Goal: Task Accomplishment & Management: Manage account settings

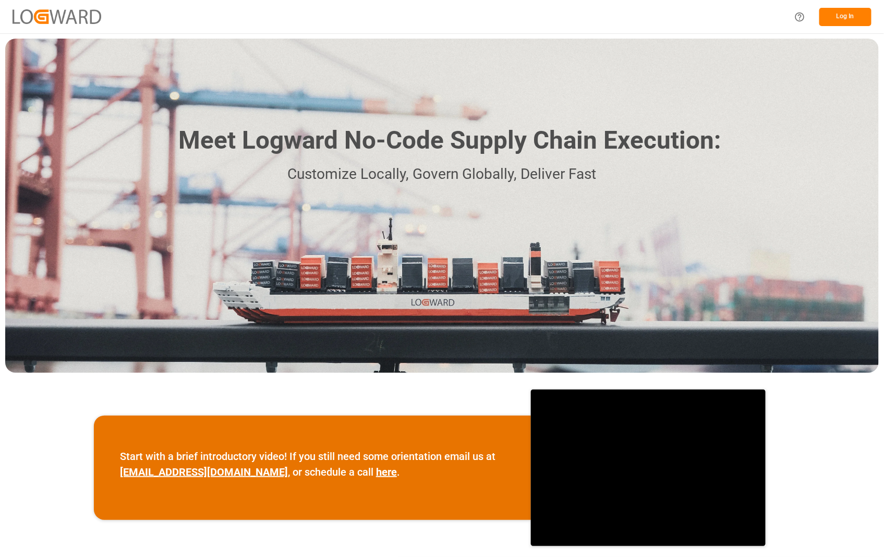
click at [847, 17] on button "Log In" at bounding box center [845, 17] width 52 height 18
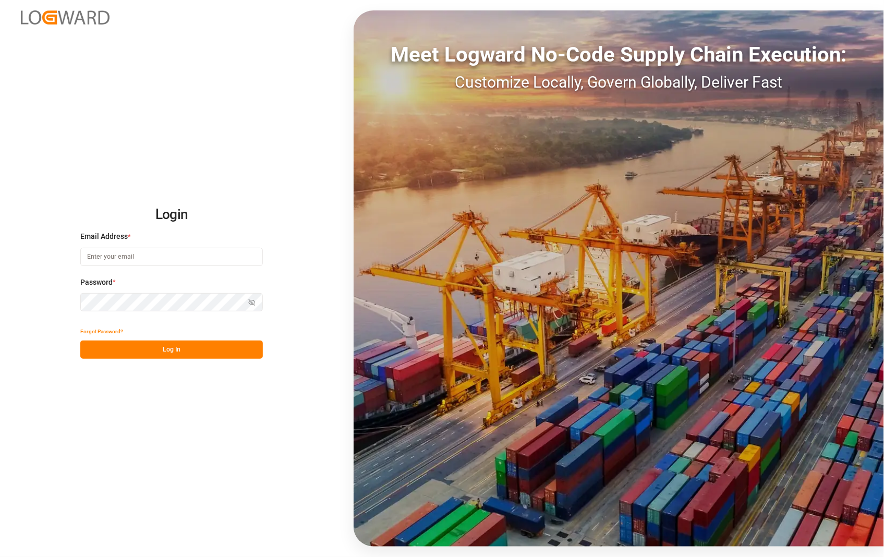
type input "[PERSON_NAME][EMAIL_ADDRESS][DOMAIN_NAME]"
click at [172, 351] on button "Log In" at bounding box center [171, 349] width 182 height 18
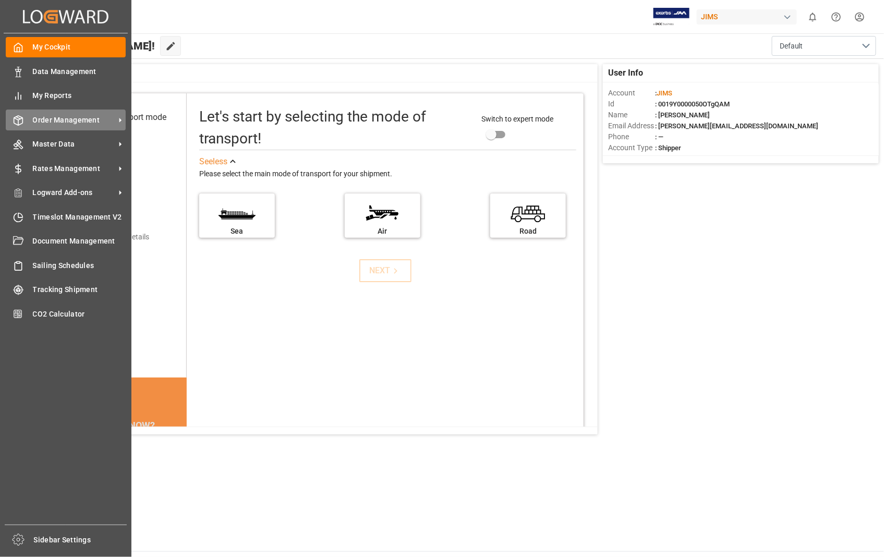
click at [73, 116] on span "Order Management" at bounding box center [74, 120] width 82 height 11
click at [40, 115] on span "Order Management" at bounding box center [74, 120] width 82 height 11
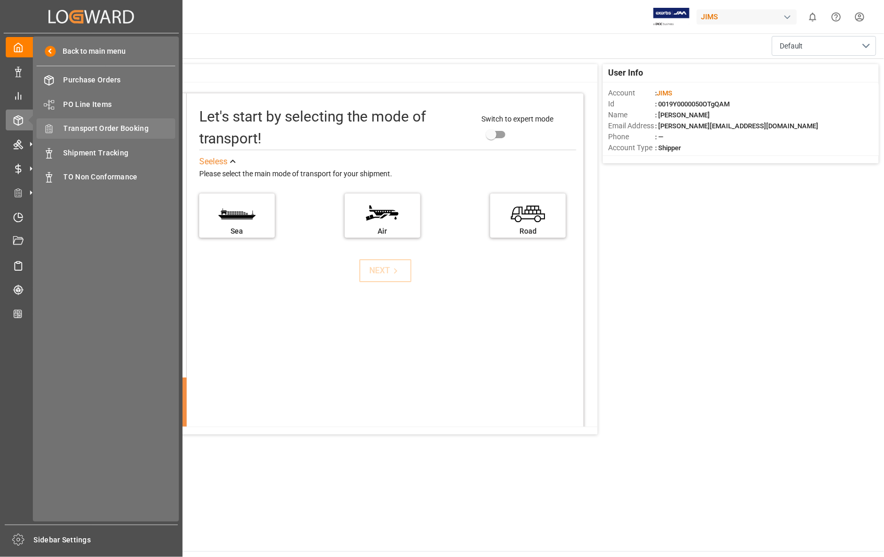
click at [129, 128] on span "Transport Order Booking" at bounding box center [120, 128] width 112 height 11
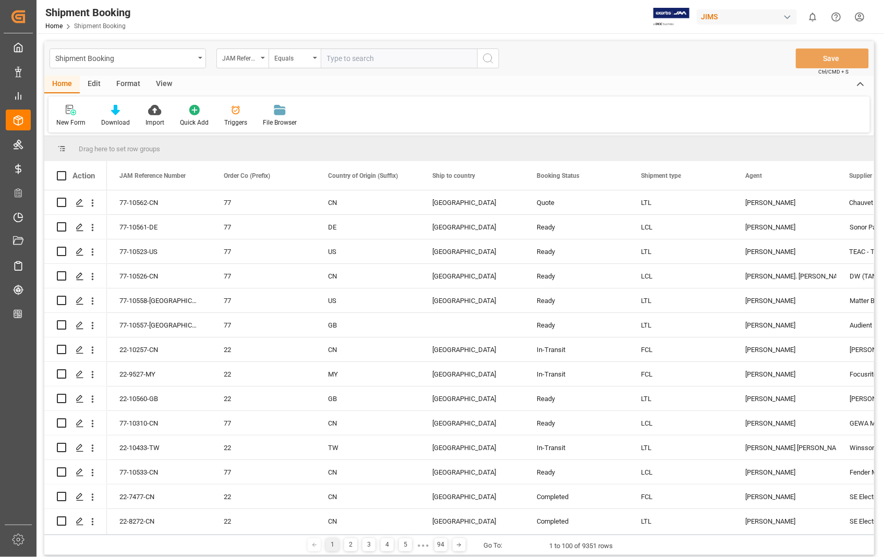
click at [382, 56] on input "text" at bounding box center [399, 58] width 156 height 20
paste input "22-10456-[GEOGRAPHIC_DATA]"
type input "22-10456-[GEOGRAPHIC_DATA]"
click at [492, 58] on icon "search button" at bounding box center [488, 58] width 13 height 13
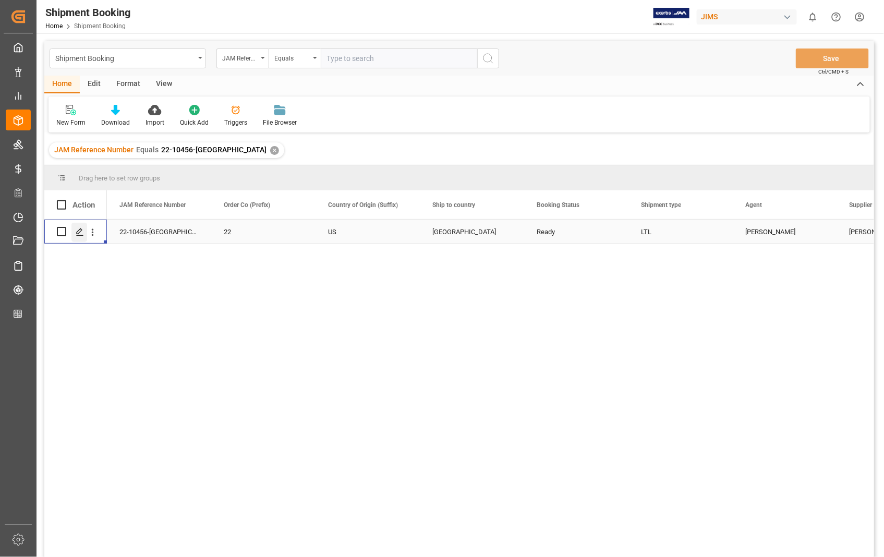
click at [77, 233] on polygon "Press SPACE to select this row." at bounding box center [79, 230] width 5 height 5
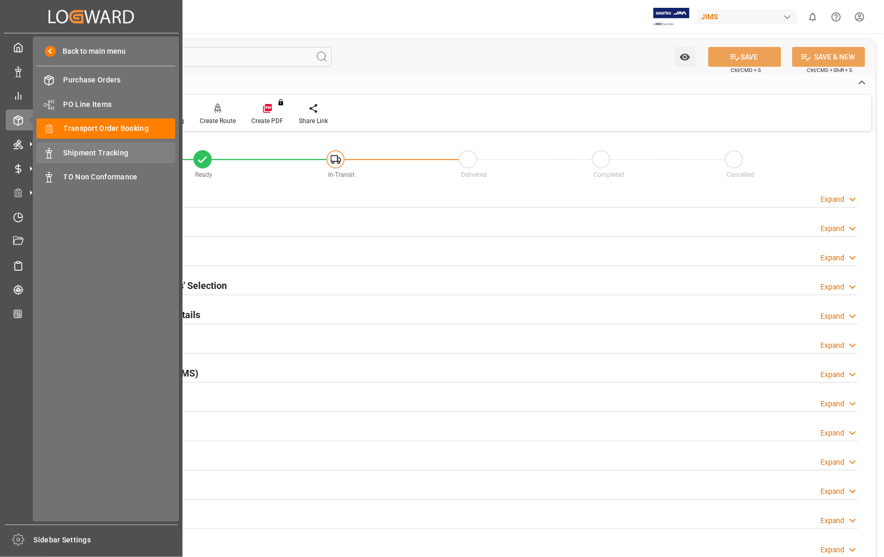
click at [92, 154] on span "Shipment Tracking" at bounding box center [120, 153] width 112 height 11
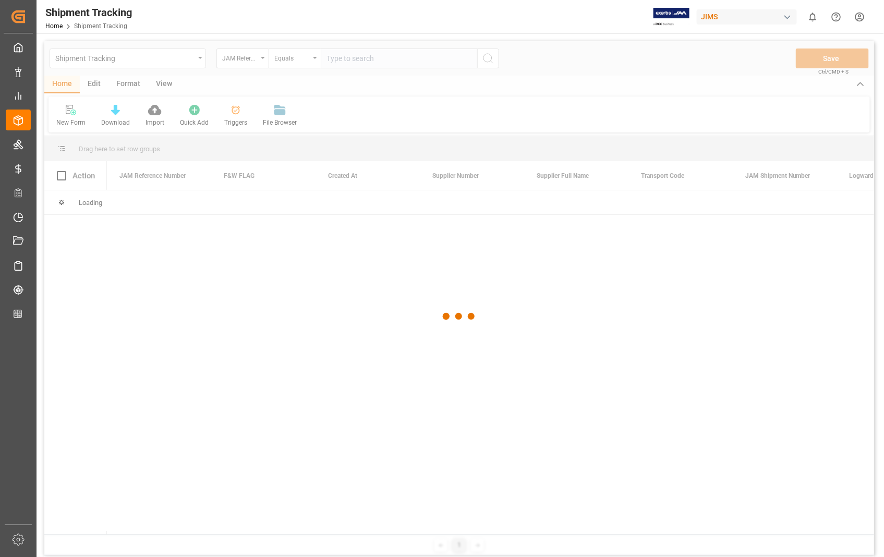
click at [374, 59] on div at bounding box center [458, 316] width 829 height 550
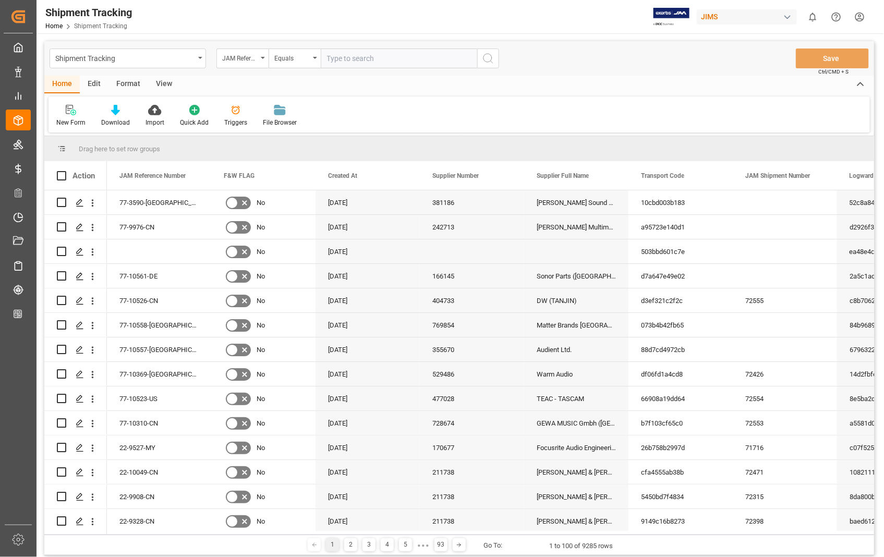
click at [374, 58] on input "text" at bounding box center [399, 58] width 156 height 20
paste input "22-10456-[GEOGRAPHIC_DATA]"
type input "22-10456-[GEOGRAPHIC_DATA]"
click at [487, 59] on icon "search button" at bounding box center [488, 58] width 13 height 13
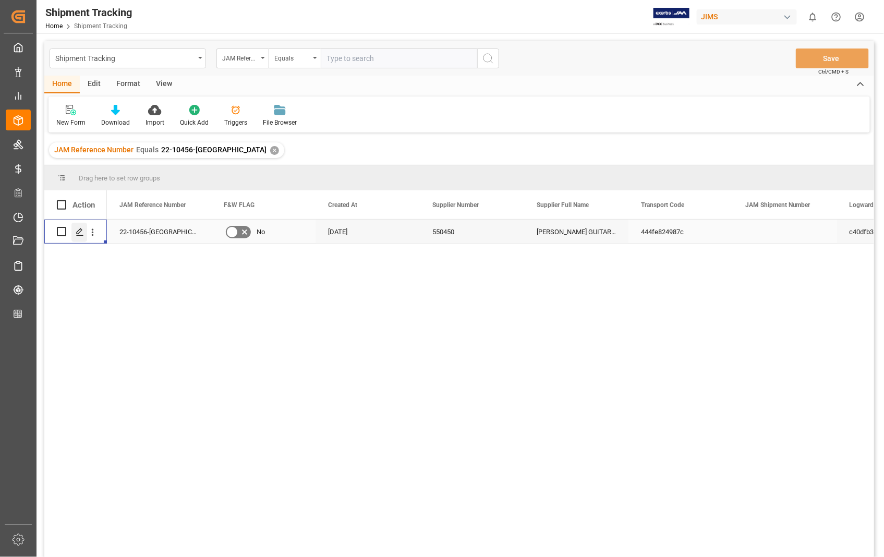
click at [76, 228] on icon "Press SPACE to select this row." at bounding box center [80, 232] width 8 height 8
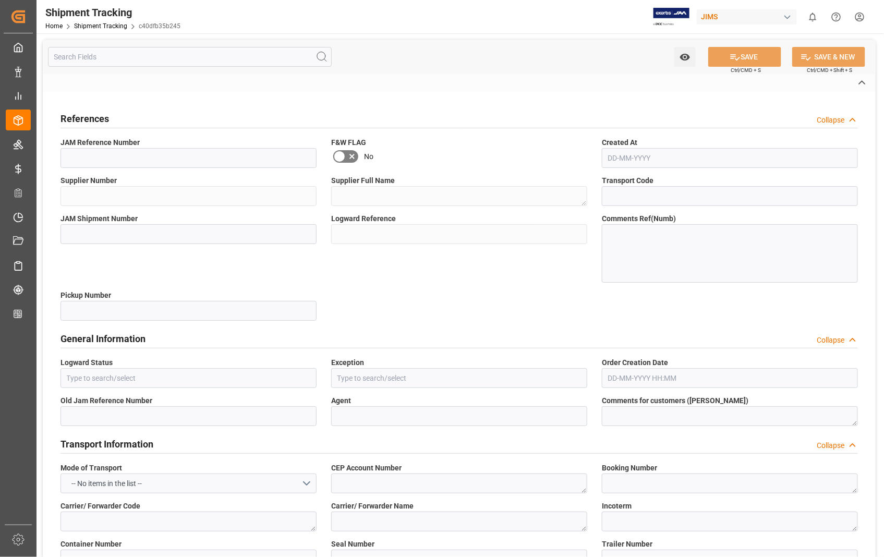
type input "22-10456-[GEOGRAPHIC_DATA]"
type input "550450"
type textarea "[PERSON_NAME] GUITARS USA INC"
type input "444fe824987c"
type input "c40dfb35b245"
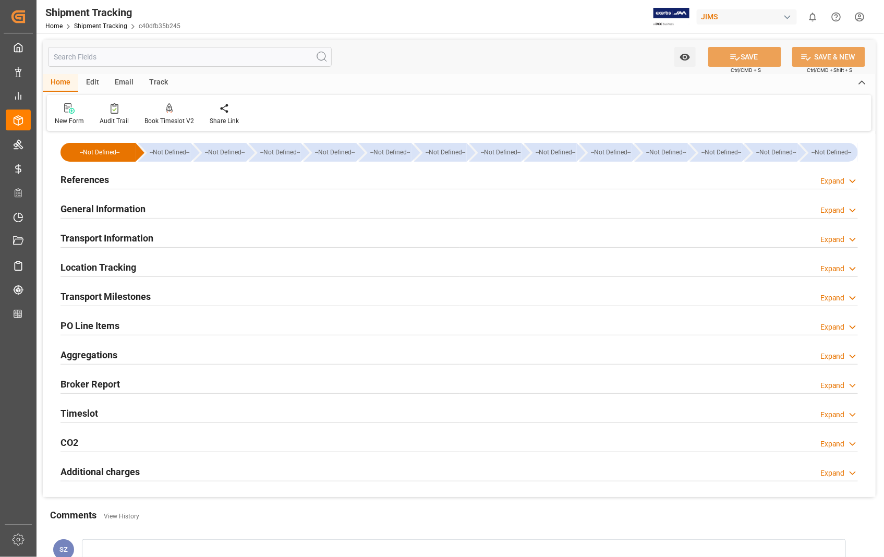
type input "[DATE]"
click at [96, 181] on h2 "References" at bounding box center [84, 180] width 48 height 14
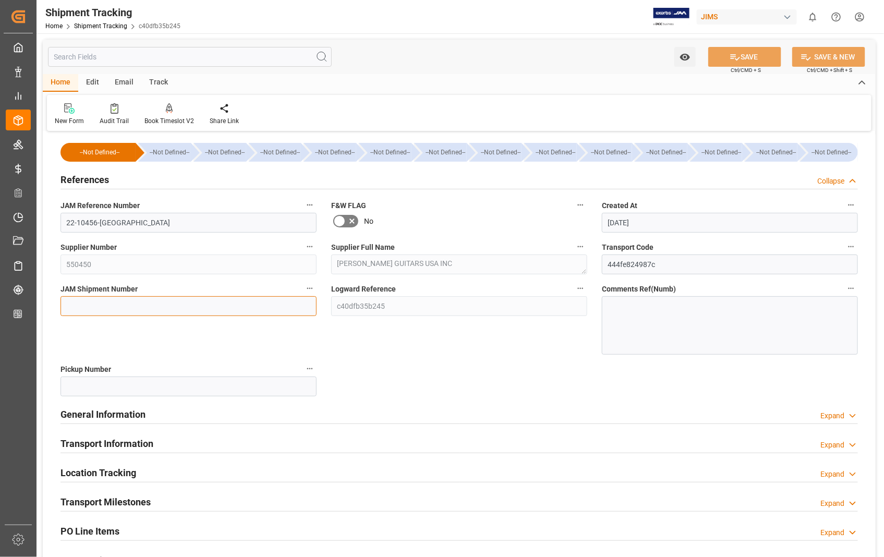
click at [137, 303] on input at bounding box center [188, 306] width 256 height 20
paste input "72556"
type input "72556"
click at [752, 54] on button "SAVE" at bounding box center [744, 57] width 73 height 20
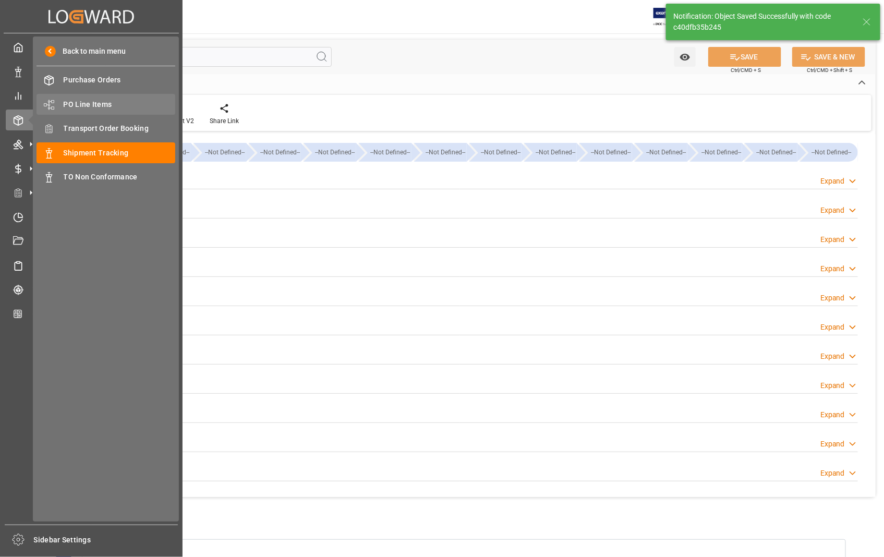
click at [113, 101] on span "PO Line Items" at bounding box center [120, 104] width 112 height 11
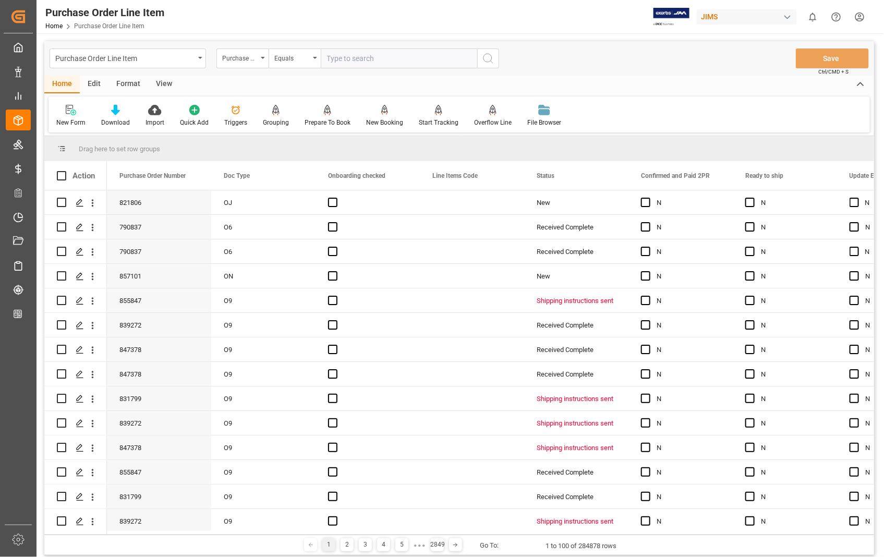
click at [374, 58] on input "text" at bounding box center [399, 58] width 156 height 20
type input "821806"
click at [486, 58] on icon "search button" at bounding box center [488, 58] width 13 height 13
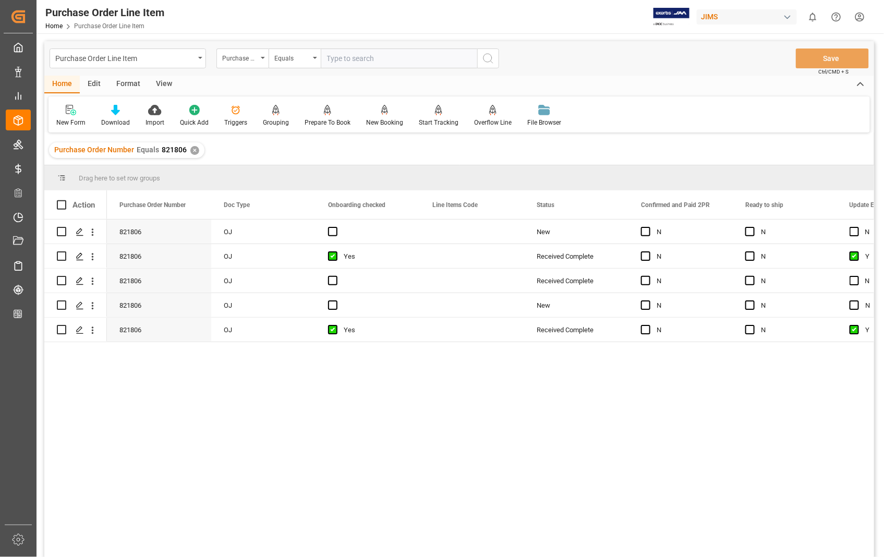
click at [162, 82] on div "View" at bounding box center [164, 85] width 32 height 18
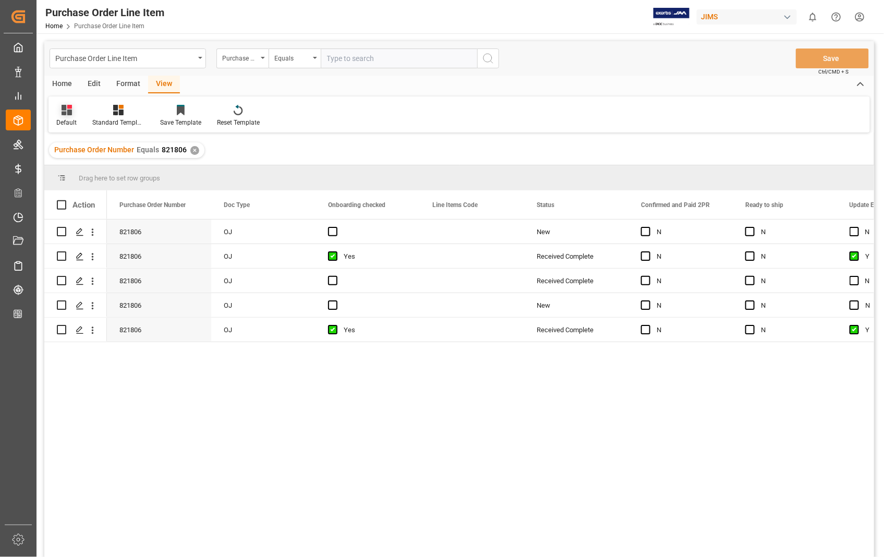
click at [69, 118] on div "Default" at bounding box center [66, 122] width 20 height 9
click at [92, 167] on div "Sophia setting." at bounding box center [107, 168] width 91 height 11
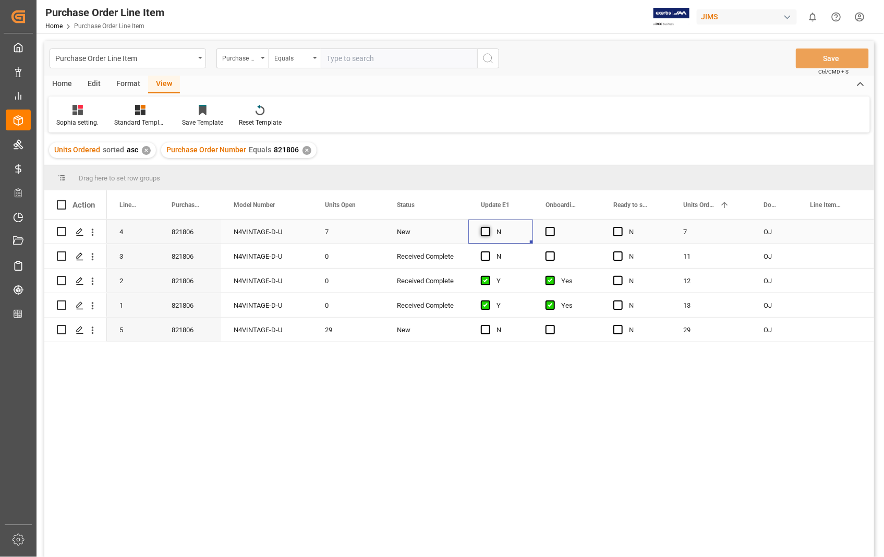
click at [486, 232] on span "Press SPACE to select this row." at bounding box center [485, 231] width 9 height 9
click at [488, 227] on input "Press SPACE to select this row." at bounding box center [488, 227] width 0 height 0
click at [549, 232] on span "Press SPACE to select this row." at bounding box center [549, 231] width 9 height 9
click at [553, 227] on input "Press SPACE to select this row." at bounding box center [553, 227] width 0 height 0
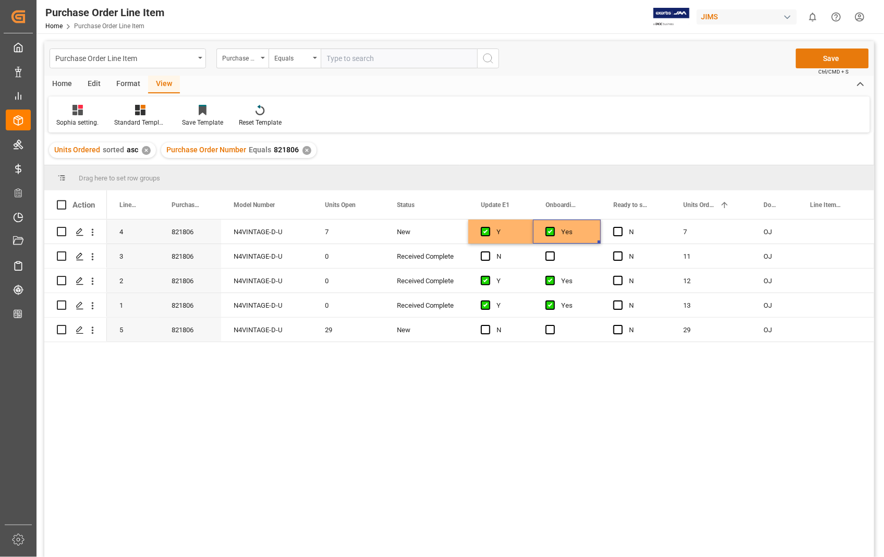
click at [834, 60] on button "Save" at bounding box center [831, 58] width 73 height 20
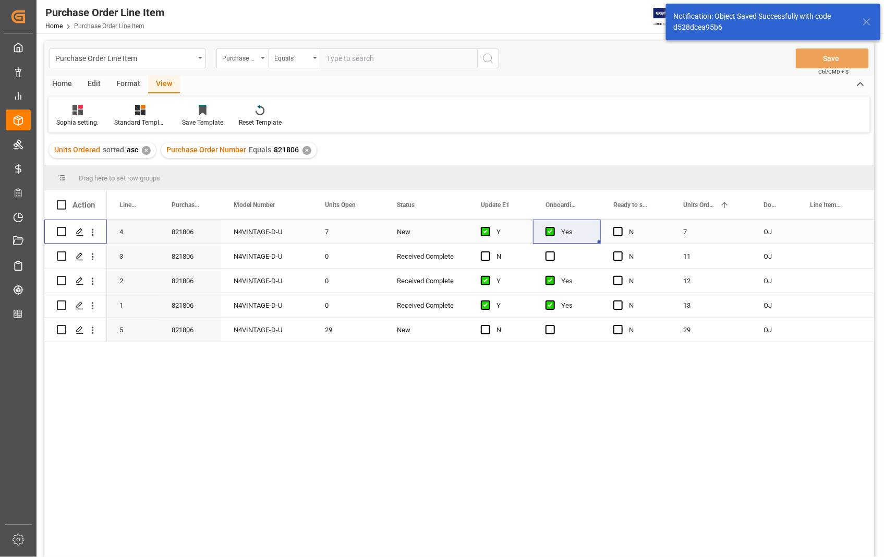
click at [64, 234] on input "Press Space to toggle row selection (unchecked)" at bounding box center [61, 231] width 9 height 9
checkbox input "true"
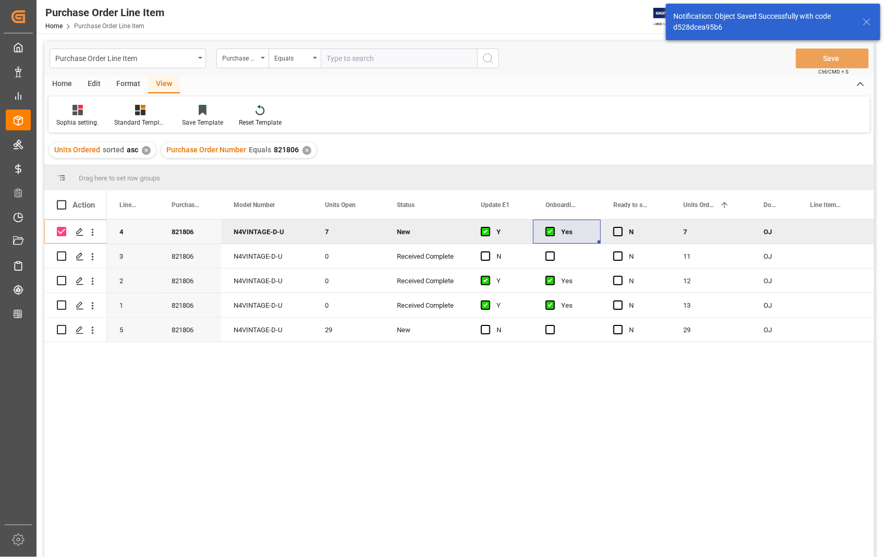
click at [65, 82] on div "Home" at bounding box center [61, 85] width 35 height 18
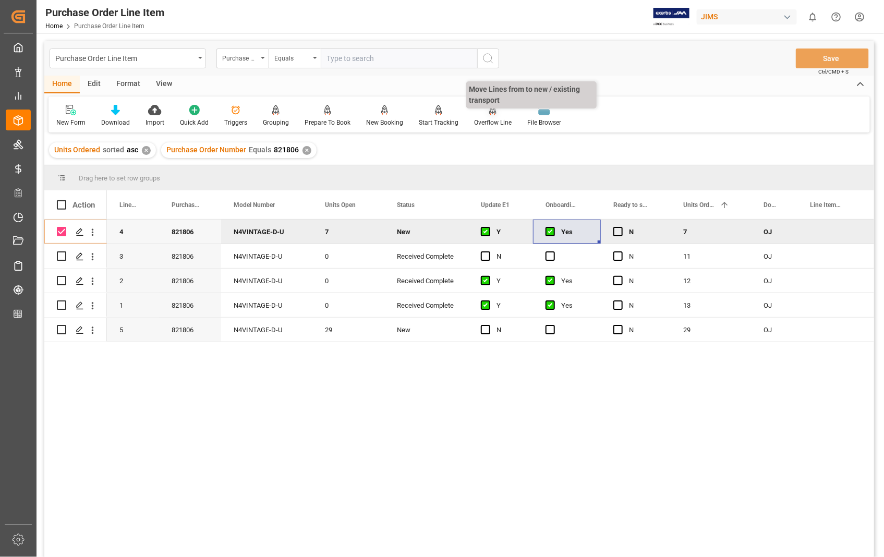
click at [483, 115] on div "Overflow Line" at bounding box center [492, 115] width 53 height 23
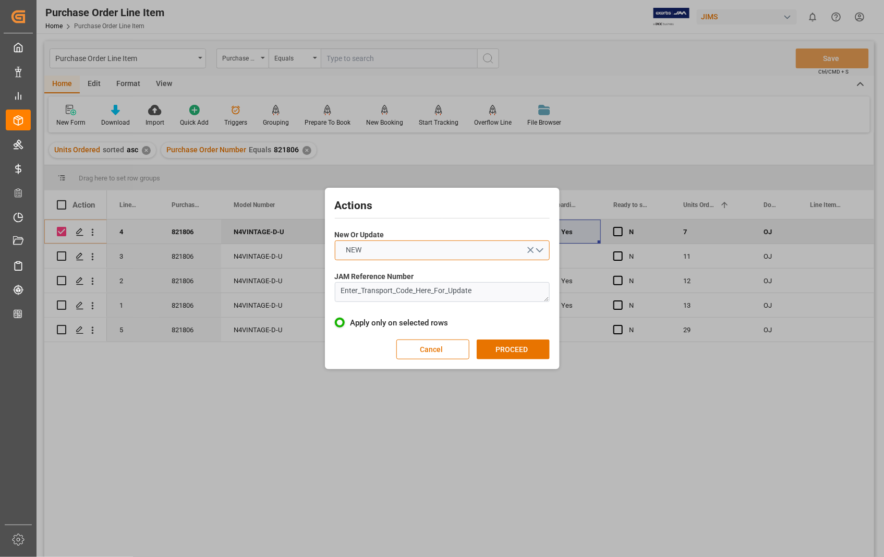
click at [541, 250] on button "NEW" at bounding box center [442, 250] width 215 height 20
click at [365, 275] on div "UPDATE" at bounding box center [442, 275] width 214 height 22
drag, startPoint x: 492, startPoint y: 295, endPoint x: 305, endPoint y: 296, distance: 186.6
click at [305, 296] on div "Actions New Or Update UPDATE JAM Reference Number Enter_Transport_Code_Here_For…" at bounding box center [442, 278] width 884 height 557
paste textarea "22-10456-[GEOGRAPHIC_DATA]"
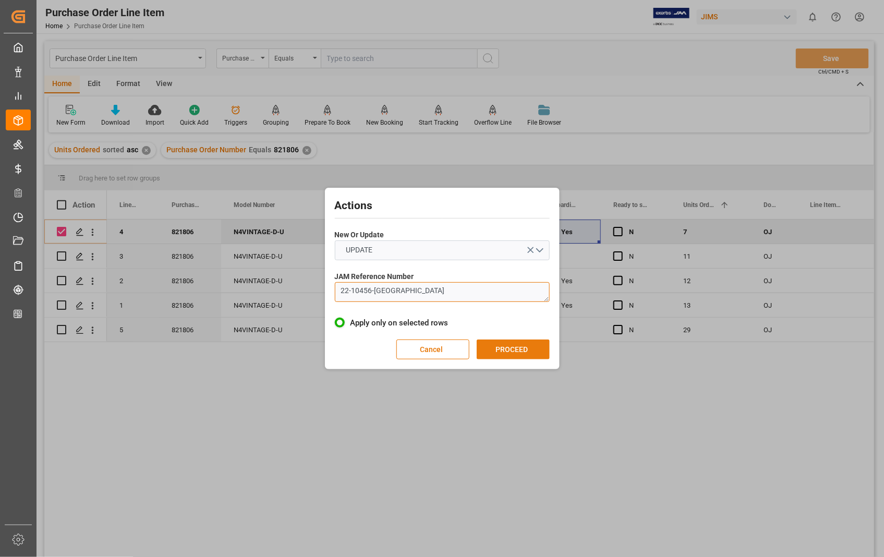
type textarea "22-10456-[GEOGRAPHIC_DATA]"
click at [517, 346] on button "PROCEED" at bounding box center [512, 349] width 73 height 20
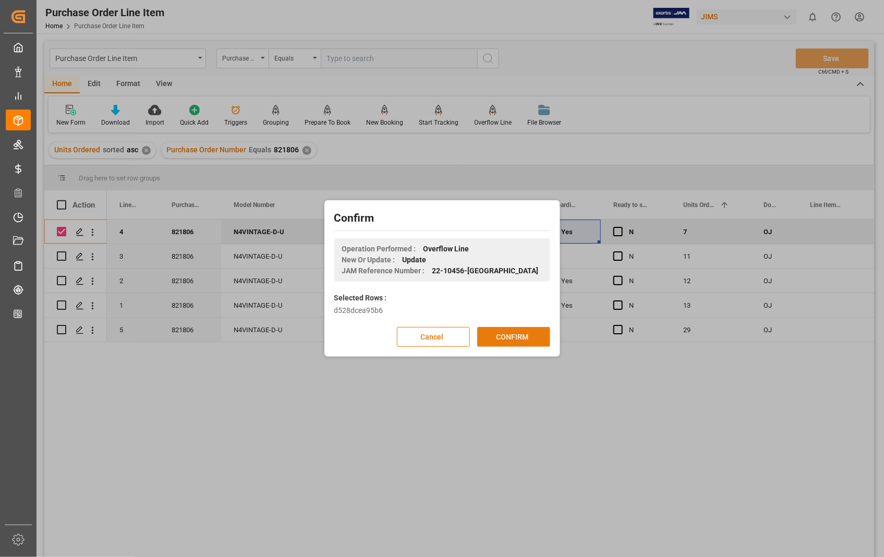
click at [511, 341] on button "CONFIRM" at bounding box center [513, 337] width 73 height 20
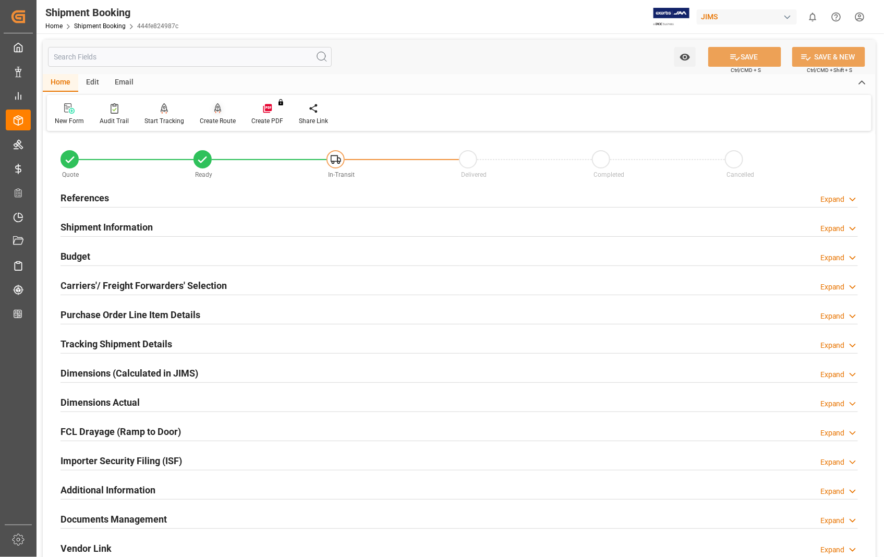
click at [219, 120] on div "Create Route" at bounding box center [218, 120] width 36 height 9
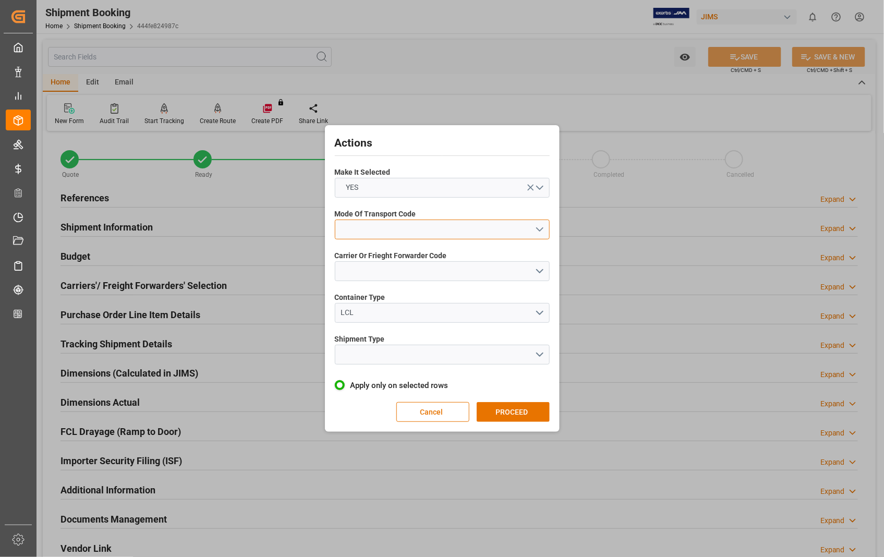
click at [538, 230] on button "open menu" at bounding box center [442, 229] width 215 height 20
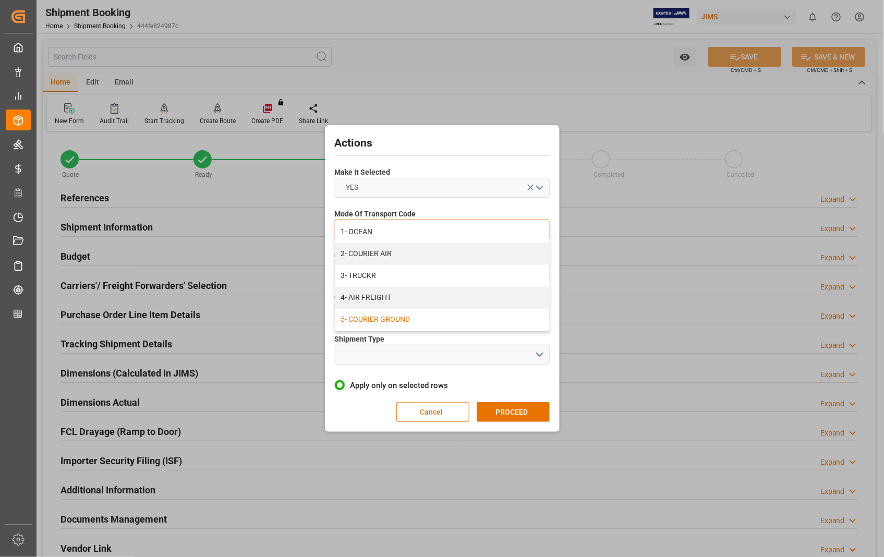
click at [366, 323] on div "5- COURIER GROUND" at bounding box center [442, 320] width 214 height 22
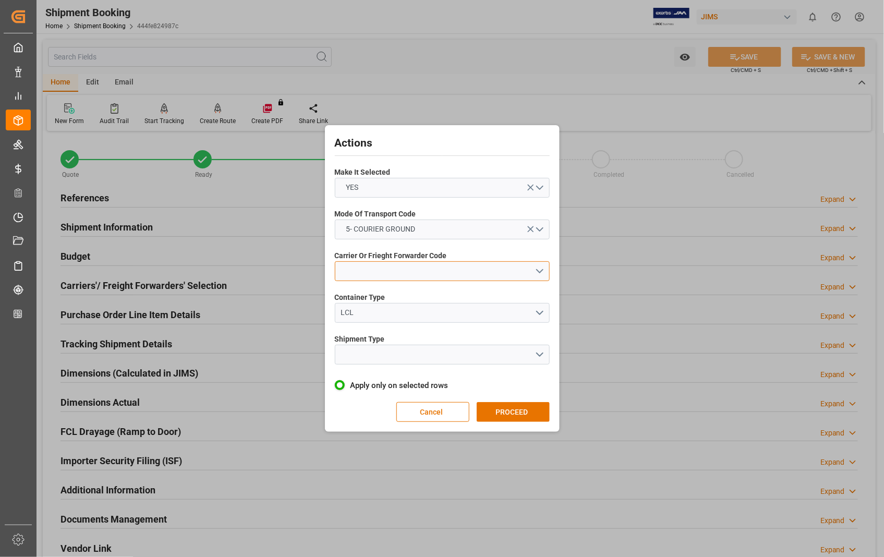
click at [537, 269] on button "open menu" at bounding box center [442, 271] width 215 height 20
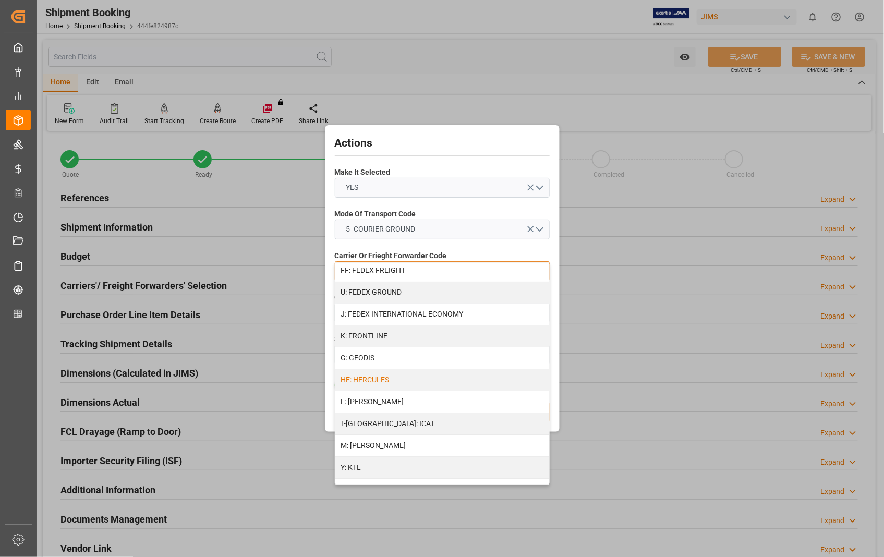
scroll to position [289, 0]
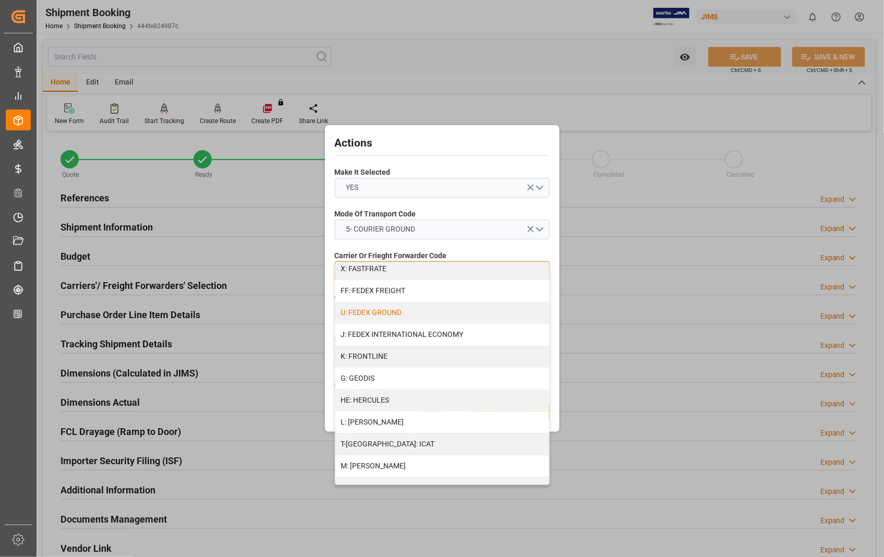
click at [403, 315] on div "U: FEDEX GROUND" at bounding box center [442, 313] width 214 height 22
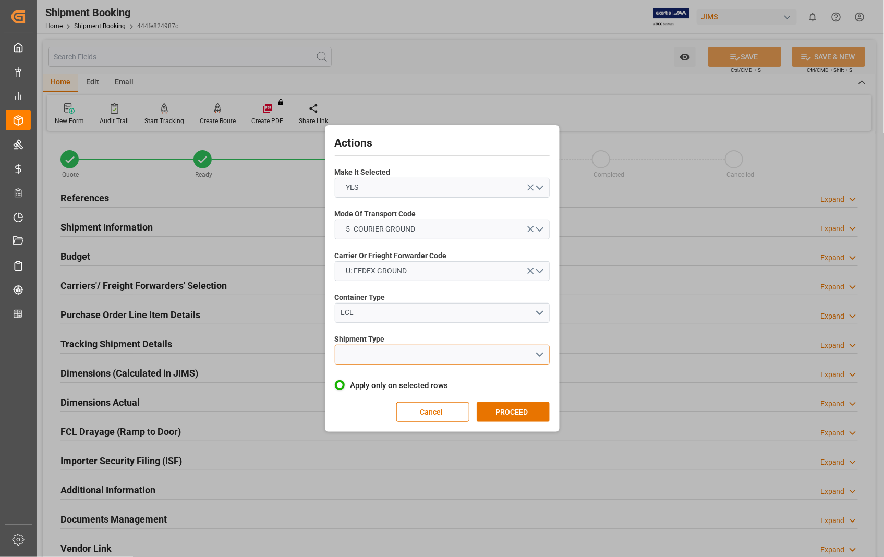
click at [535, 355] on button "open menu" at bounding box center [442, 355] width 215 height 20
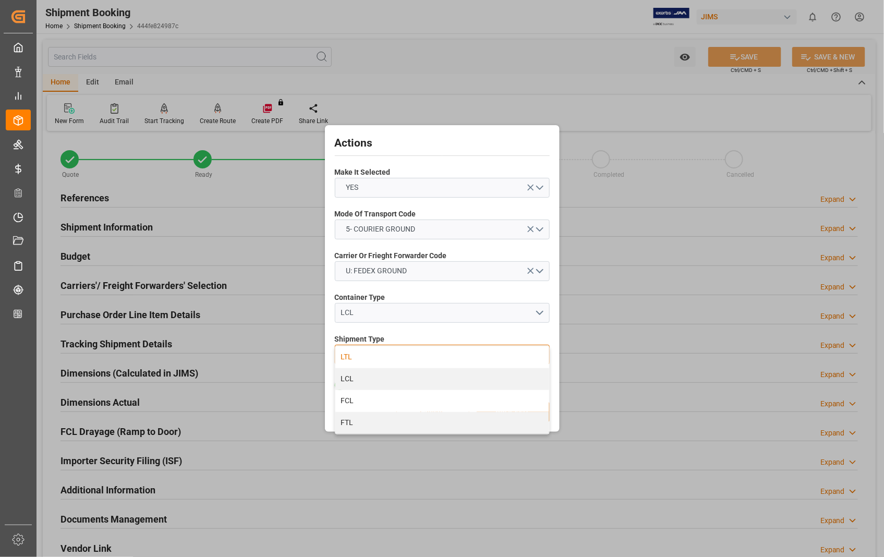
click at [347, 355] on div "LTL" at bounding box center [442, 357] width 214 height 22
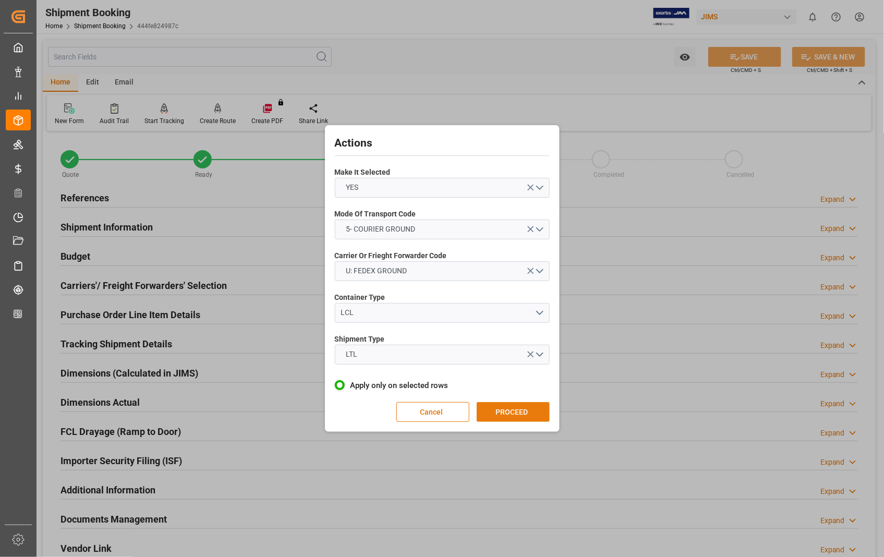
click at [506, 413] on button "PROCEED" at bounding box center [512, 412] width 73 height 20
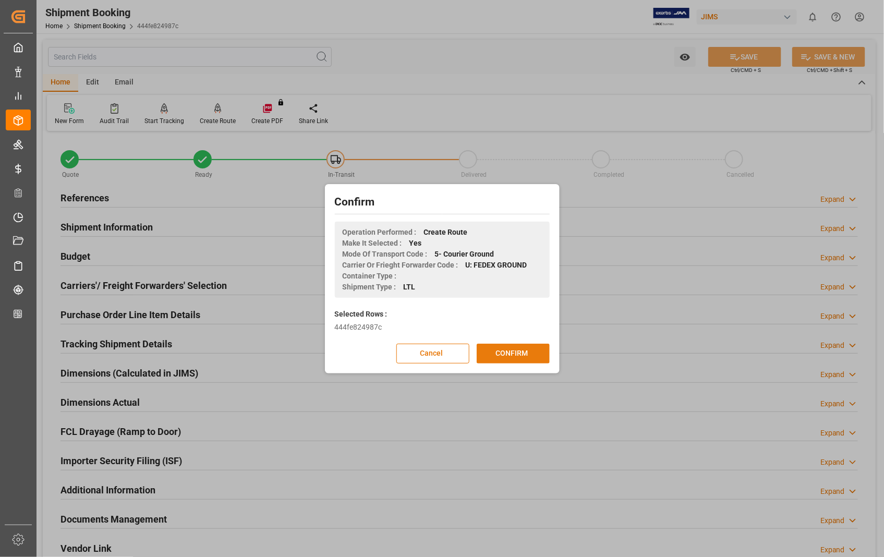
click at [501, 355] on button "CONFIRM" at bounding box center [512, 354] width 73 height 20
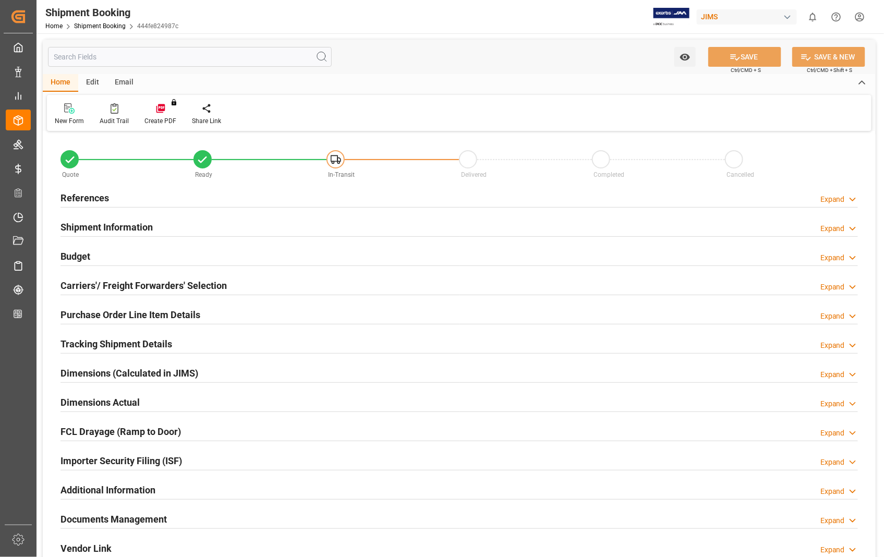
type input "0"
click at [114, 404] on h2 "Dimensions Actual" at bounding box center [99, 402] width 79 height 14
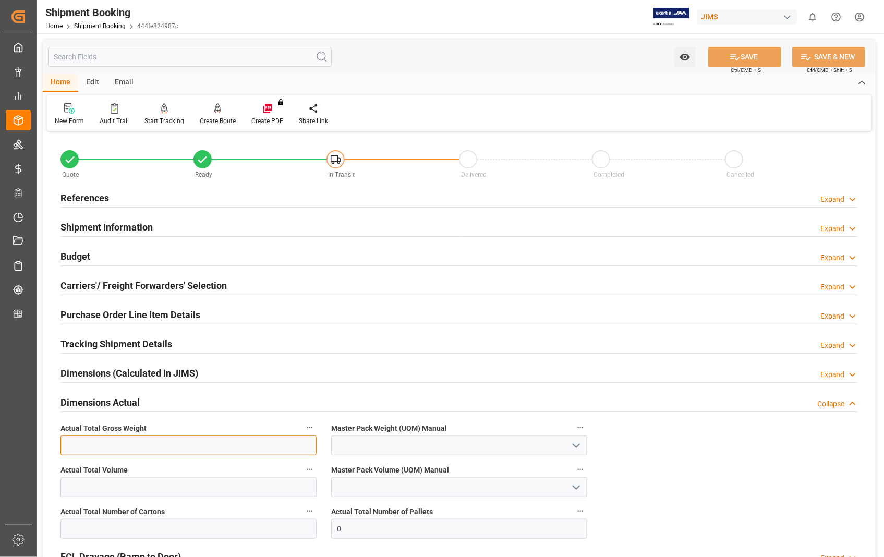
click at [154, 448] on input "text" at bounding box center [188, 445] width 256 height 20
type input "161"
click at [577, 443] on icon "open menu" at bounding box center [576, 445] width 13 height 13
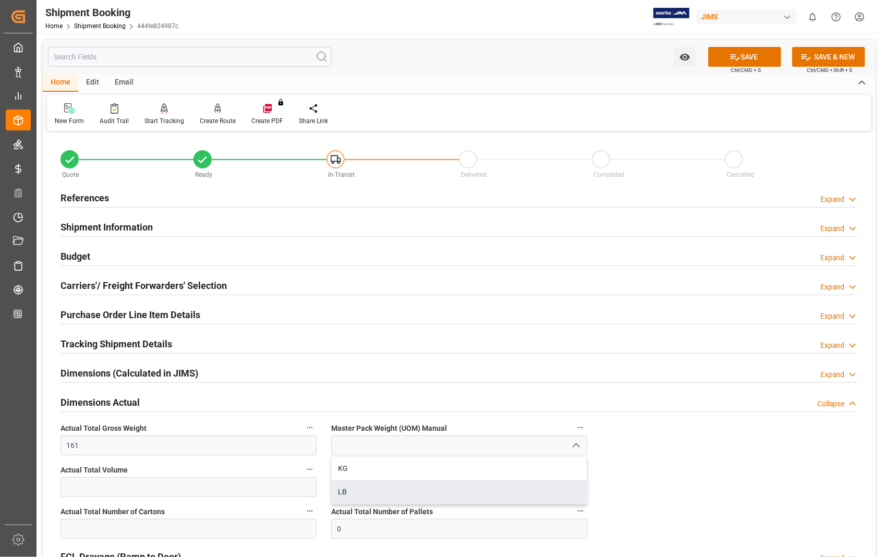
click at [389, 492] on div "LB" at bounding box center [459, 491] width 255 height 23
type input "LB"
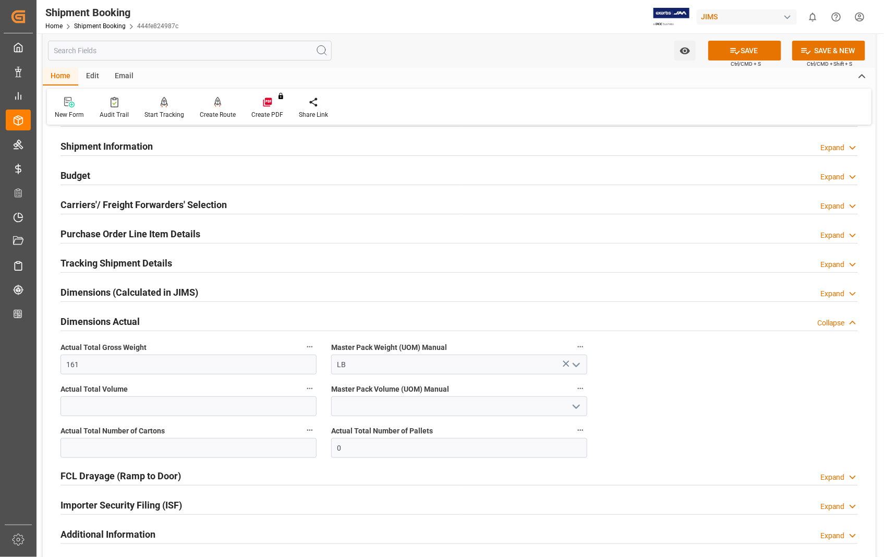
scroll to position [174, 0]
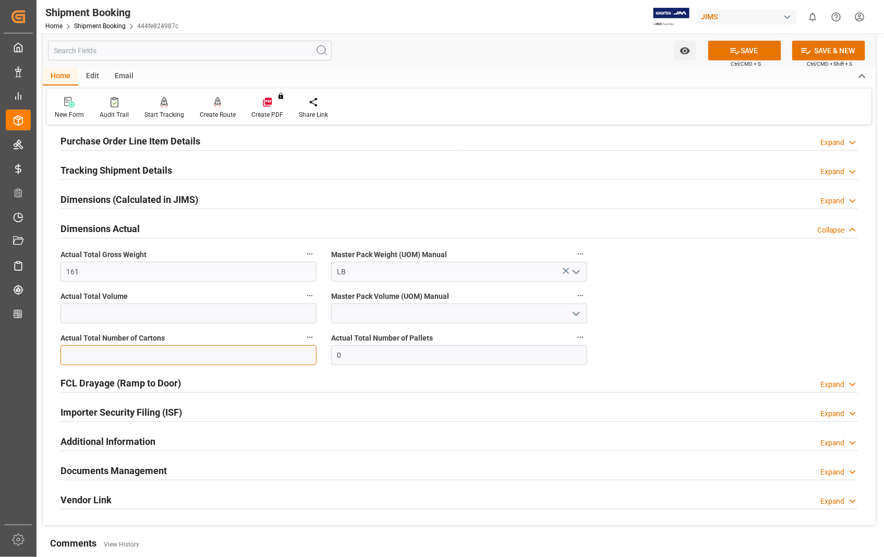
click at [104, 360] on input "text" at bounding box center [188, 355] width 256 height 20
type input "7"
click at [362, 378] on div "FCL Drayage (Ramp to Door) Expand" at bounding box center [458, 382] width 797 height 20
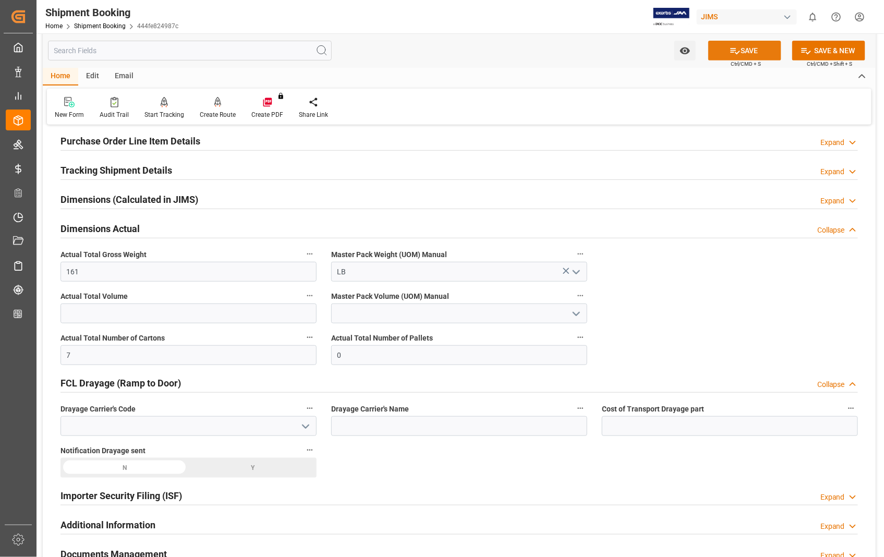
click at [746, 44] on button "SAVE" at bounding box center [744, 51] width 73 height 20
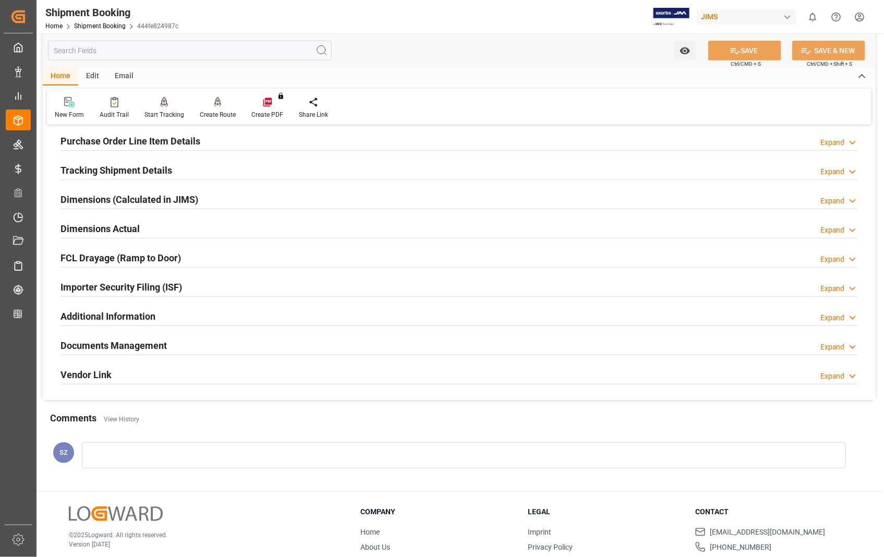
click at [116, 346] on h2 "Documents Management" at bounding box center [113, 345] width 106 height 14
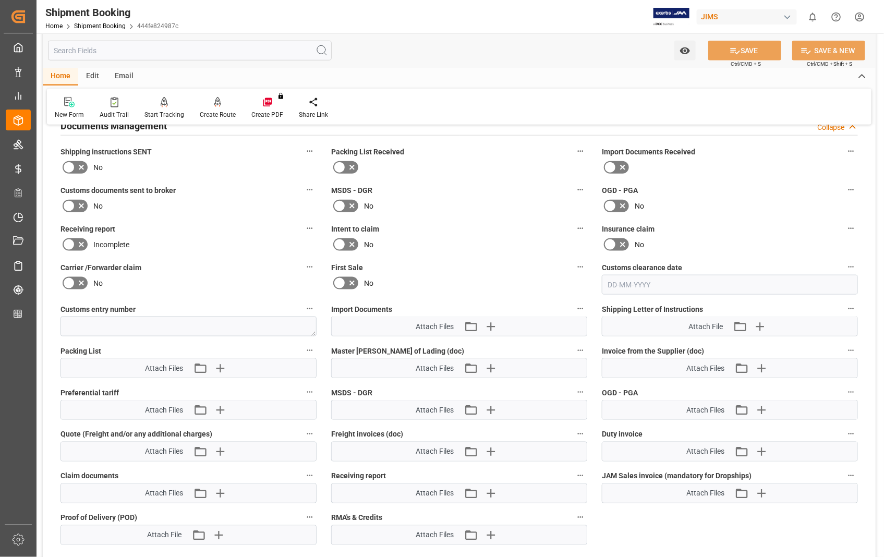
scroll to position [405, 0]
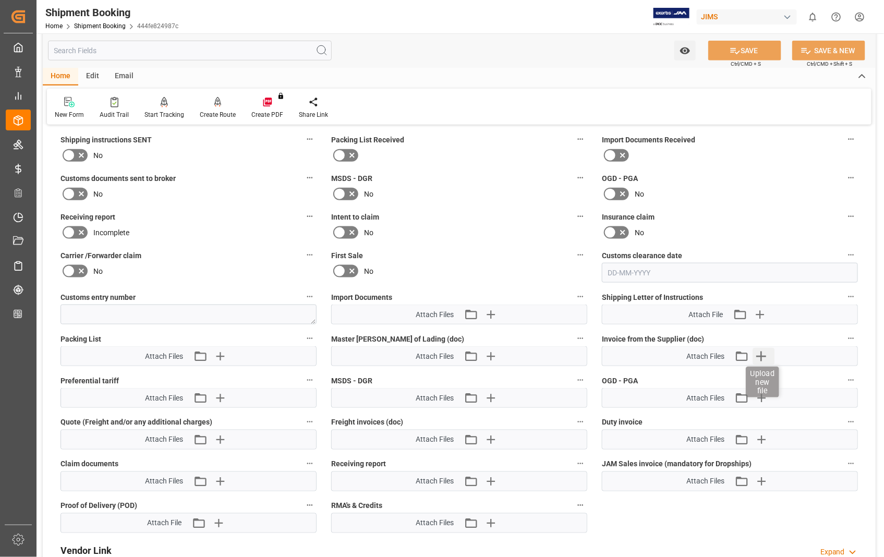
click at [767, 356] on icon "button" at bounding box center [761, 356] width 17 height 17
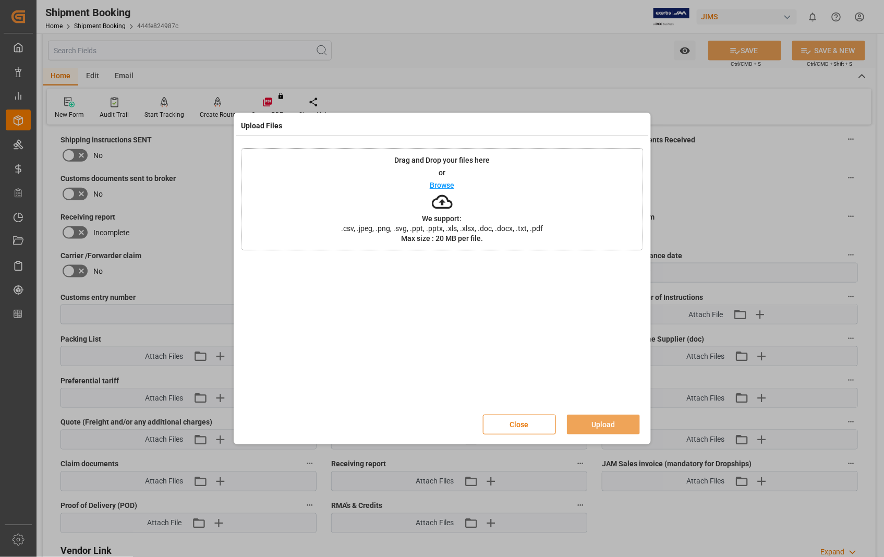
click at [443, 185] on p "Browse" at bounding box center [442, 184] width 24 height 7
click at [593, 427] on button "Upload" at bounding box center [603, 424] width 73 height 20
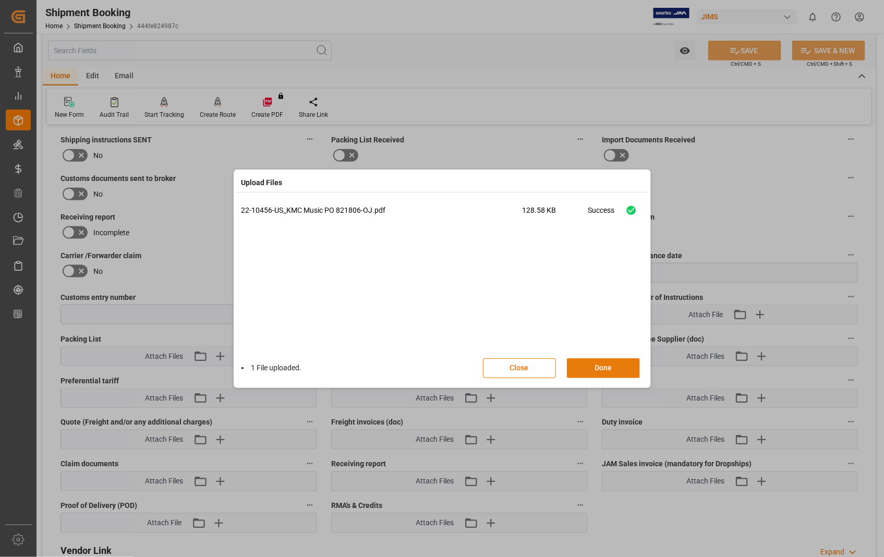
click at [602, 366] on button "Done" at bounding box center [603, 368] width 73 height 20
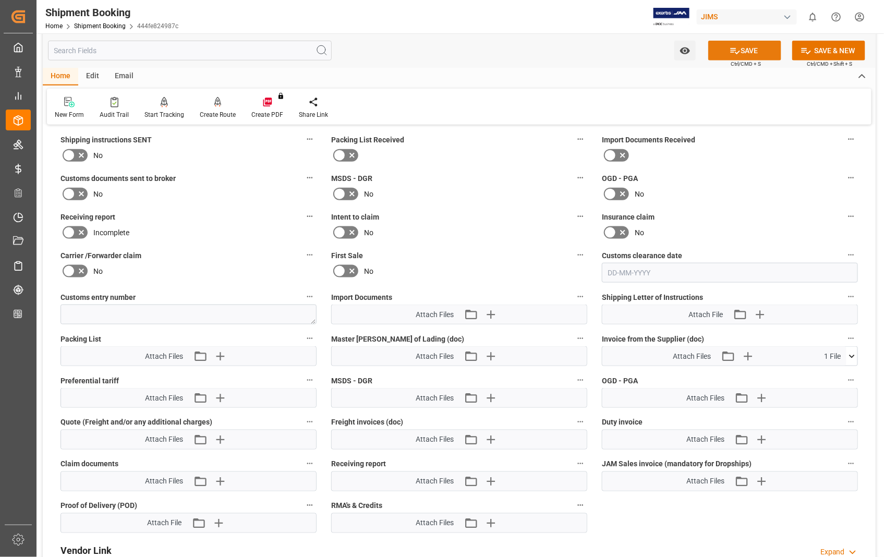
click at [752, 53] on button "SAVE" at bounding box center [744, 51] width 73 height 20
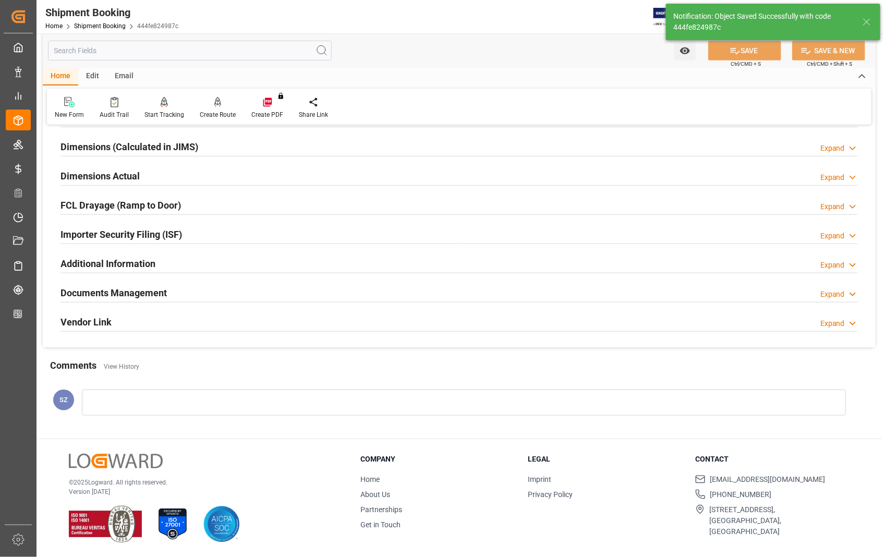
scroll to position [226, 0]
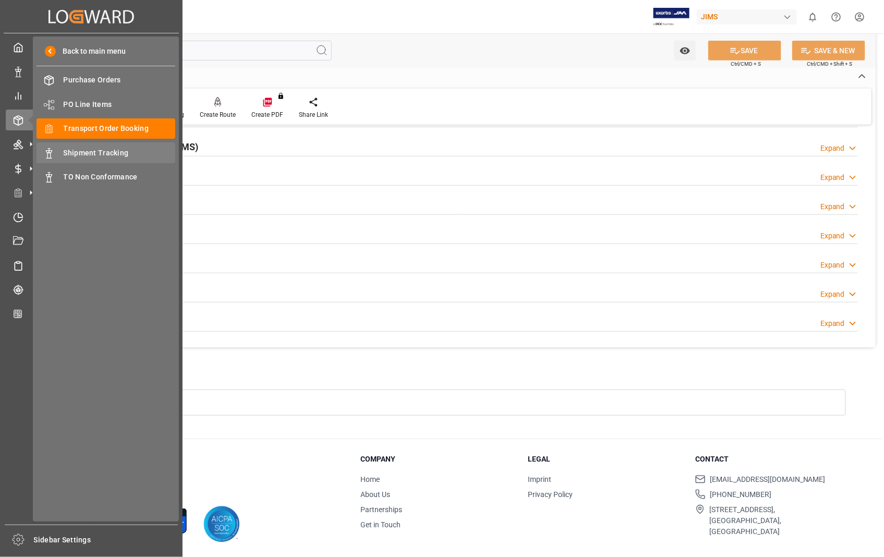
click at [120, 153] on span "Shipment Tracking" at bounding box center [120, 153] width 112 height 11
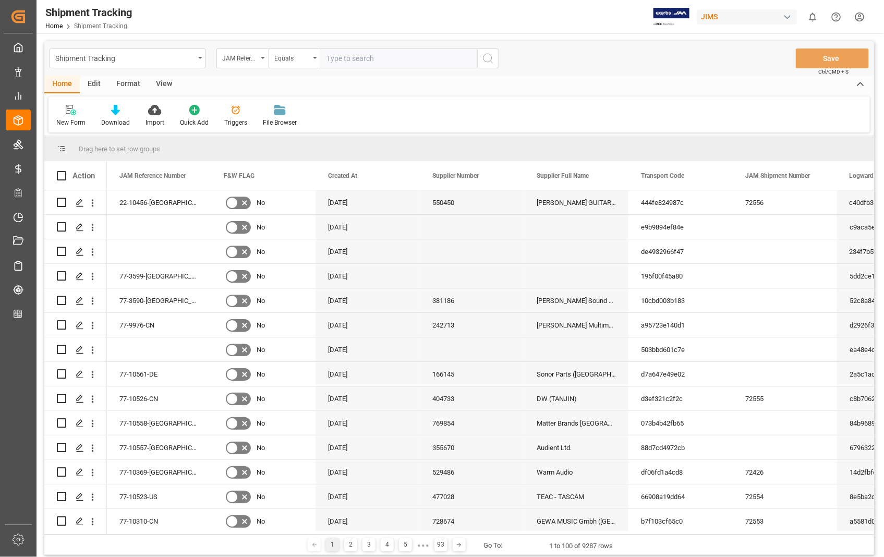
click at [389, 58] on input "text" at bounding box center [399, 58] width 156 height 20
type input "22-10456-[GEOGRAPHIC_DATA]"
click at [490, 63] on icon "search button" at bounding box center [488, 58] width 13 height 13
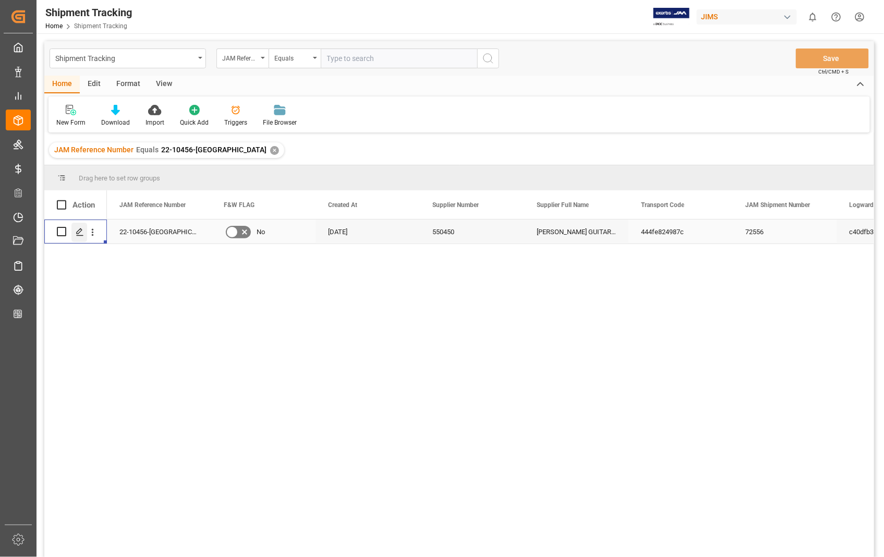
click at [81, 232] on icon "Press SPACE to select this row." at bounding box center [80, 232] width 8 height 8
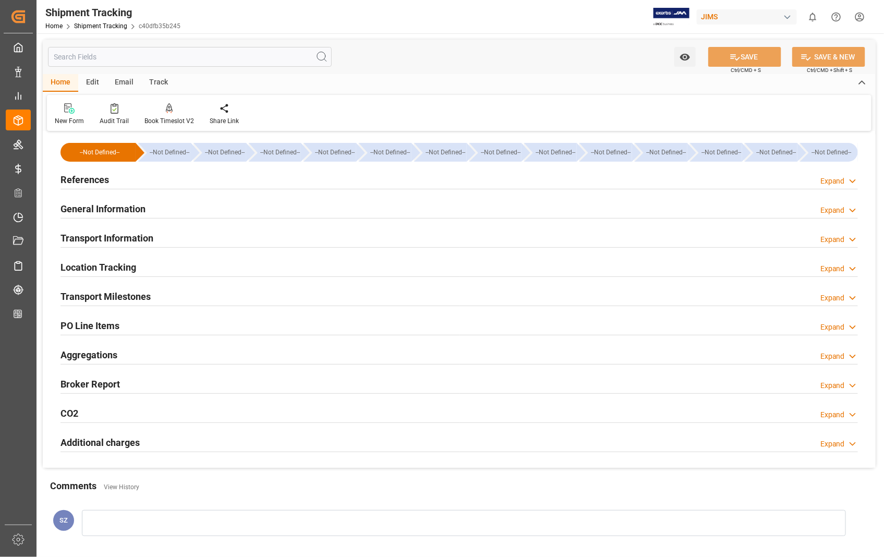
click at [117, 240] on h2 "Transport Information" at bounding box center [106, 238] width 93 height 14
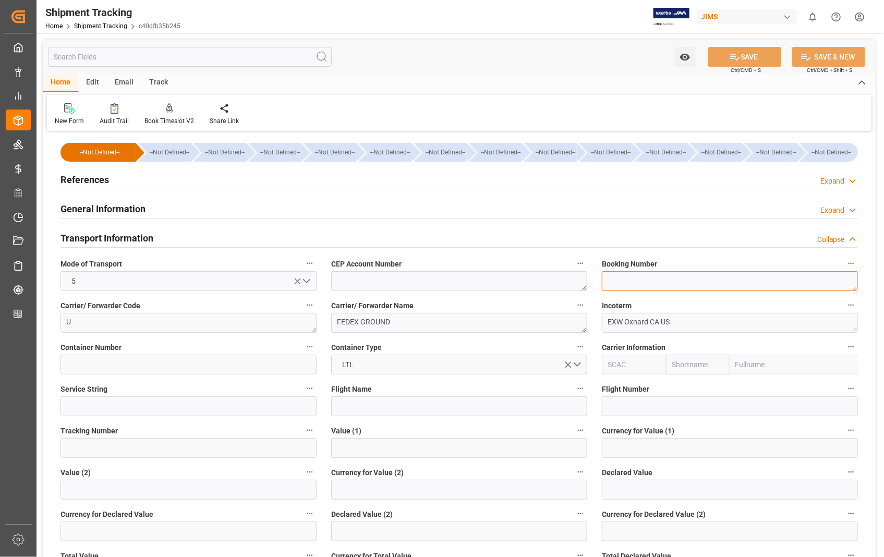
click at [627, 283] on textarea at bounding box center [730, 281] width 256 height 20
paste textarea "449802607394"
type textarea "449802607394"
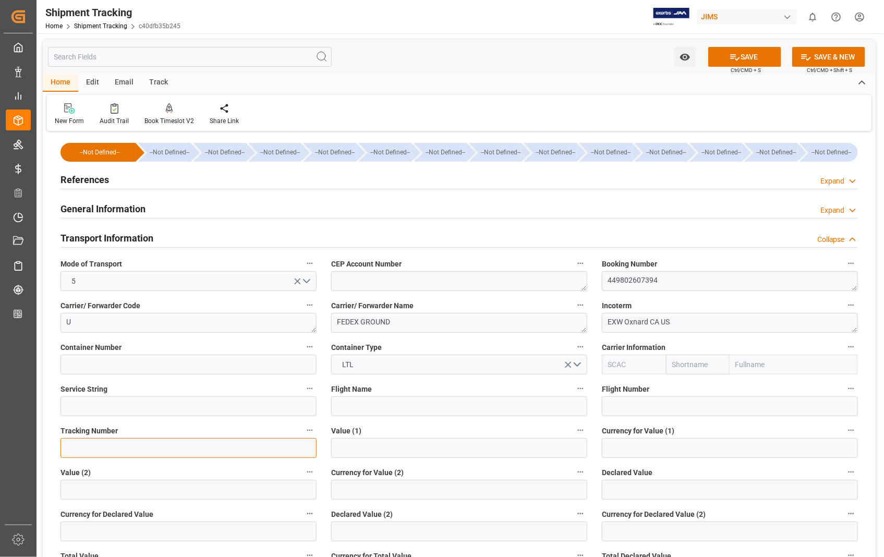
click at [81, 456] on input at bounding box center [188, 448] width 256 height 20
paste input "449802607394"
type input "449802607394"
click at [764, 56] on button "SAVE" at bounding box center [744, 57] width 73 height 20
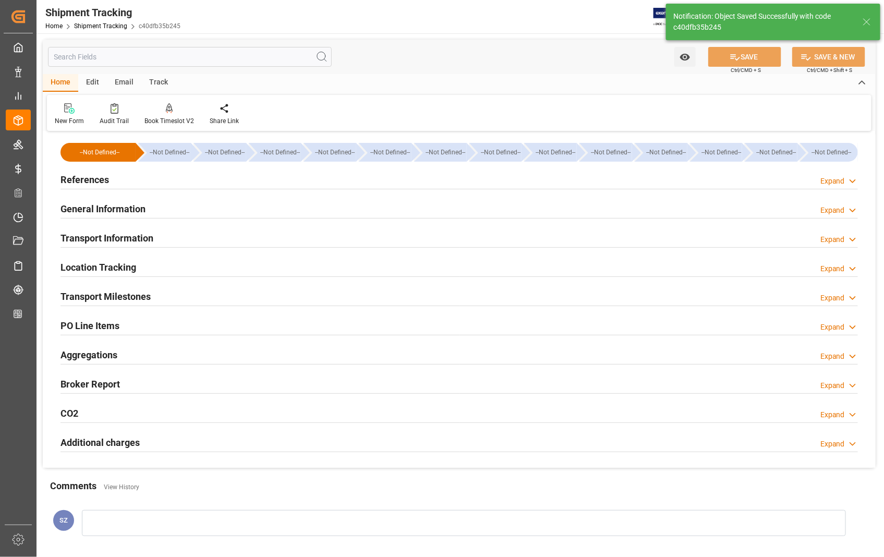
click at [120, 298] on h2 "Transport Milestones" at bounding box center [105, 296] width 90 height 14
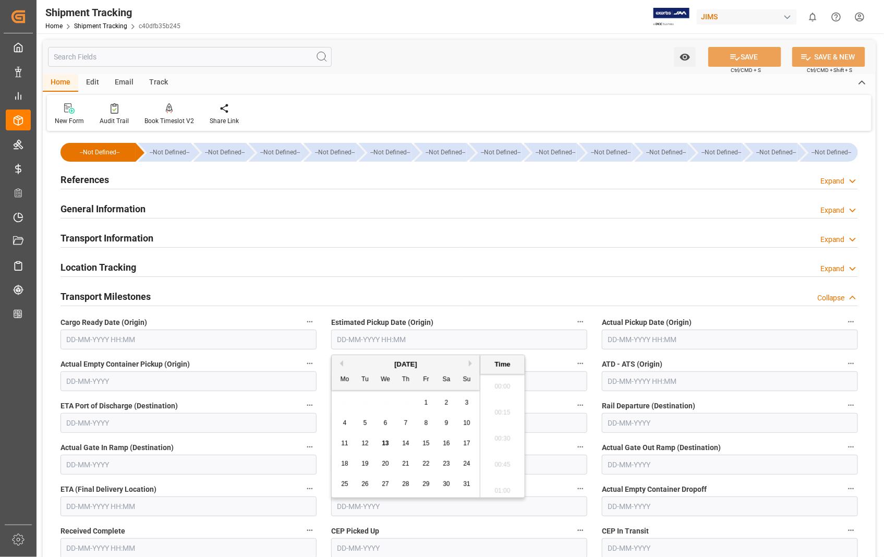
click at [432, 341] on input "text" at bounding box center [459, 339] width 256 height 20
click at [344, 443] on span "11" at bounding box center [344, 442] width 7 height 7
type input "11-08-2025 00:00"
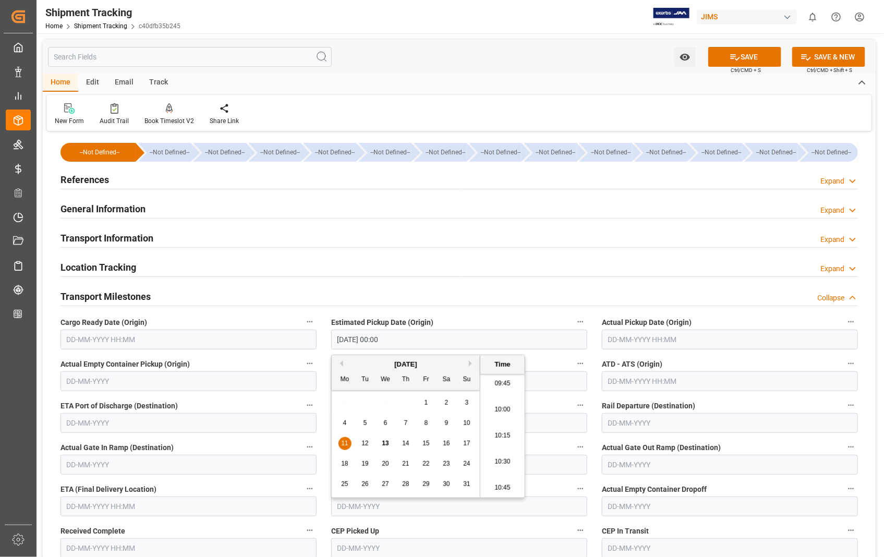
click at [642, 336] on input "text" at bounding box center [730, 339] width 256 height 20
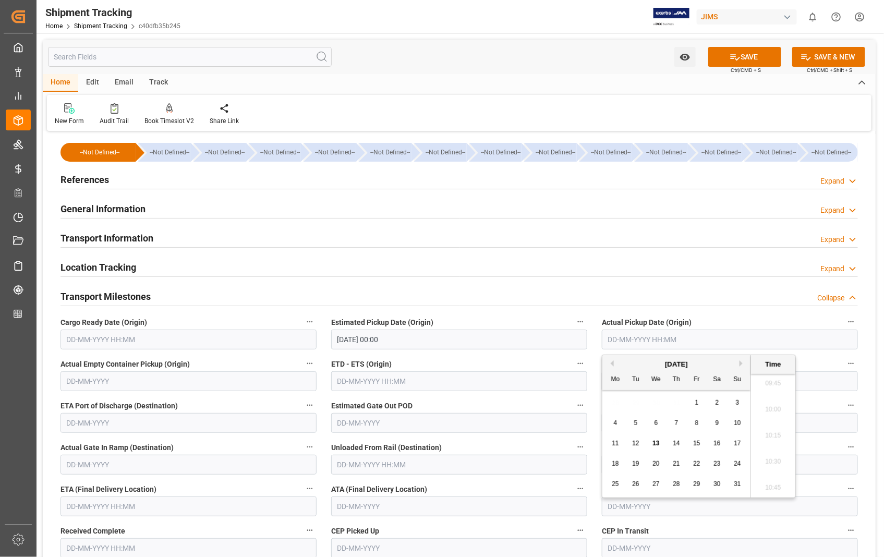
click at [616, 443] on span "11" at bounding box center [614, 442] width 7 height 7
type input "11-08-2025 00:00"
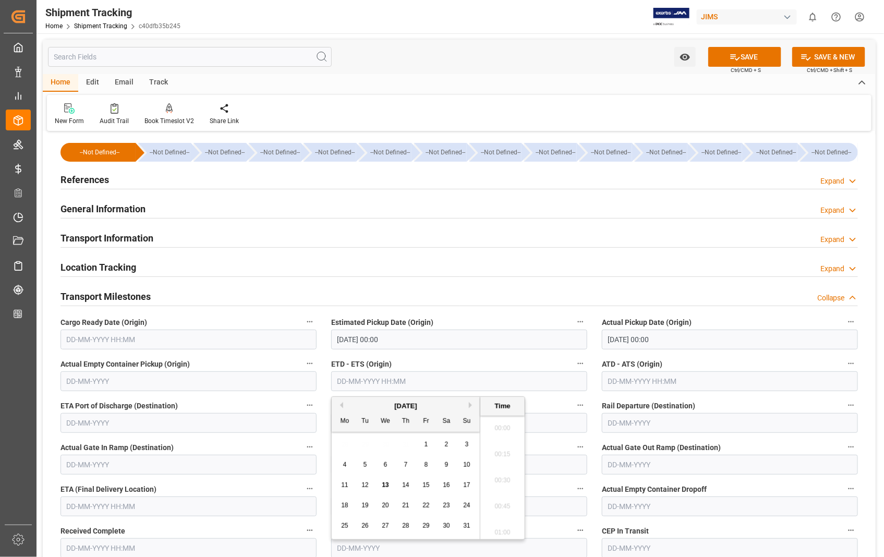
click at [386, 386] on input "text" at bounding box center [459, 381] width 256 height 20
click at [346, 483] on span "11" at bounding box center [344, 484] width 7 height 7
type input "11-08-2025 00:00"
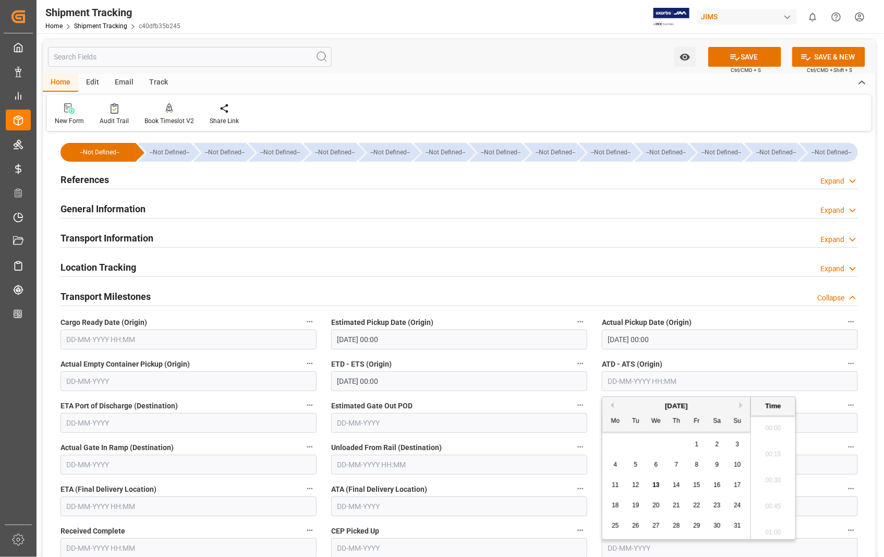
click at [711, 383] on input "text" at bounding box center [730, 381] width 256 height 20
click at [614, 487] on span "11" at bounding box center [614, 484] width 7 height 7
type input "11-08-2025 00:00"
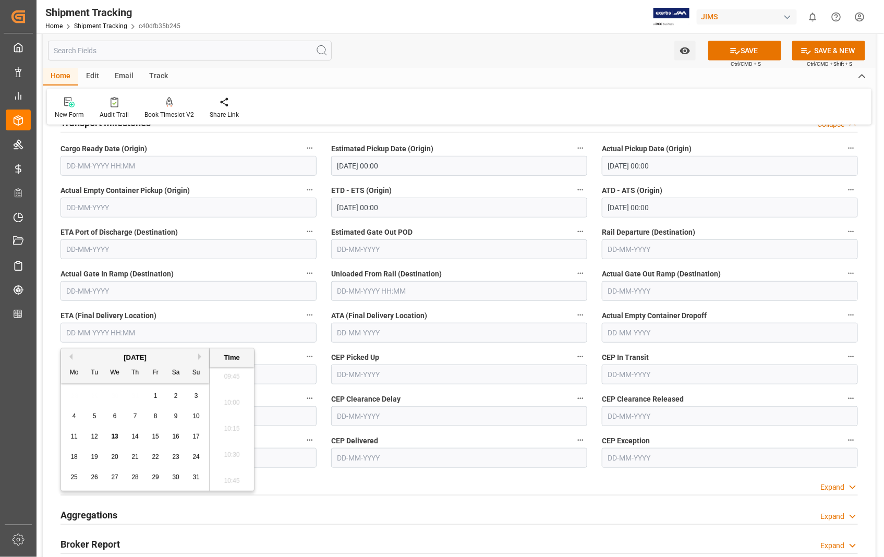
click at [175, 334] on input "text" at bounding box center [188, 333] width 256 height 20
click at [134, 439] on span "14" at bounding box center [134, 436] width 7 height 7
type input "[DATE] 00:00"
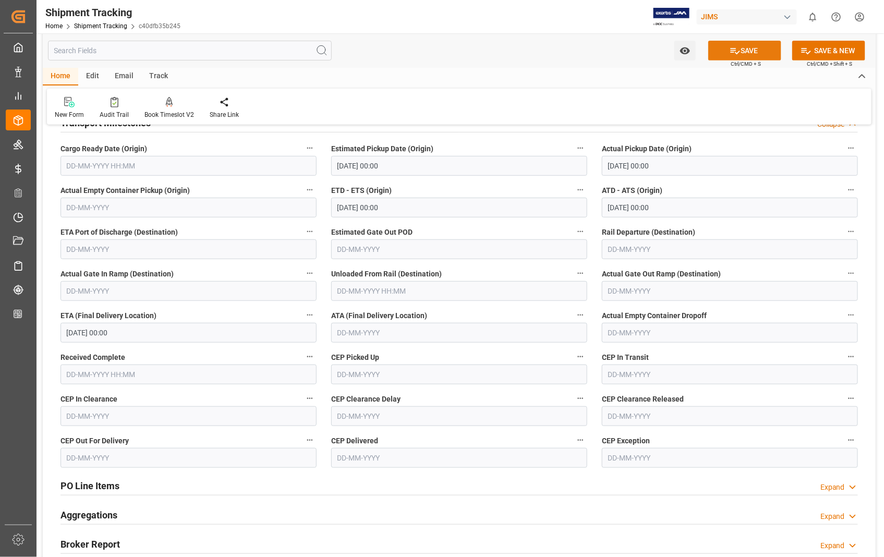
click at [746, 43] on button "SAVE" at bounding box center [744, 51] width 73 height 20
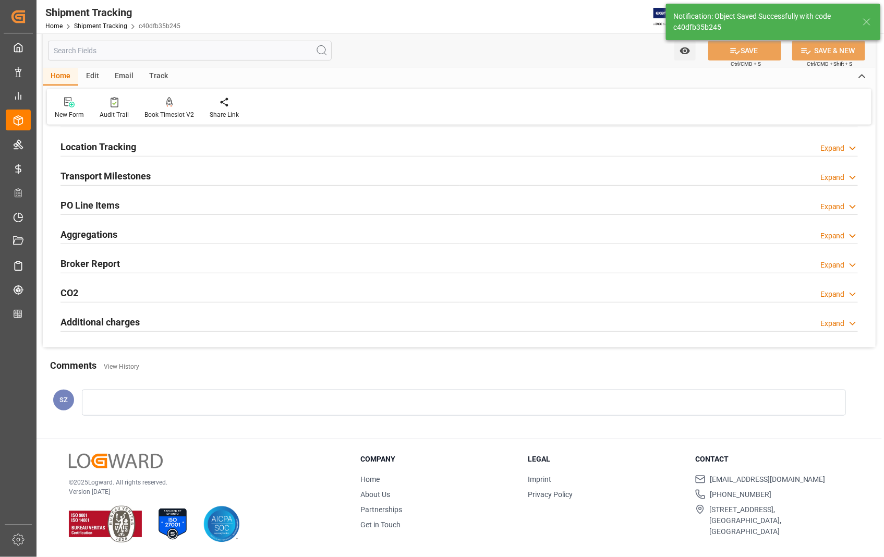
scroll to position [120, 0]
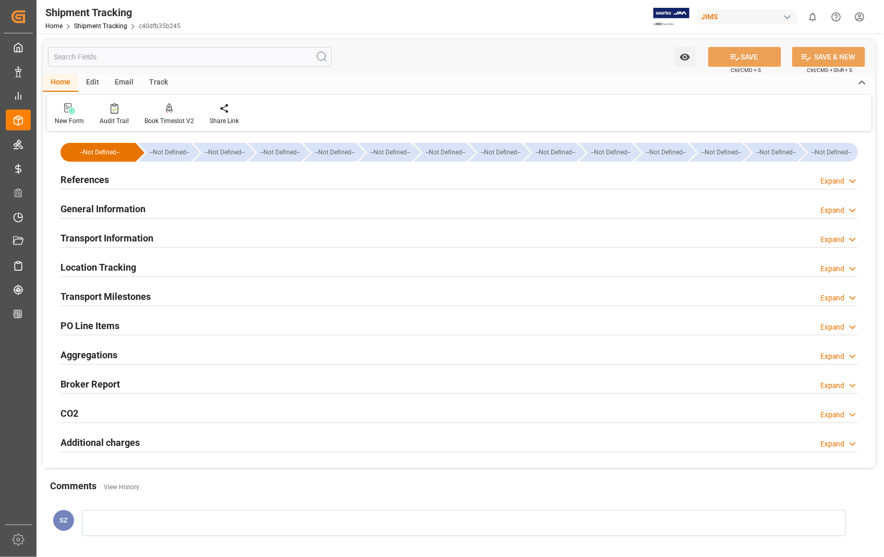
click at [97, 173] on h2 "References" at bounding box center [84, 180] width 48 height 14
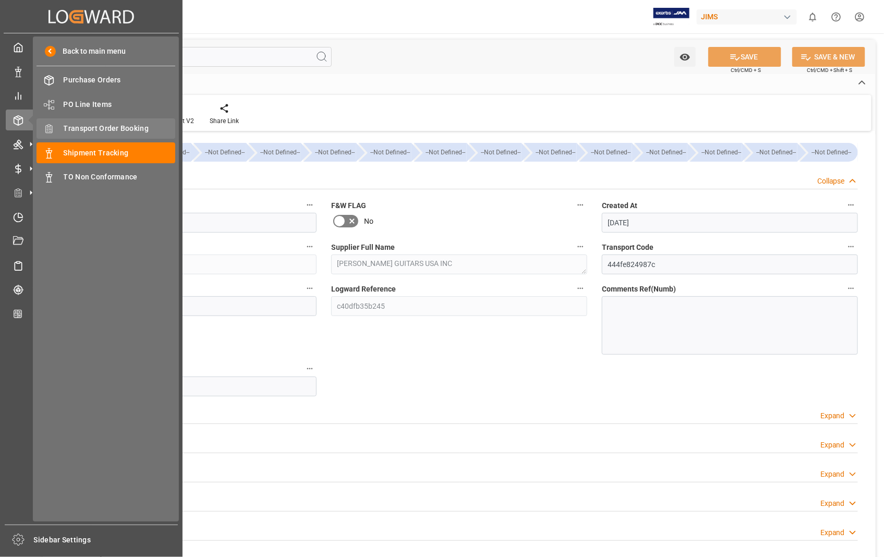
click at [98, 126] on span "Transport Order Booking" at bounding box center [120, 128] width 112 height 11
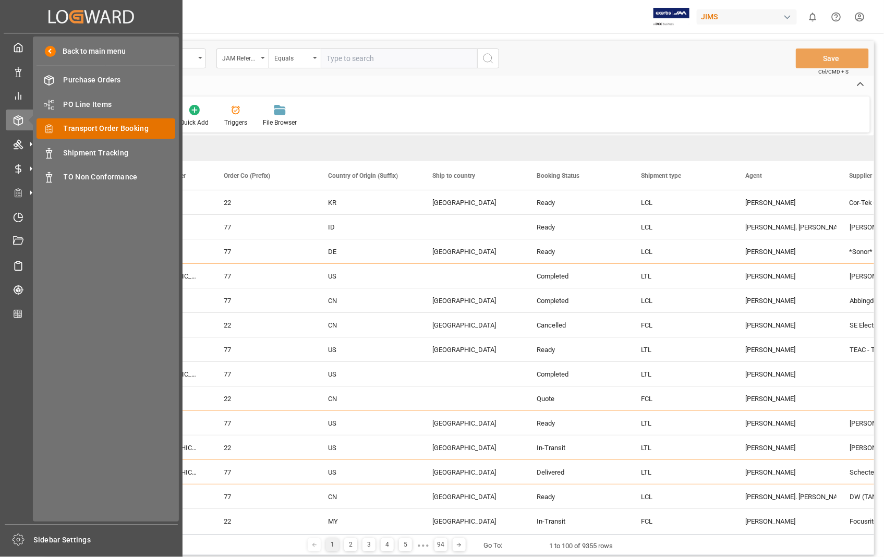
click at [112, 118] on div "Transport Order Booking Transport Order Booking" at bounding box center [105, 128] width 139 height 20
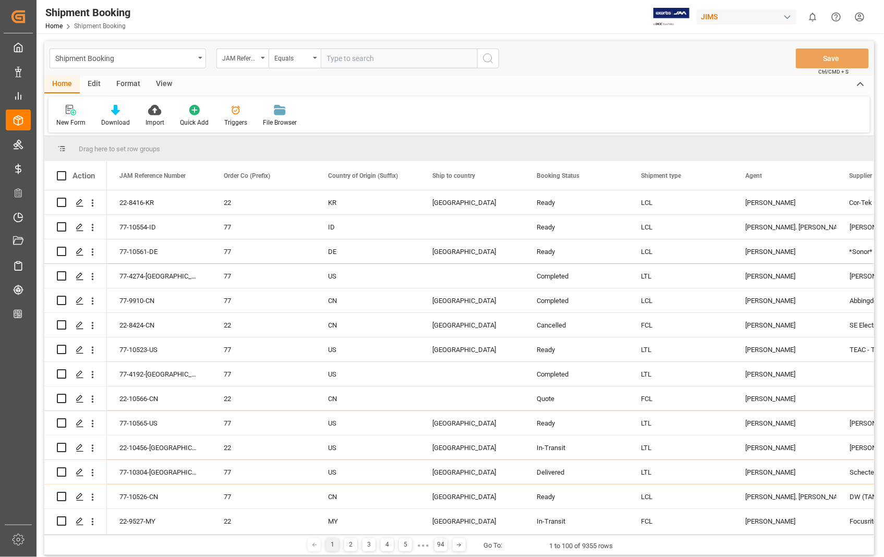
click at [76, 114] on div at bounding box center [70, 109] width 29 height 11
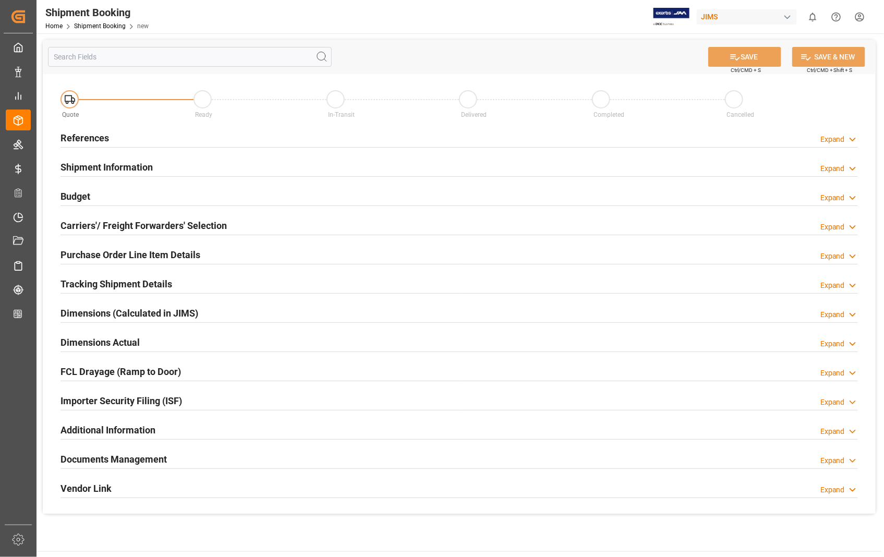
click at [100, 139] on h2 "References" at bounding box center [84, 138] width 48 height 14
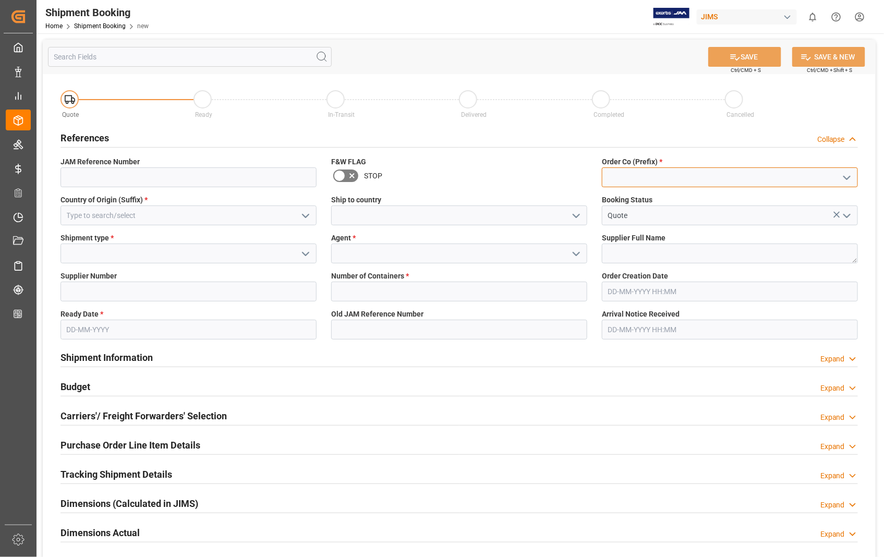
click at [722, 181] on input at bounding box center [730, 177] width 256 height 20
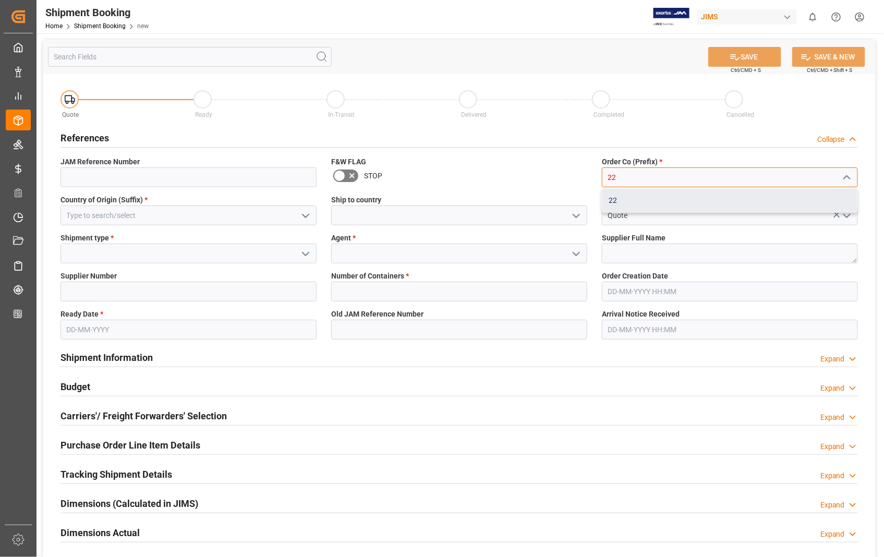
click at [683, 196] on div "22" at bounding box center [729, 200] width 255 height 23
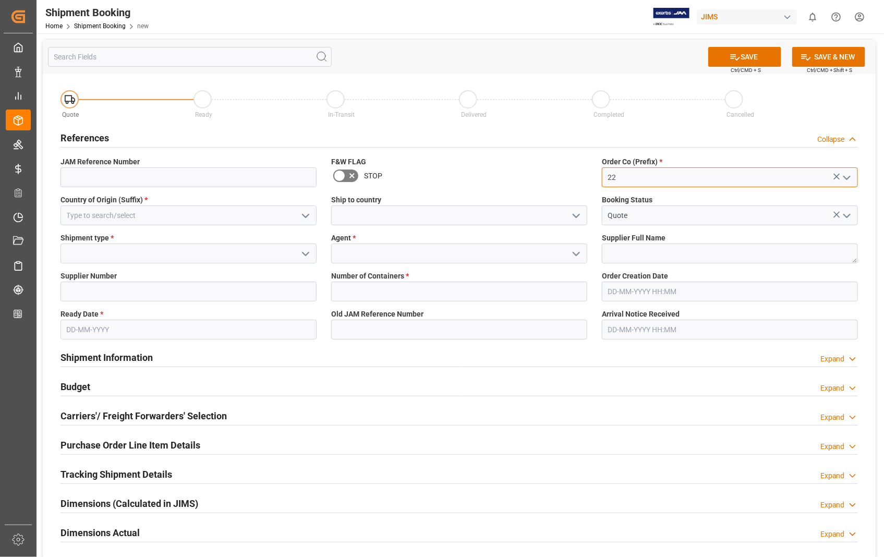
type input "22"
click at [66, 216] on input at bounding box center [188, 215] width 256 height 20
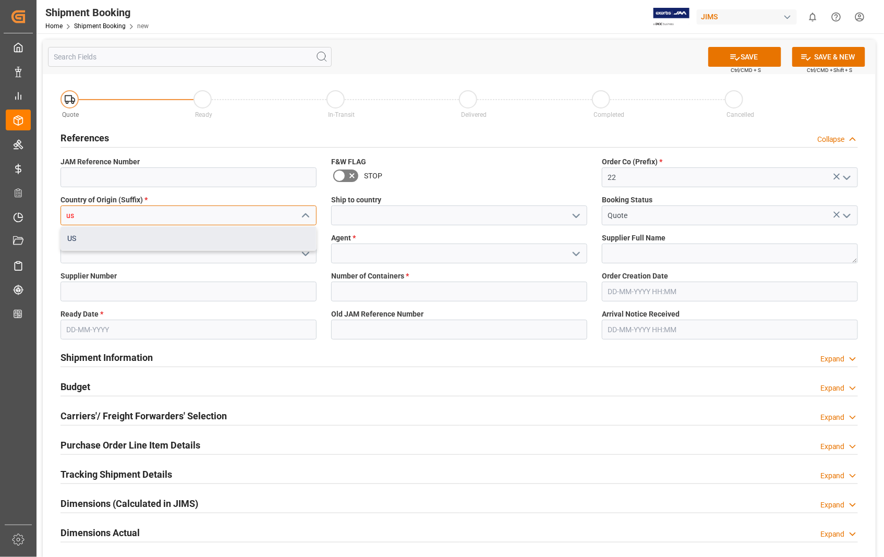
click at [80, 238] on div "US" at bounding box center [188, 238] width 255 height 23
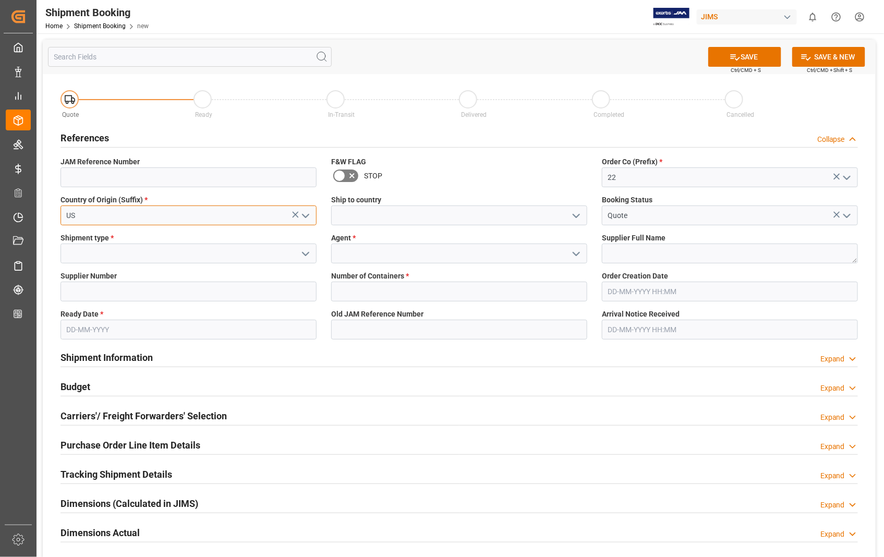
type input "US"
click at [424, 220] on input at bounding box center [459, 215] width 256 height 20
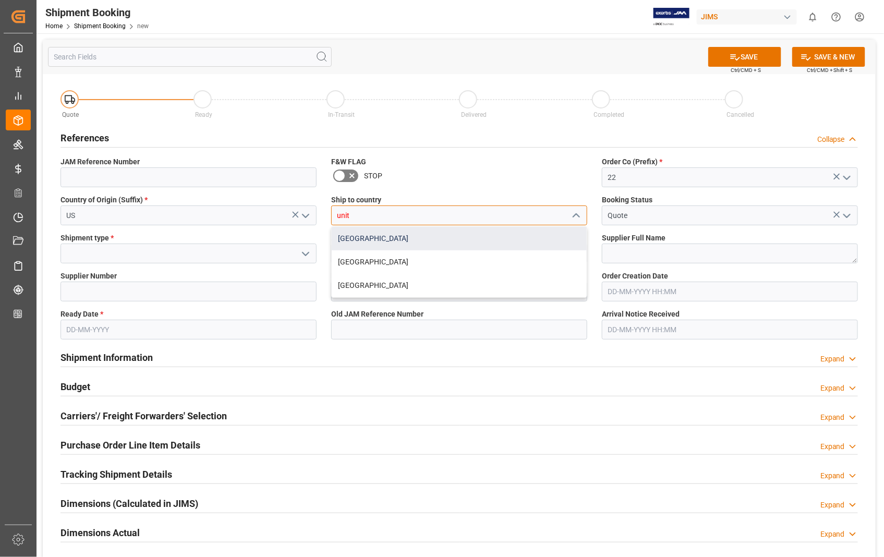
click at [387, 242] on div "[GEOGRAPHIC_DATA]" at bounding box center [459, 238] width 255 height 23
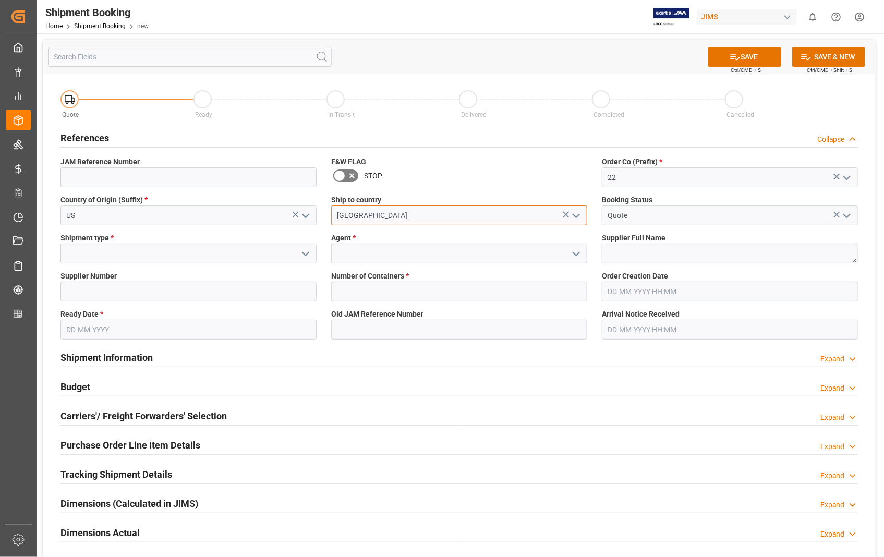
type input "[GEOGRAPHIC_DATA]"
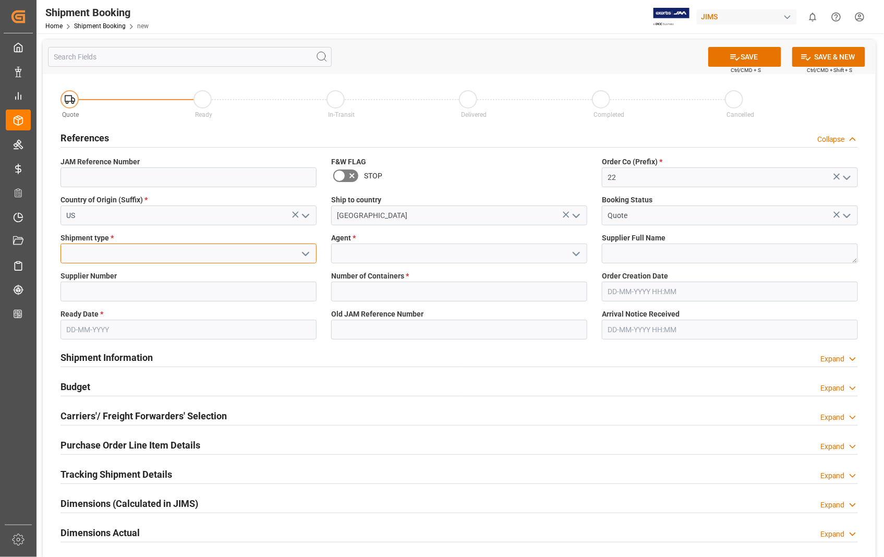
click at [142, 256] on input at bounding box center [188, 253] width 256 height 20
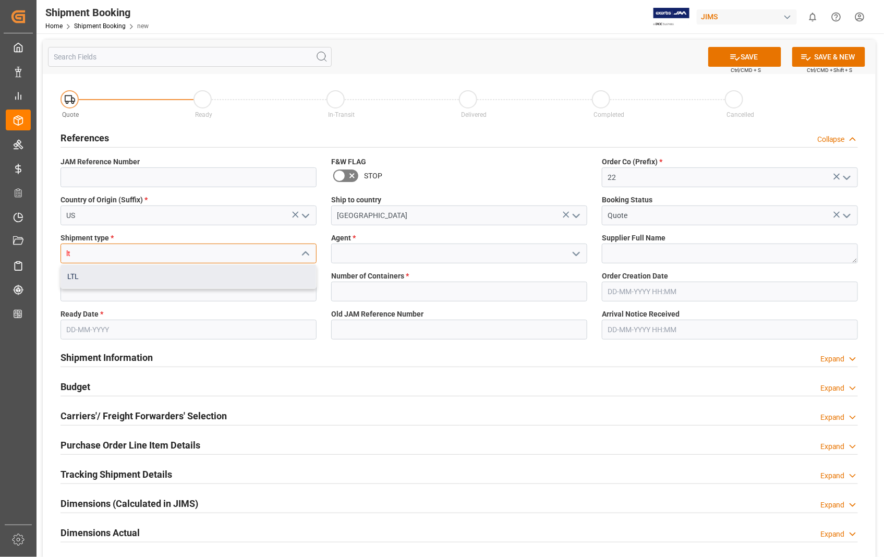
click at [90, 278] on div "LTL" at bounding box center [188, 276] width 255 height 23
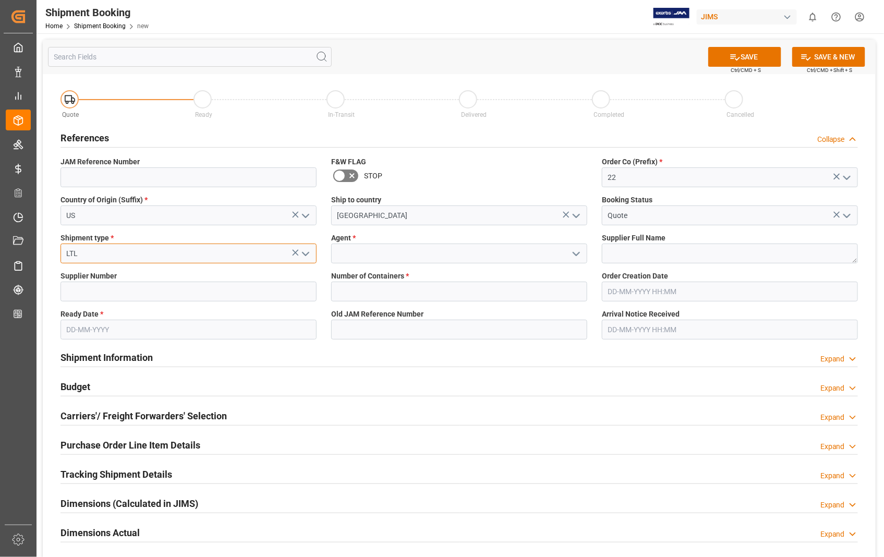
type input "LTL"
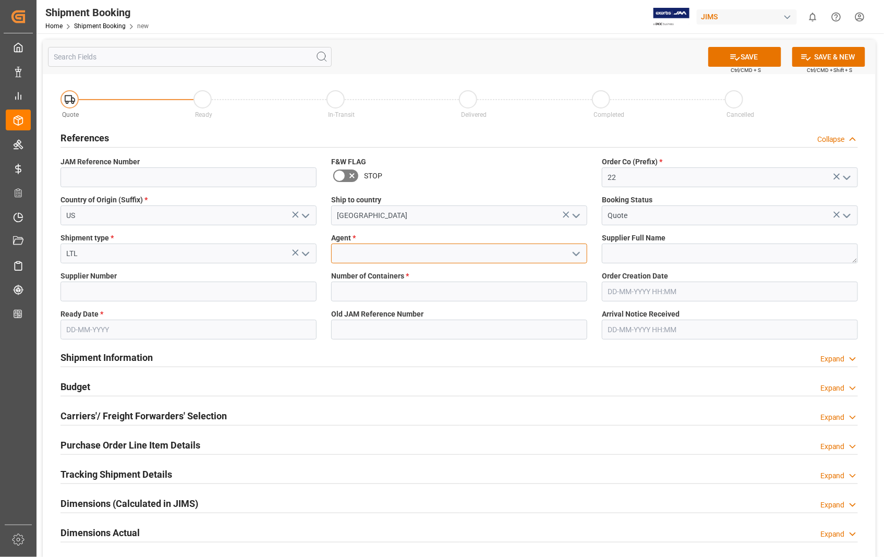
click at [361, 252] on input at bounding box center [459, 253] width 256 height 20
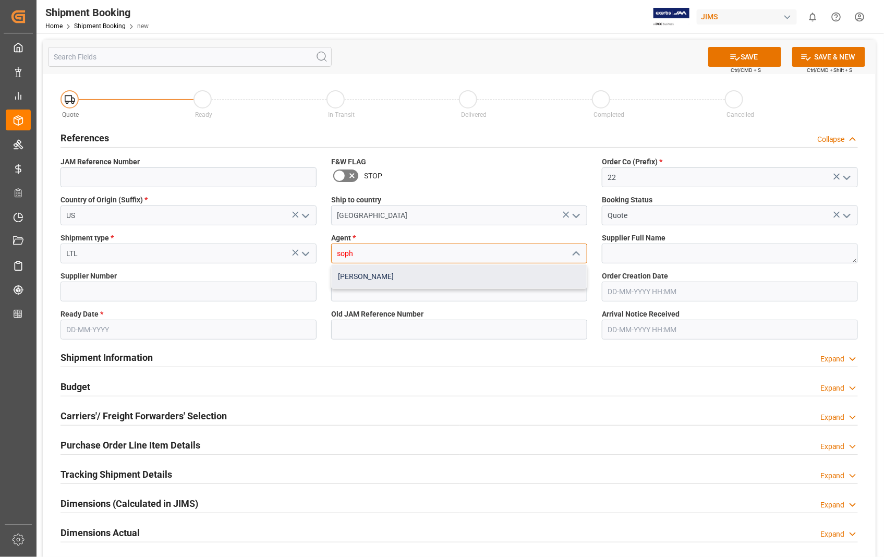
click at [398, 283] on div "[PERSON_NAME]" at bounding box center [459, 276] width 255 height 23
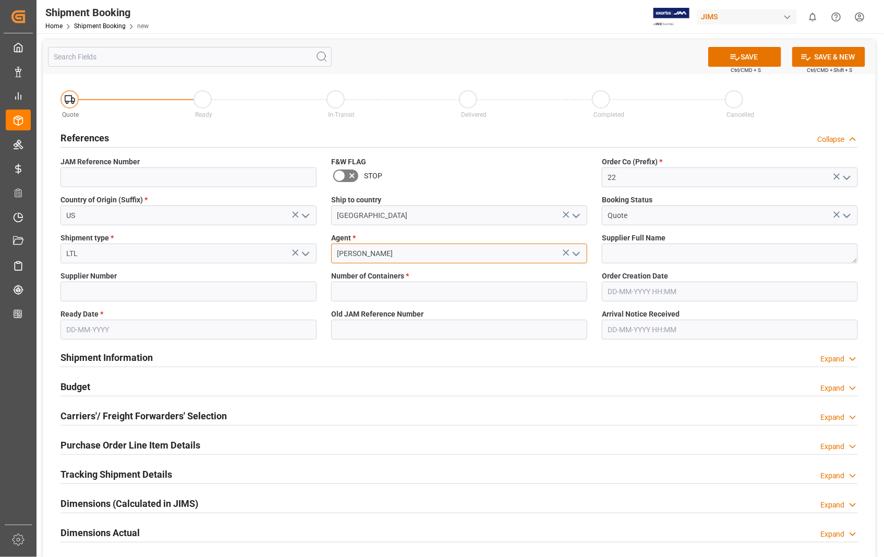
type input "[PERSON_NAME]"
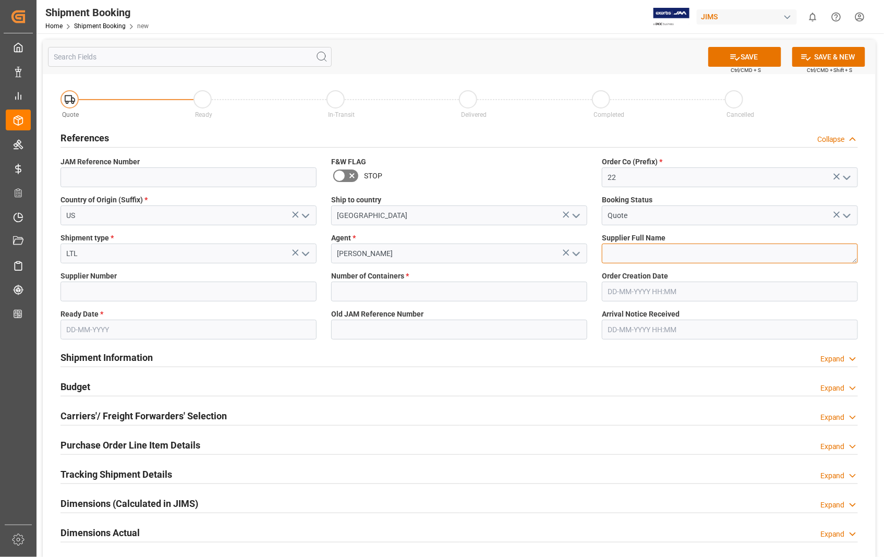
click at [613, 256] on textarea at bounding box center [730, 253] width 256 height 20
paste textarea "Sennheiser Electronic Corporat"
type textarea "Sennheiser Electronic Corporat"
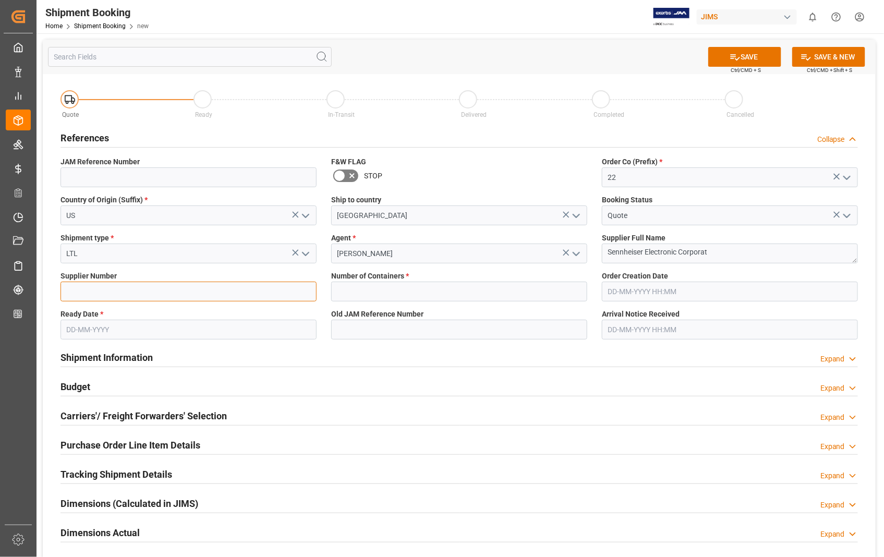
click at [140, 293] on input at bounding box center [188, 291] width 256 height 20
type input "404677"
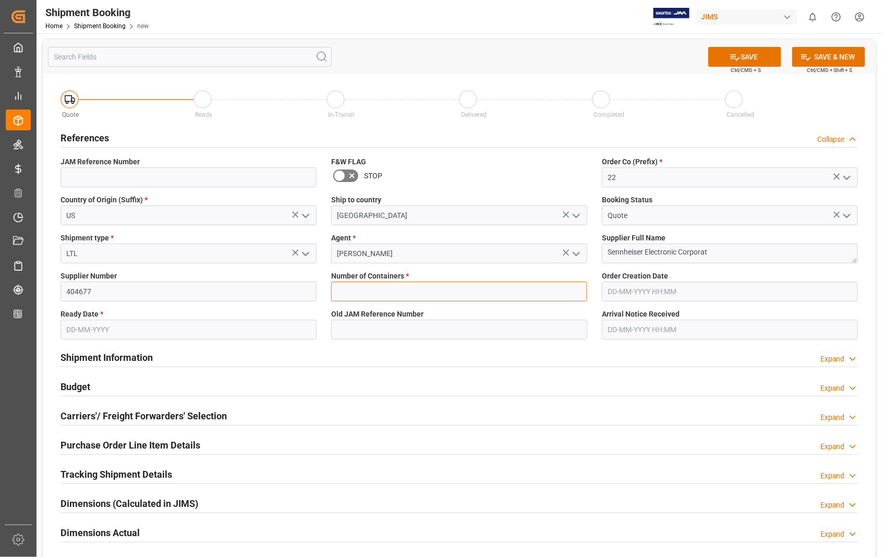
click at [487, 289] on input "text" at bounding box center [459, 291] width 256 height 20
type input "0"
type input "850934"
type input "16-06-2025 00:00"
type input "[DATE]"
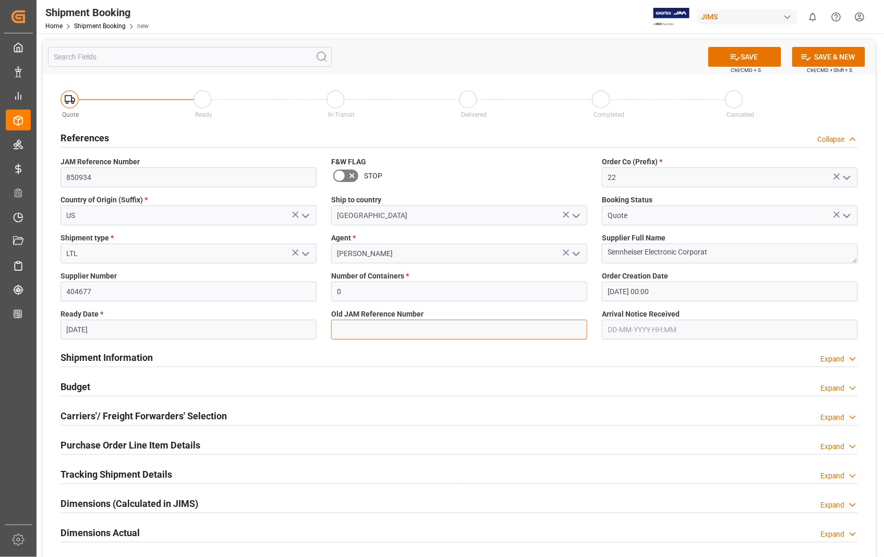
type input "850934"
type input "16-06-2025 00:00"
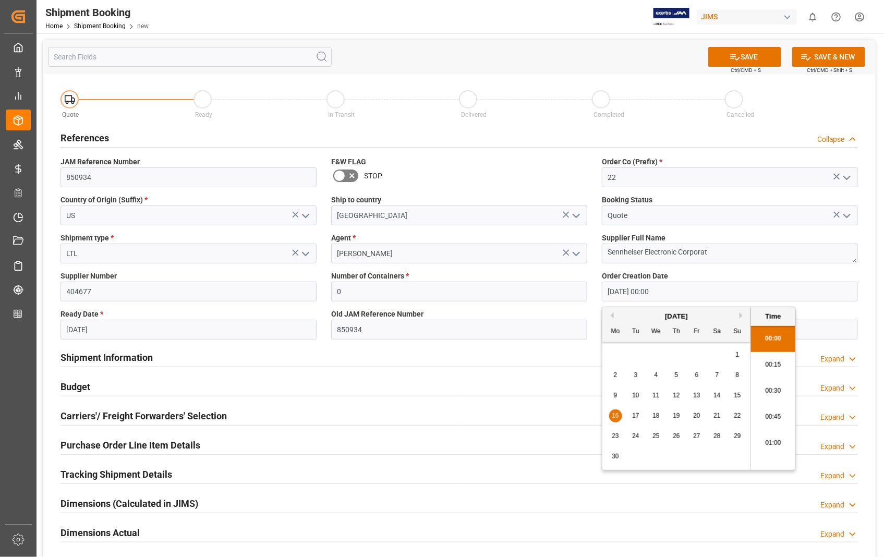
click at [664, 289] on input "16-06-2025 00:00" at bounding box center [730, 291] width 256 height 20
drag, startPoint x: 680, startPoint y: 295, endPoint x: 560, endPoint y: 295, distance: 120.4
click at [560, 295] on div "Quote Ready In-Transit Delivered Completed Cancelled References Collapse JAM Re…" at bounding box center [459, 389] width 832 height 630
type input "23-07-2025 00:00"
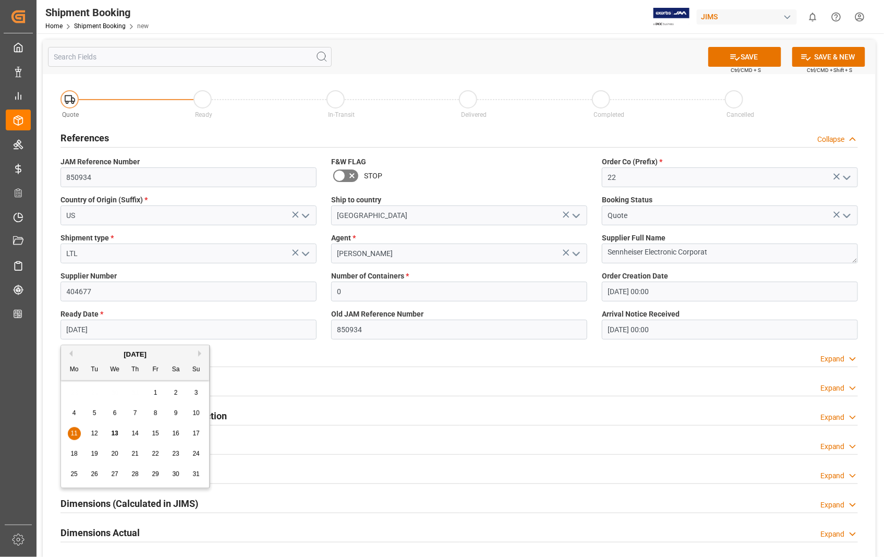
click at [211, 332] on input "11-08-2025" at bounding box center [188, 330] width 256 height 20
click at [94, 434] on span "12" at bounding box center [94, 433] width 7 height 7
type input "[DATE]"
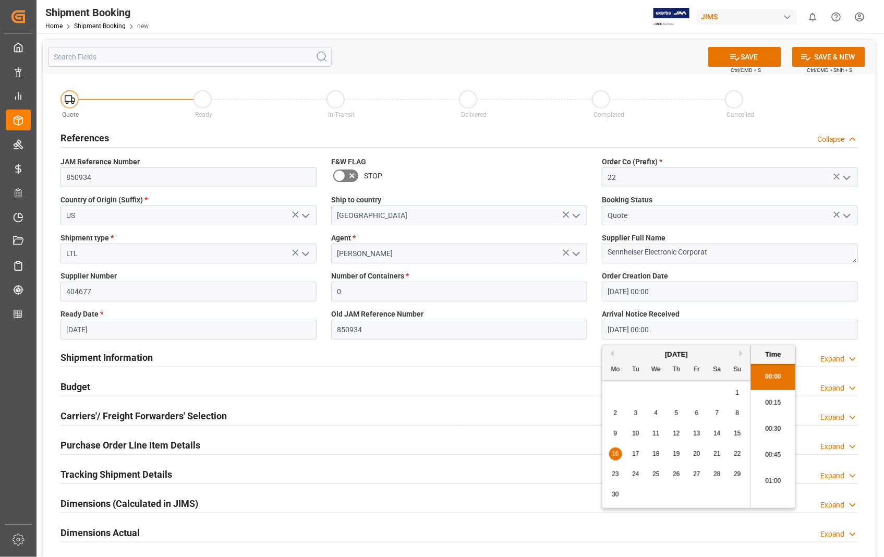
click at [699, 336] on input "16-06-2025 00:00" at bounding box center [730, 330] width 256 height 20
click at [743, 354] on button "Next Month" at bounding box center [742, 353] width 6 height 6
click at [677, 434] on span "14" at bounding box center [675, 433] width 7 height 7
type input "[DATE] 00:00"
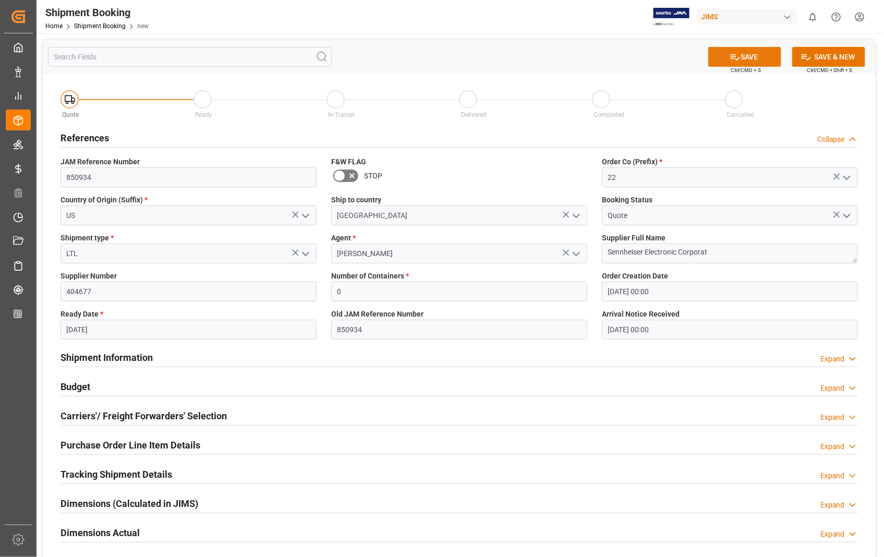
click at [752, 51] on button "SAVE" at bounding box center [744, 57] width 73 height 20
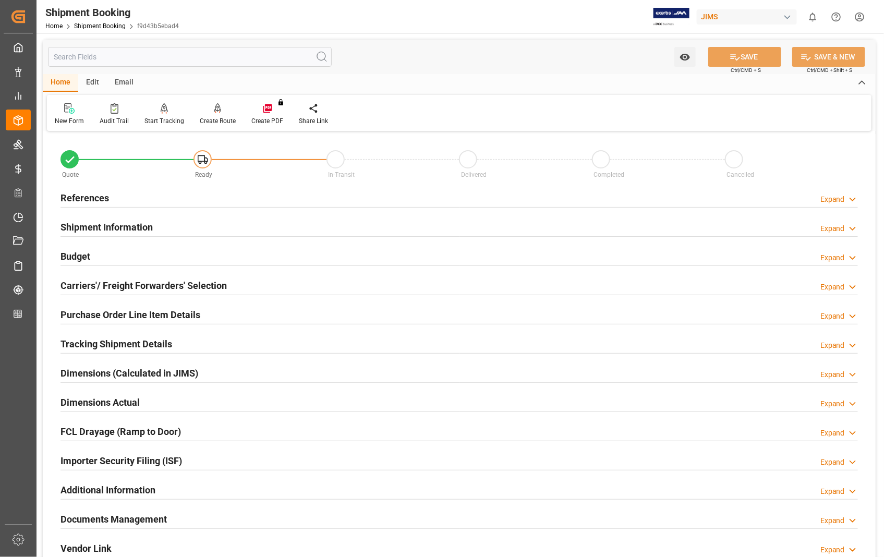
click at [79, 201] on h2 "References" at bounding box center [84, 198] width 48 height 14
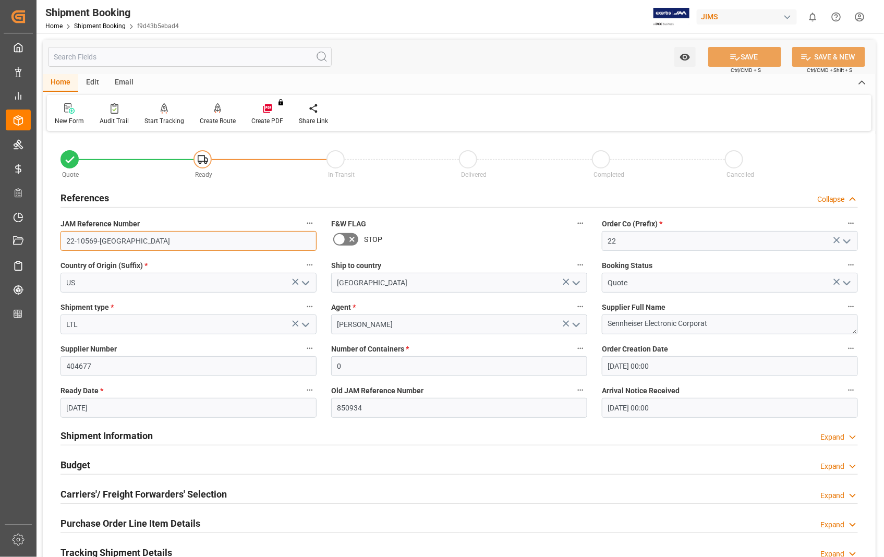
drag, startPoint x: 111, startPoint y: 241, endPoint x: 64, endPoint y: 231, distance: 48.1
click at [64, 231] on input "22-10569-[GEOGRAPHIC_DATA]" at bounding box center [188, 241] width 256 height 20
click at [90, 496] on h2 "Carriers'/ Freight Forwarders' Selection" at bounding box center [143, 494] width 166 height 14
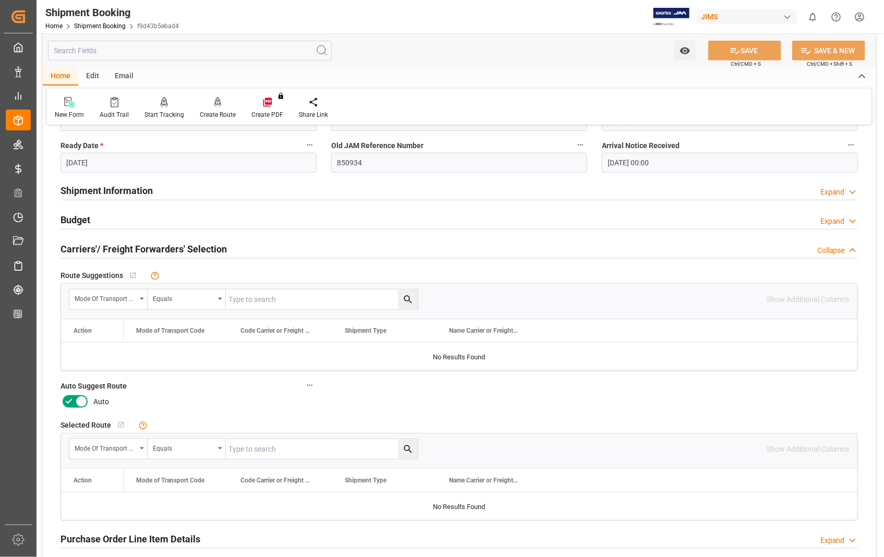
scroll to position [289, 0]
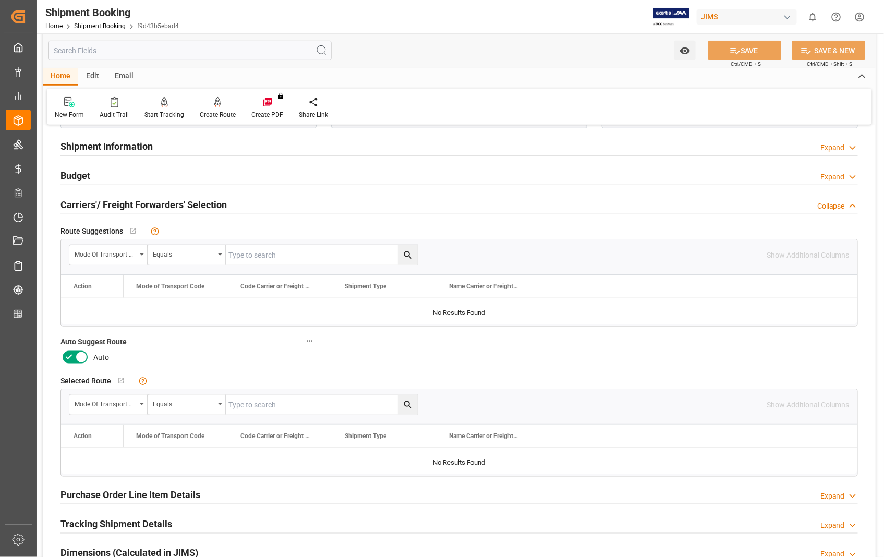
click at [84, 358] on icon at bounding box center [81, 357] width 13 height 13
click at [0, 0] on input "checkbox" at bounding box center [0, 0] width 0 height 0
click at [757, 53] on button "SAVE" at bounding box center [744, 51] width 73 height 20
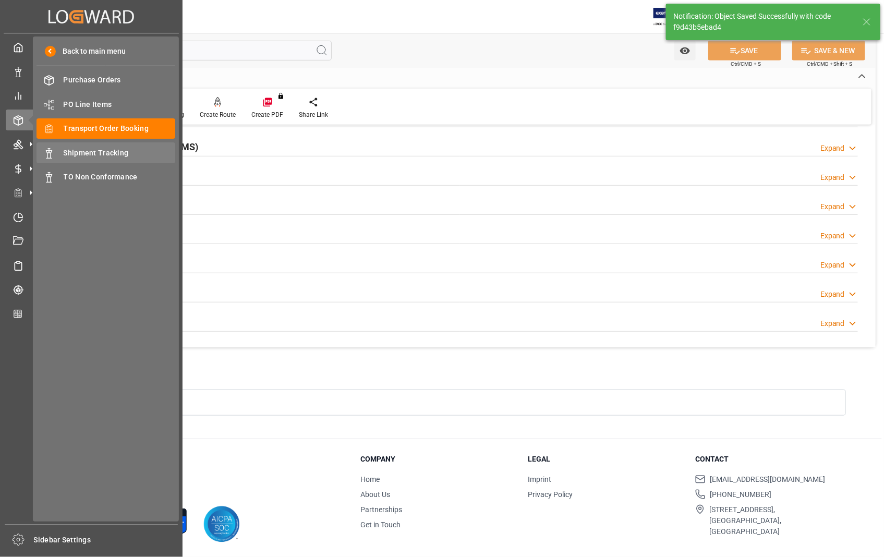
scroll to position [81, 0]
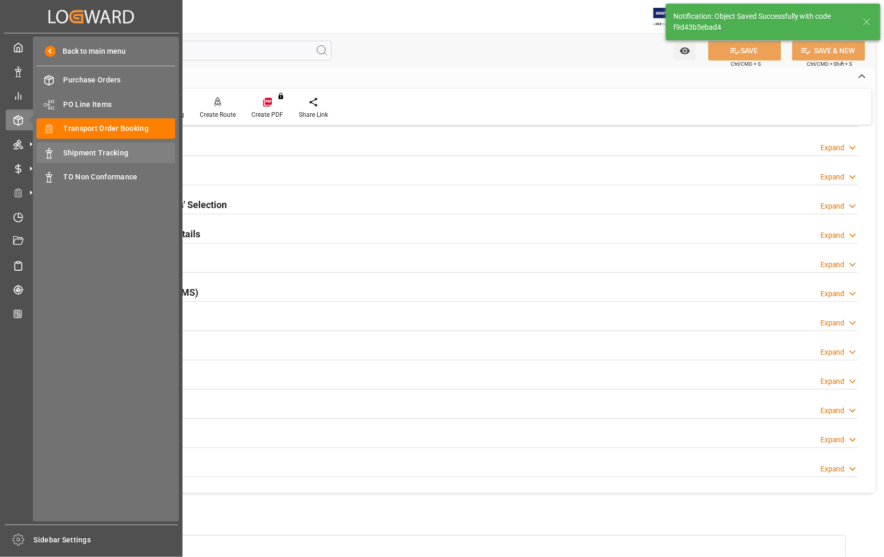
click at [89, 151] on span "Shipment Tracking" at bounding box center [120, 153] width 112 height 11
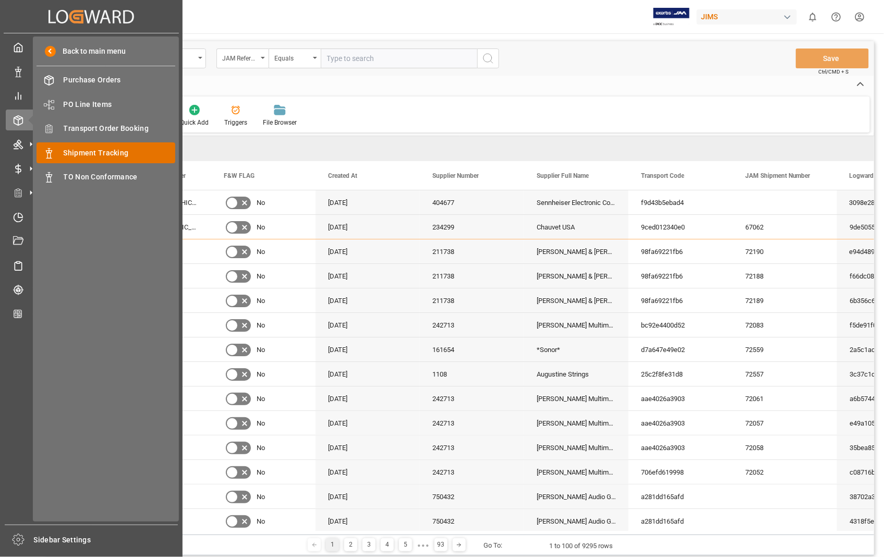
click at [104, 148] on span "Shipment Tracking" at bounding box center [120, 153] width 112 height 11
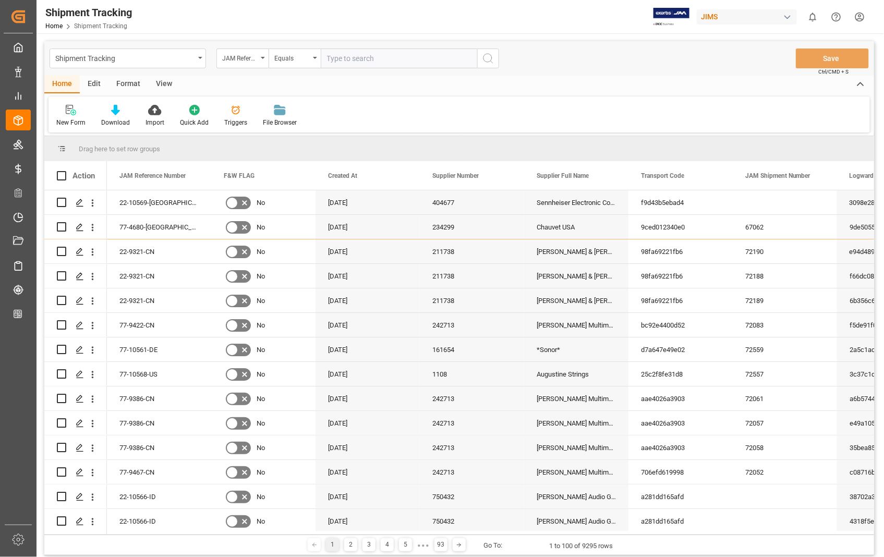
click at [357, 58] on input "text" at bounding box center [399, 58] width 156 height 20
paste input "22-10569-[GEOGRAPHIC_DATA]"
type input "22-10569-[GEOGRAPHIC_DATA]"
click at [488, 54] on circle "search button" at bounding box center [487, 58] width 8 height 8
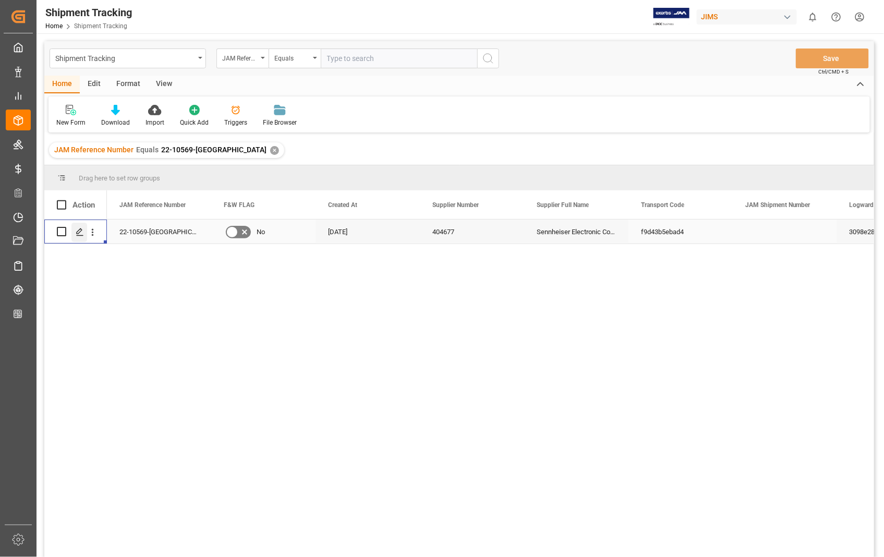
click at [79, 237] on div "Press SPACE to select this row." at bounding box center [79, 232] width 16 height 19
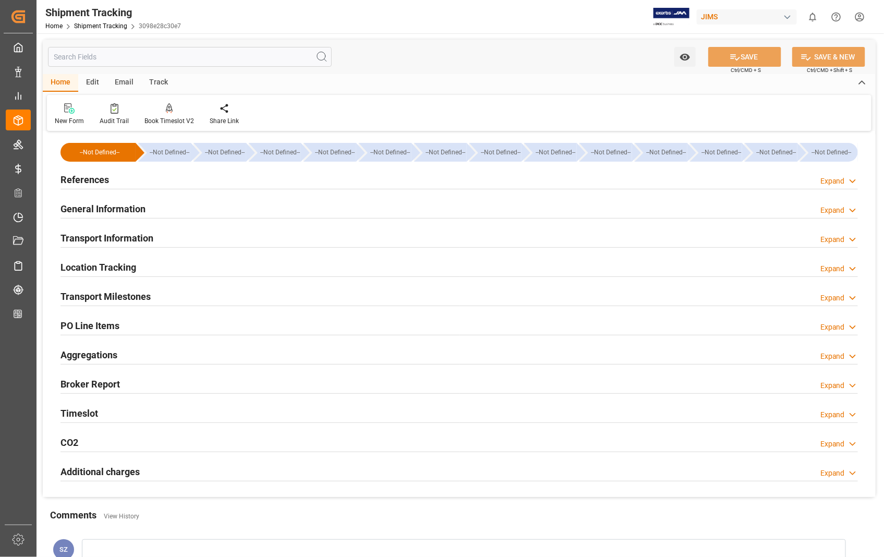
type input "[DATE]"
click at [87, 178] on h2 "References" at bounding box center [84, 180] width 48 height 14
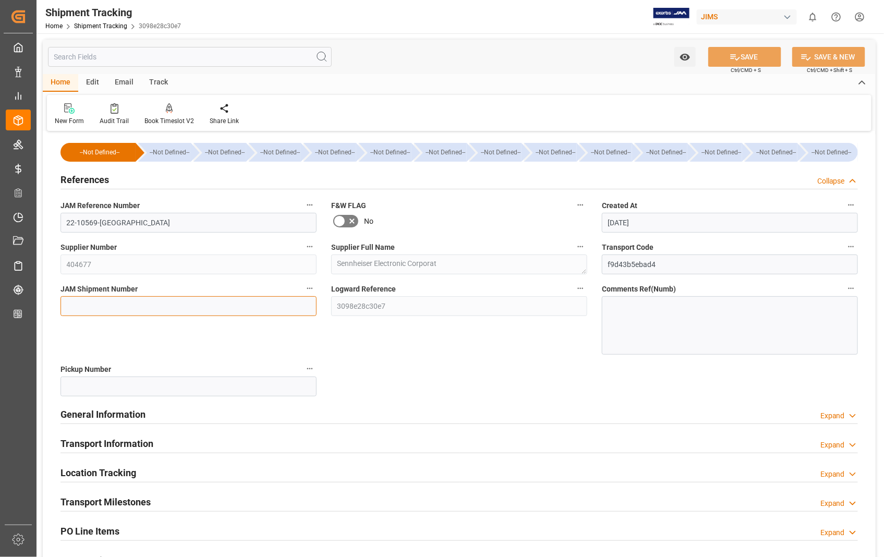
click at [138, 310] on input at bounding box center [188, 306] width 256 height 20
paste input "72560"
type input "72560"
click at [751, 54] on button "SAVE" at bounding box center [744, 57] width 73 height 20
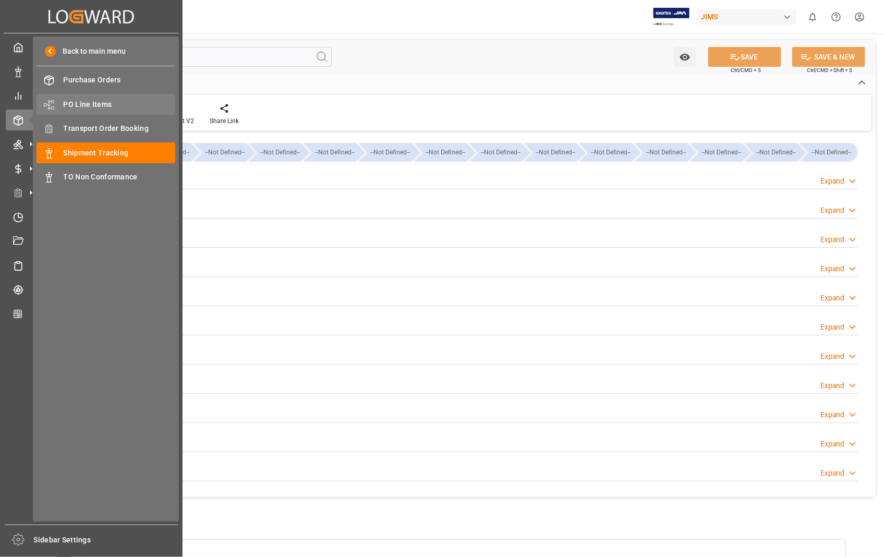
click at [87, 100] on span "PO Line Items" at bounding box center [120, 104] width 112 height 11
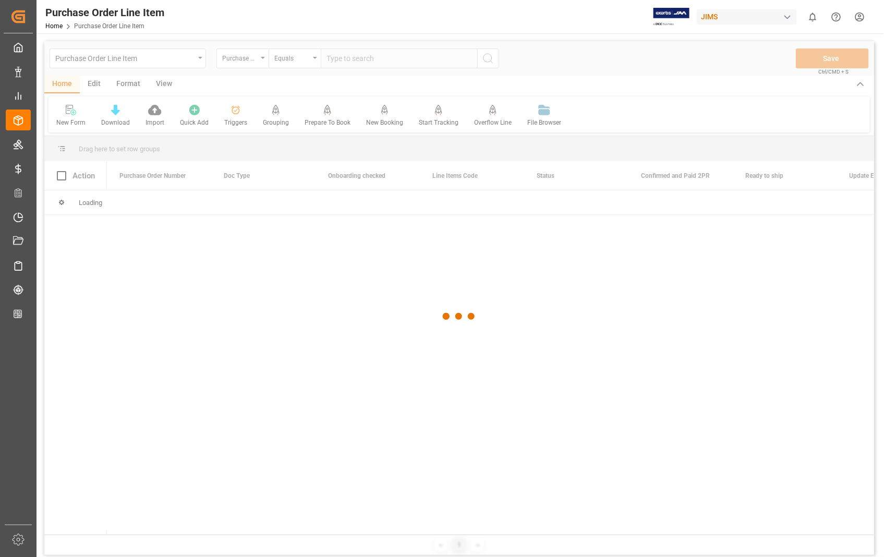
click at [382, 59] on div at bounding box center [458, 316] width 829 height 550
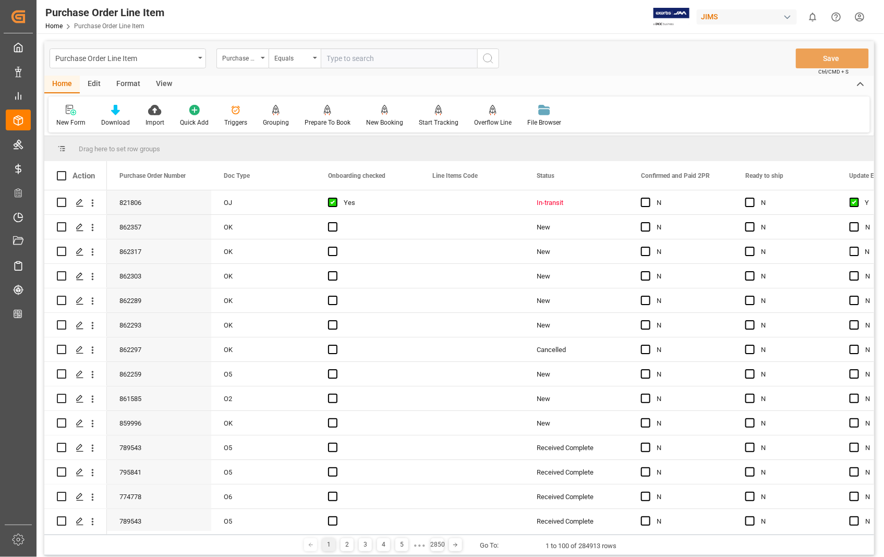
click at [382, 59] on input "text" at bounding box center [399, 58] width 156 height 20
type input "859275"
click at [488, 61] on icon "search button" at bounding box center [488, 58] width 13 height 13
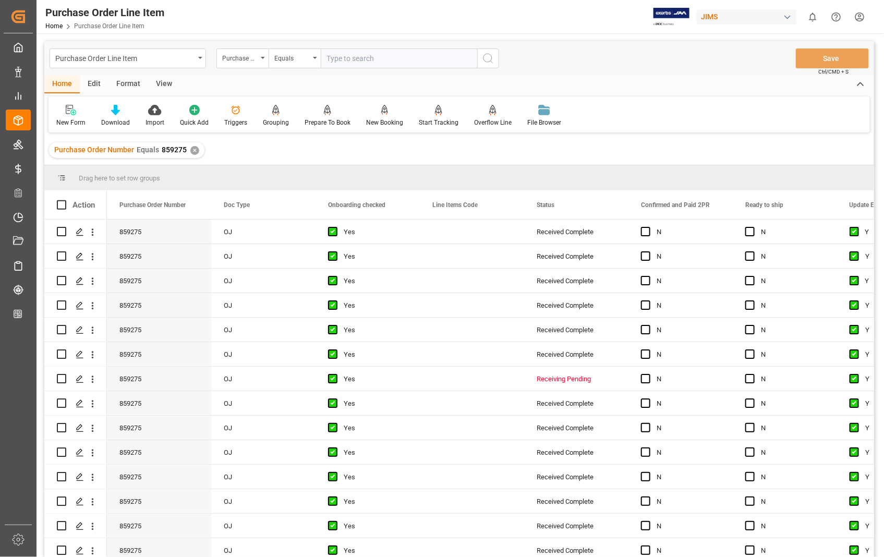
click at [168, 85] on div "View" at bounding box center [164, 85] width 32 height 18
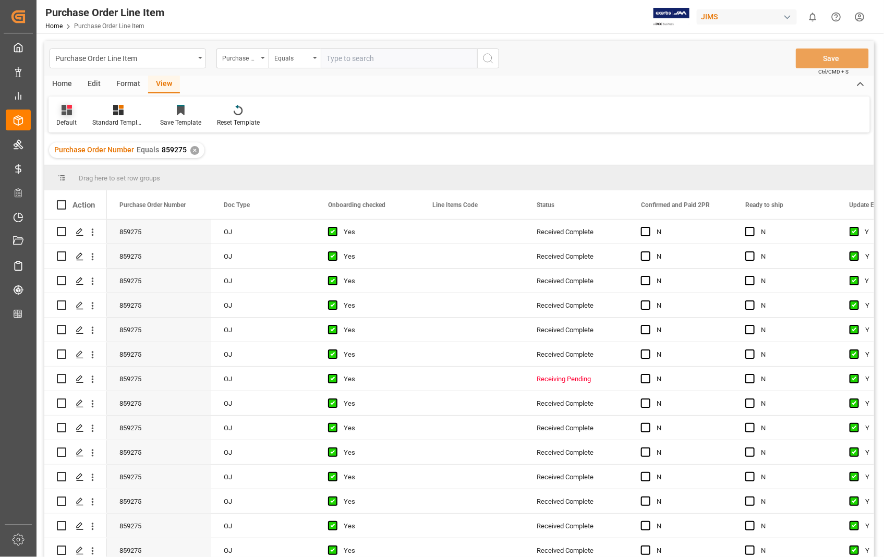
click at [68, 116] on div "Default" at bounding box center [66, 115] width 36 height 23
click at [81, 171] on div "Sophia setting." at bounding box center [107, 168] width 91 height 11
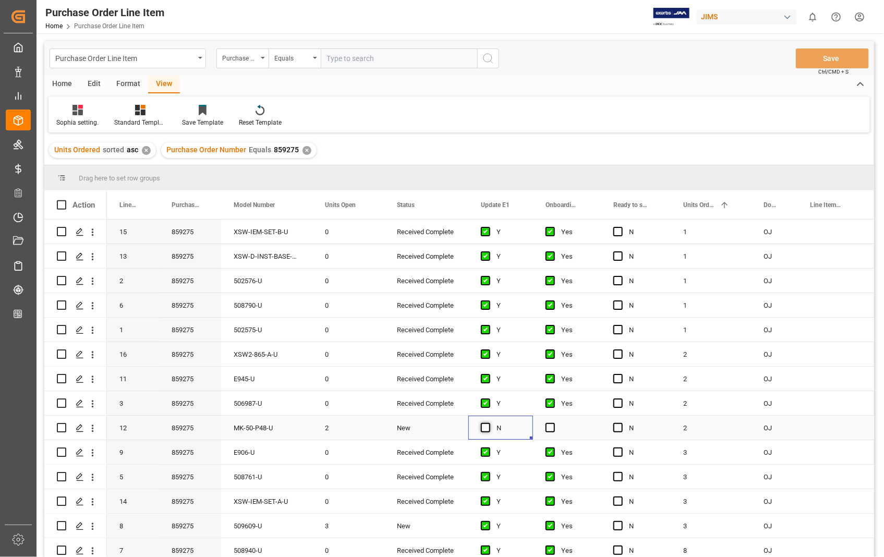
click at [487, 426] on span "Press SPACE to select this row." at bounding box center [485, 427] width 9 height 9
click at [488, 423] on input "Press SPACE to select this row." at bounding box center [488, 423] width 0 height 0
click at [551, 425] on span "Press SPACE to select this row." at bounding box center [549, 427] width 9 height 9
click at [553, 423] on input "Press SPACE to select this row." at bounding box center [553, 423] width 0 height 0
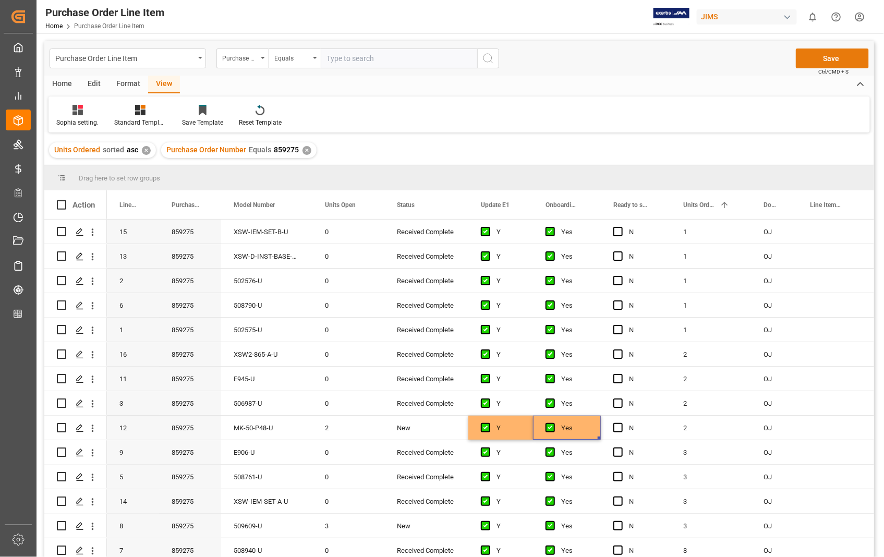
click at [843, 59] on button "Save" at bounding box center [831, 58] width 73 height 20
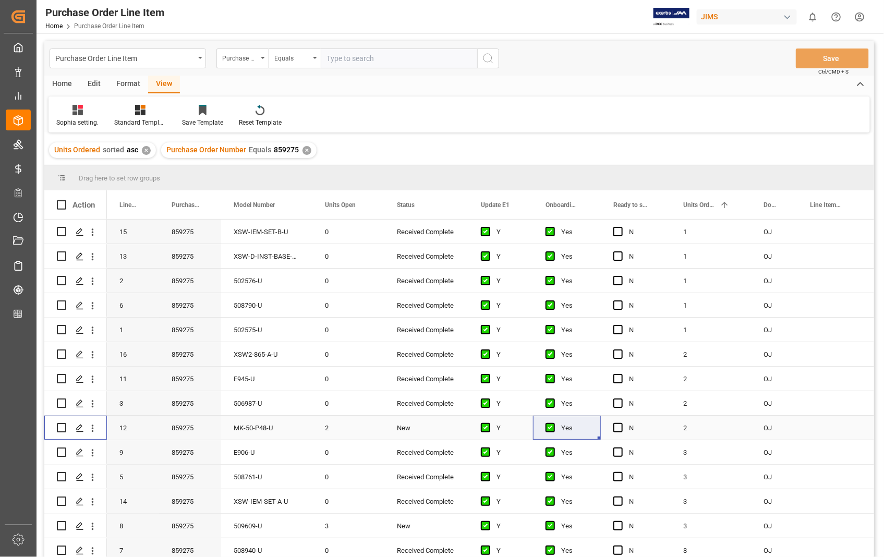
click at [58, 424] on input "Press Space to toggle row selection (unchecked)" at bounding box center [61, 427] width 9 height 9
checkbox input "true"
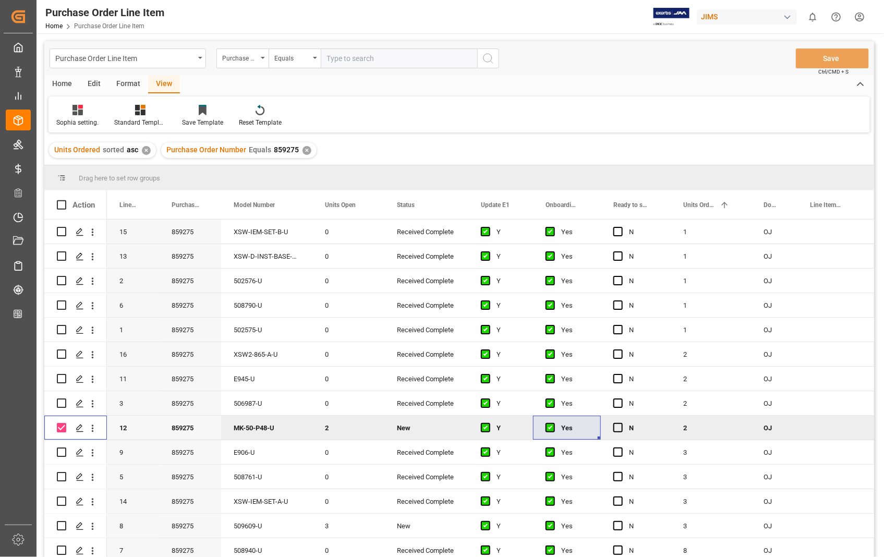
click at [55, 81] on div "Home" at bounding box center [61, 85] width 35 height 18
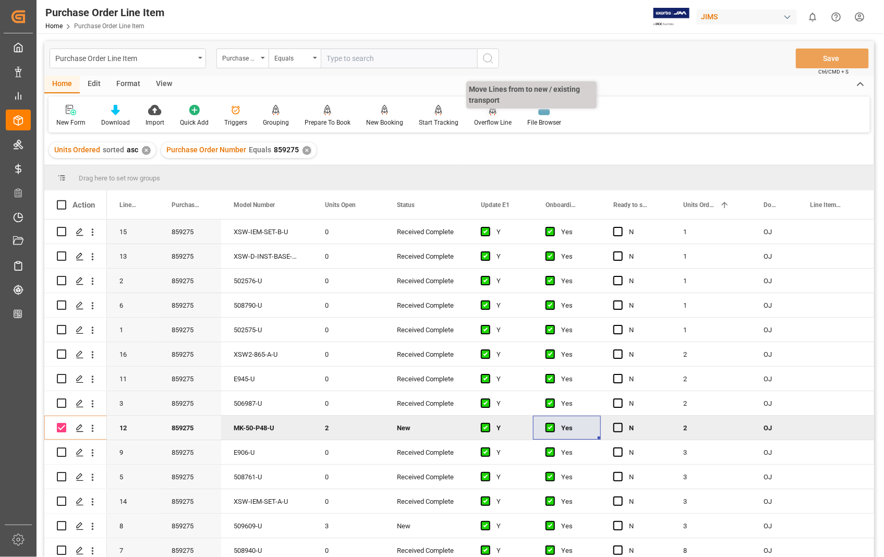
click at [477, 116] on div "Overflow Line" at bounding box center [492, 115] width 53 height 23
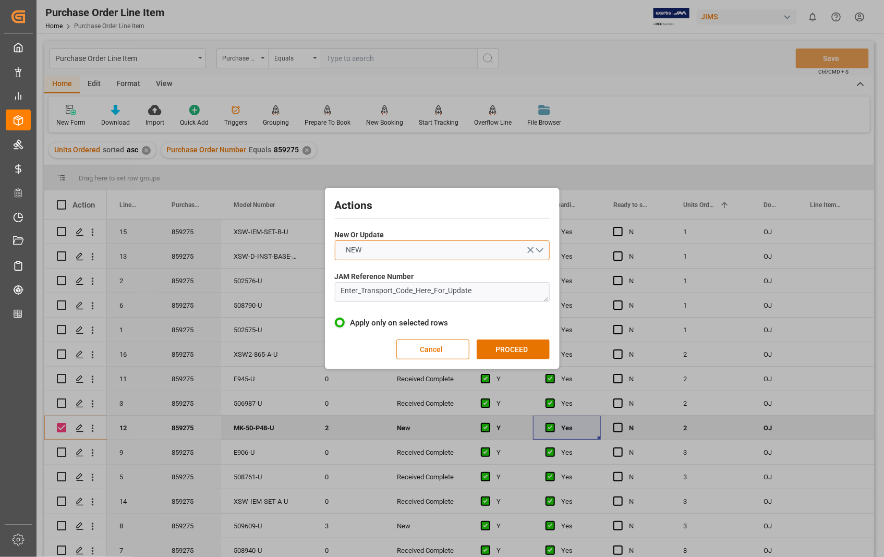
click at [542, 248] on button "NEW" at bounding box center [442, 250] width 215 height 20
click at [425, 277] on div "UPDATE" at bounding box center [442, 275] width 214 height 22
drag, startPoint x: 476, startPoint y: 295, endPoint x: 335, endPoint y: 295, distance: 141.3
click at [335, 295] on textarea "Enter_Transport_Code_Here_For_Update" at bounding box center [442, 292] width 215 height 20
paste textarea "22-10569-[GEOGRAPHIC_DATA]"
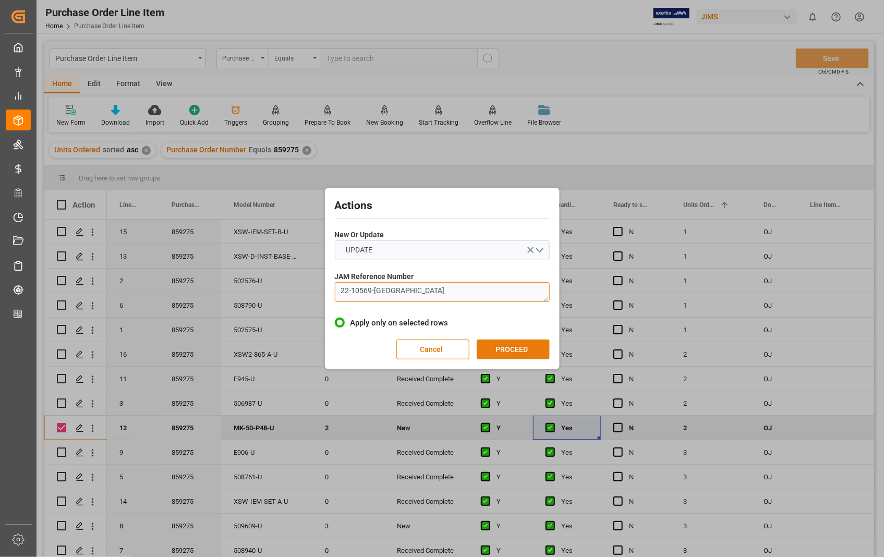
type textarea "22-10569-[GEOGRAPHIC_DATA]"
click at [514, 352] on button "PROCEED" at bounding box center [512, 349] width 73 height 20
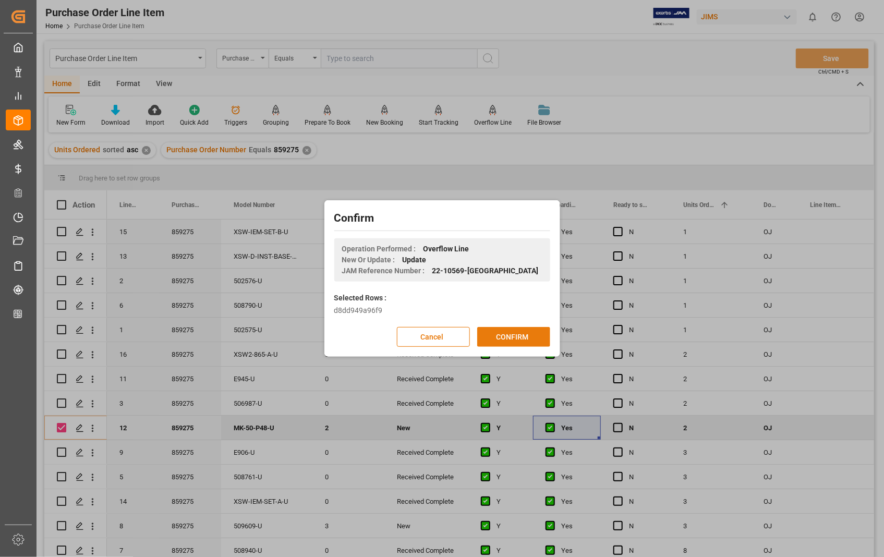
click at [512, 336] on button "CONFIRM" at bounding box center [513, 337] width 73 height 20
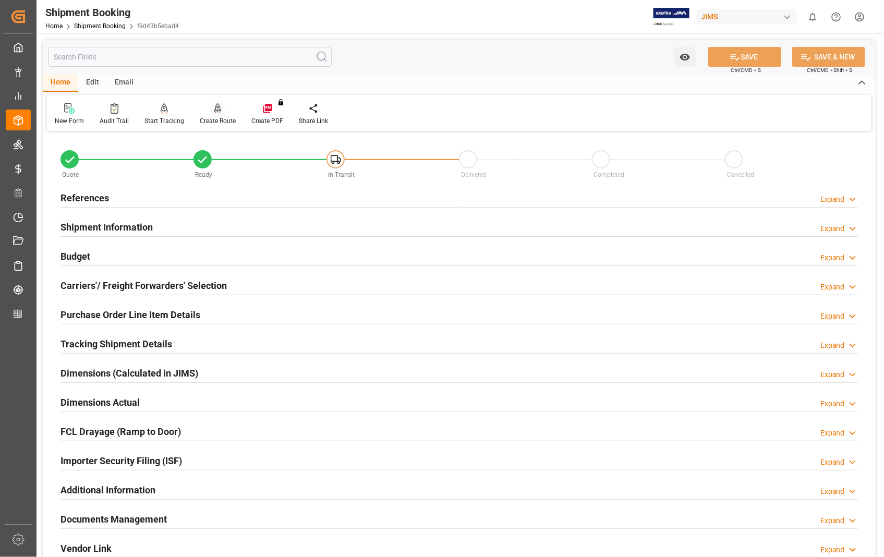
click at [210, 116] on div "Create Route" at bounding box center [218, 120] width 36 height 9
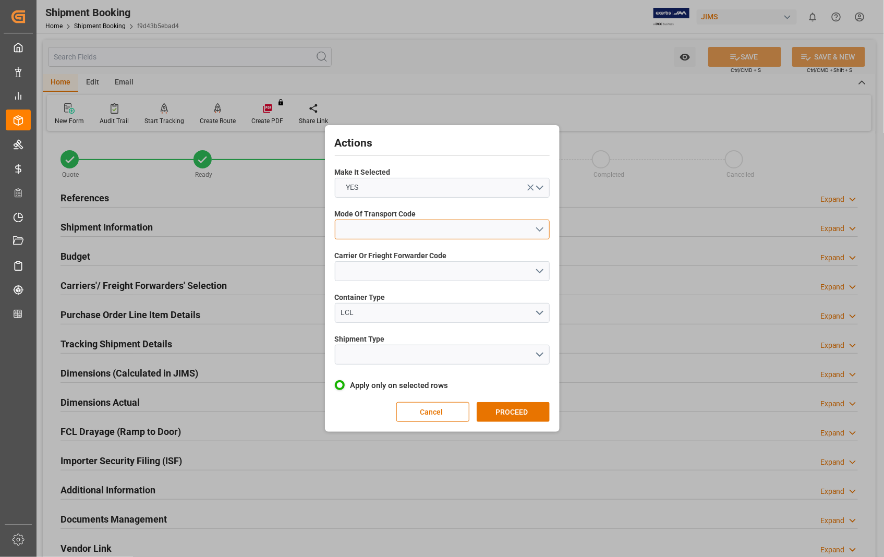
click at [539, 227] on button "open menu" at bounding box center [442, 229] width 215 height 20
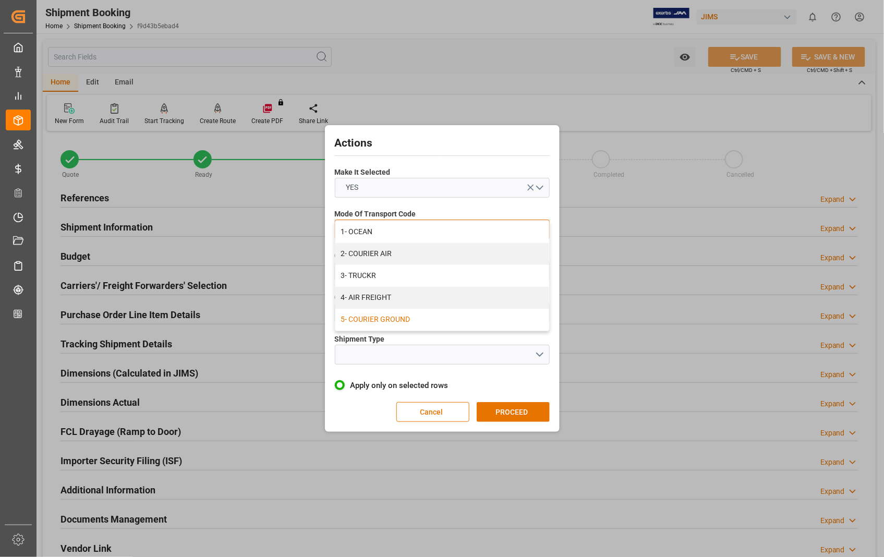
click at [381, 319] on div "5- COURIER GROUND" at bounding box center [442, 320] width 214 height 22
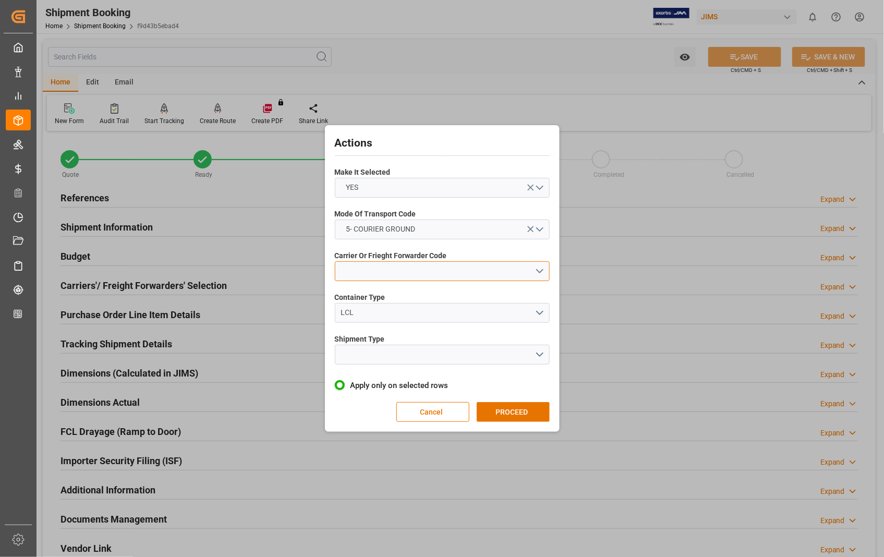
click at [541, 269] on button "open menu" at bounding box center [442, 271] width 215 height 20
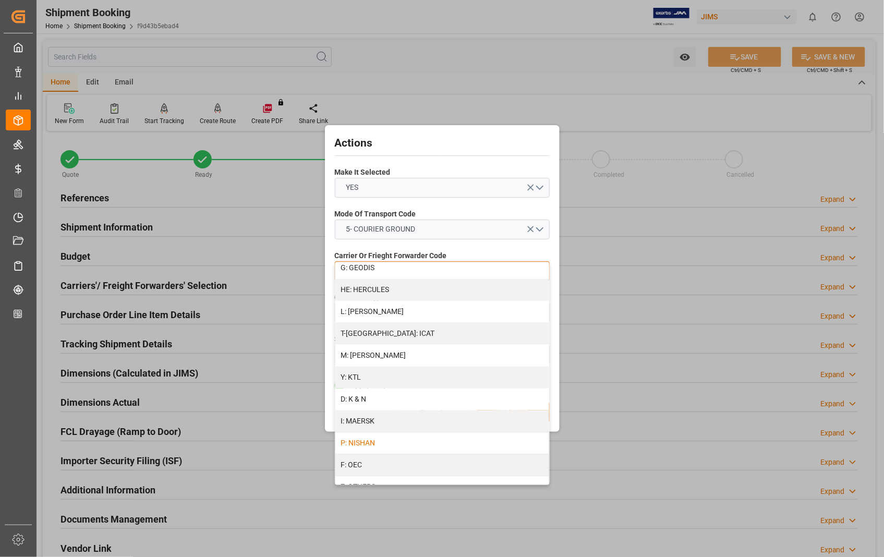
scroll to position [533, 0]
click at [412, 444] on div "R: UPS STANDARD GROUND" at bounding box center [442, 442] width 214 height 22
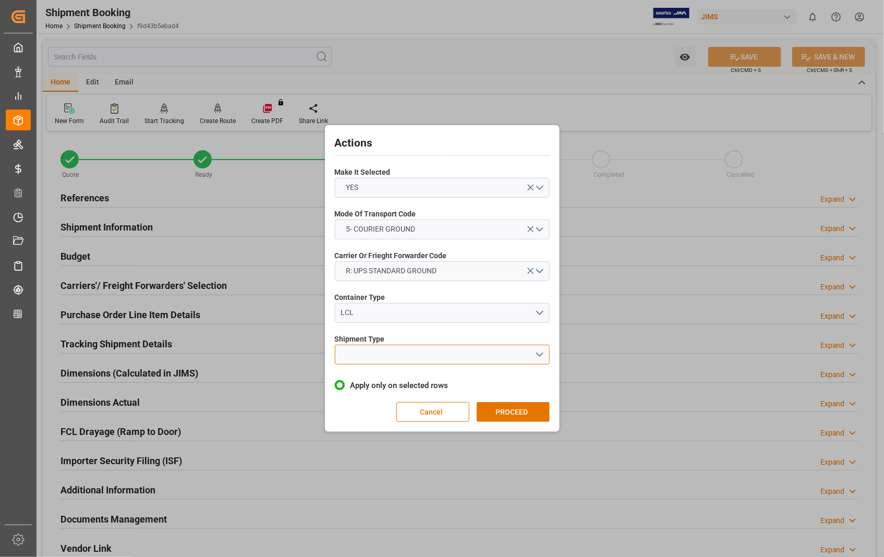
click at [454, 350] on button "open menu" at bounding box center [442, 355] width 215 height 20
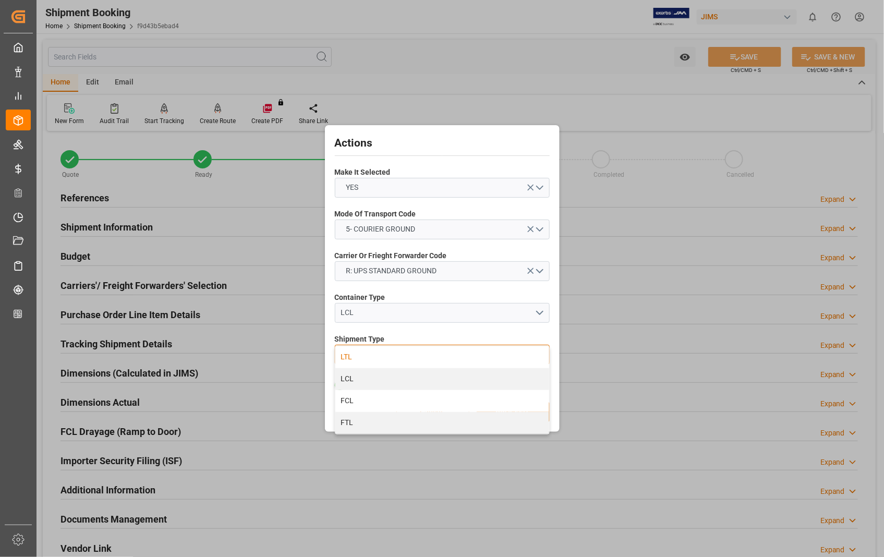
click at [346, 355] on div "LTL" at bounding box center [442, 357] width 214 height 22
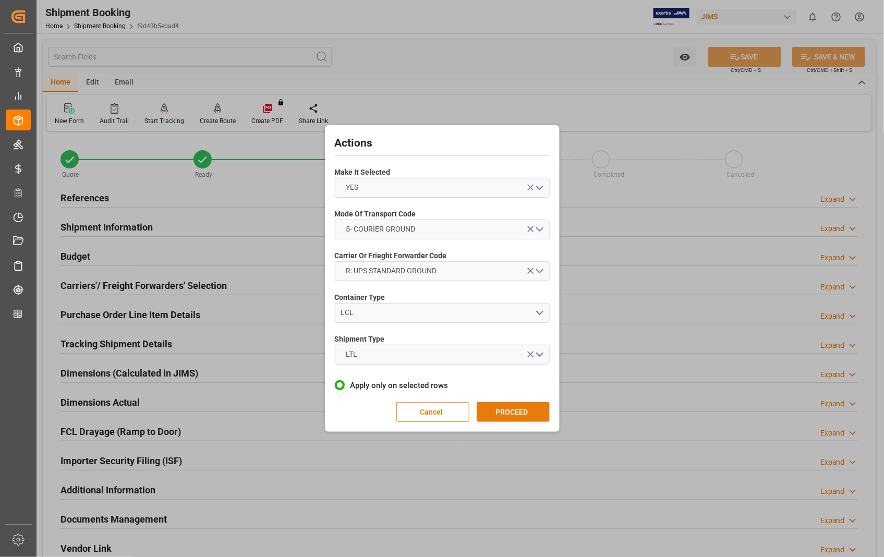
click at [491, 408] on button "PROCEED" at bounding box center [512, 412] width 73 height 20
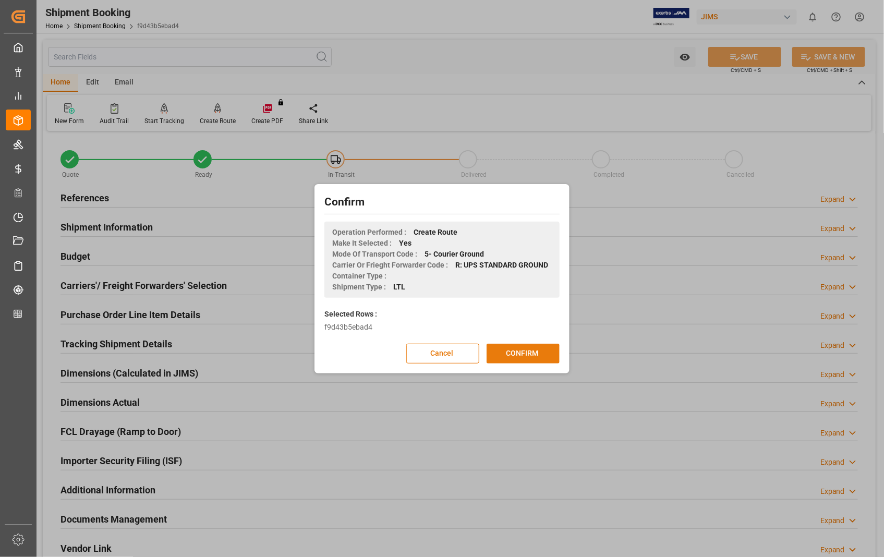
click at [522, 347] on button "CONFIRM" at bounding box center [522, 354] width 73 height 20
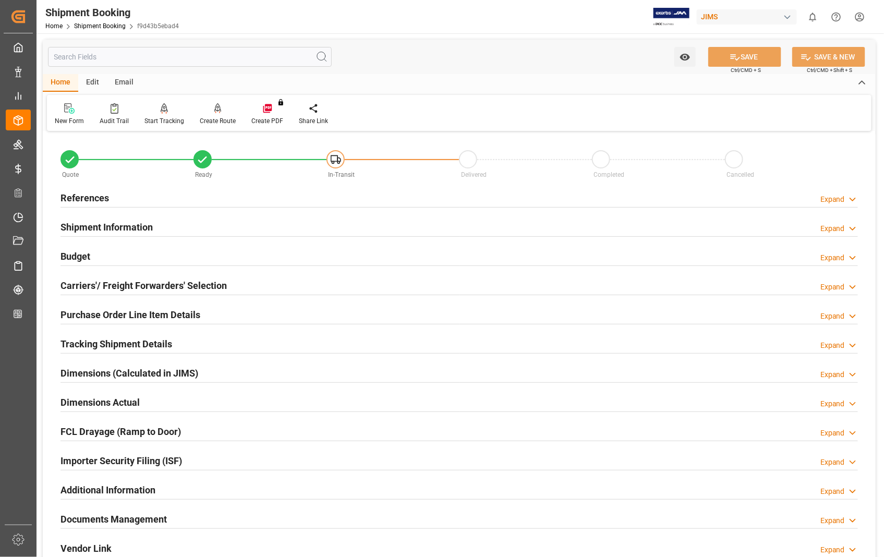
click at [107, 406] on h2 "Dimensions Actual" at bounding box center [99, 402] width 79 height 14
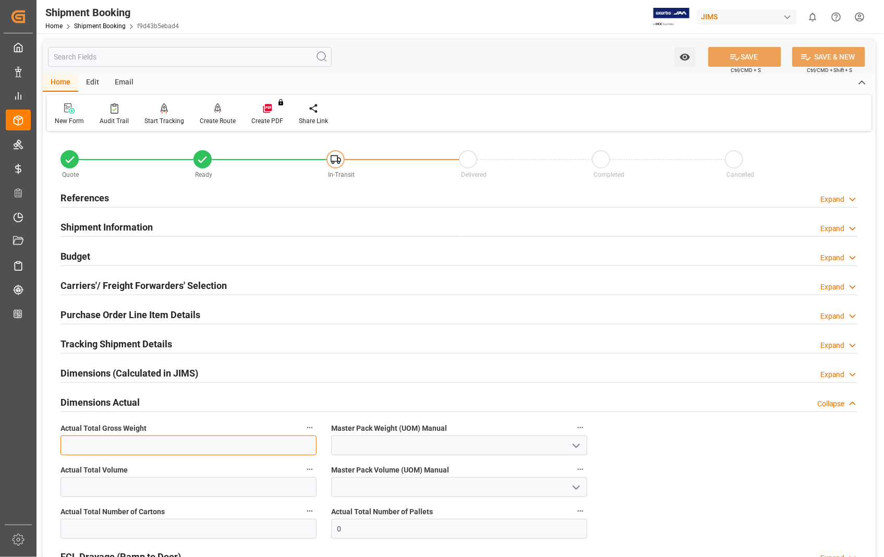
click at [134, 447] on input "text" at bounding box center [188, 445] width 256 height 20
type input "3.8"
click at [578, 445] on polyline "open menu" at bounding box center [576, 445] width 6 height 3
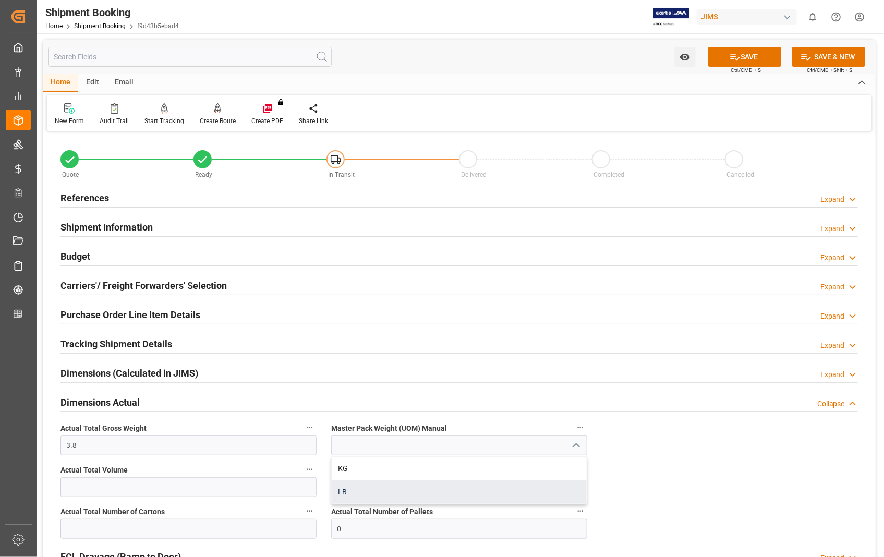
click at [353, 490] on div "LB" at bounding box center [459, 491] width 255 height 23
type input "LB"
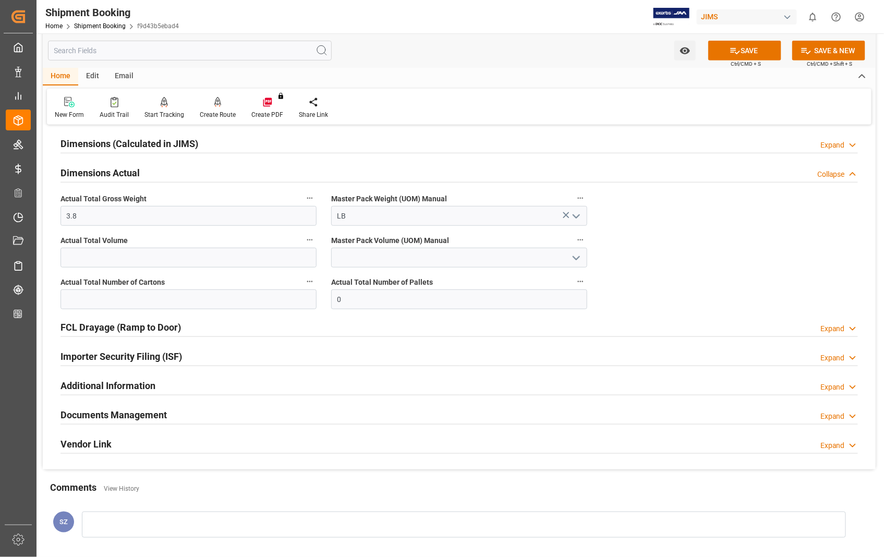
scroll to position [231, 0]
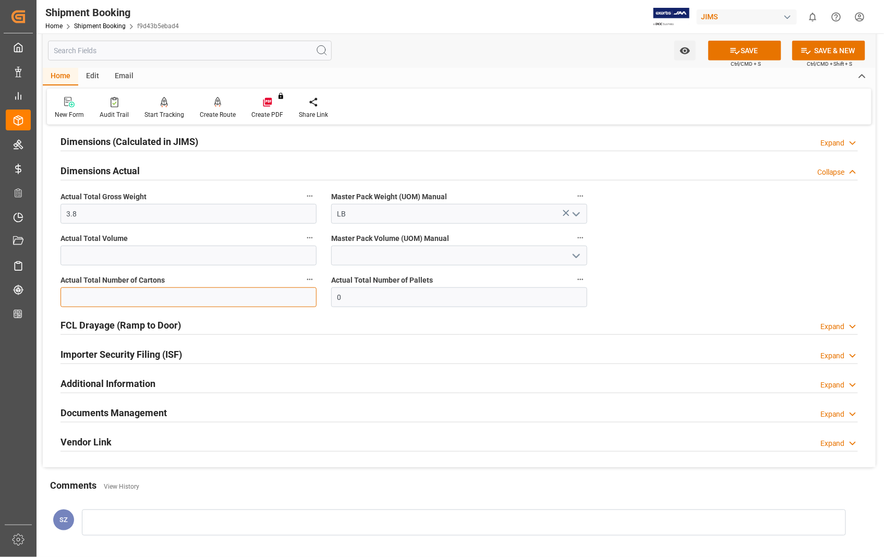
click at [84, 296] on input "text" at bounding box center [188, 297] width 256 height 20
type input "1"
click at [746, 50] on button "SAVE" at bounding box center [744, 51] width 73 height 20
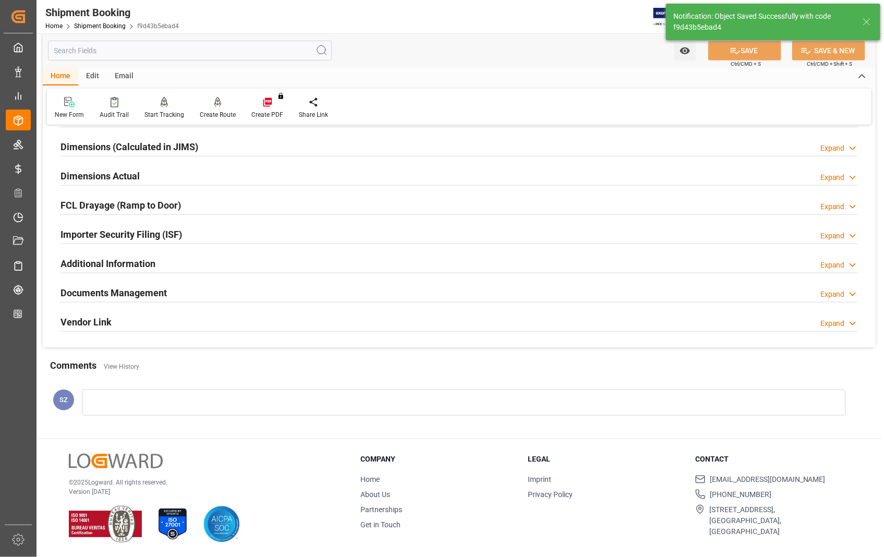
scroll to position [226, 0]
click at [154, 293] on h2 "Documents Management" at bounding box center [113, 293] width 106 height 14
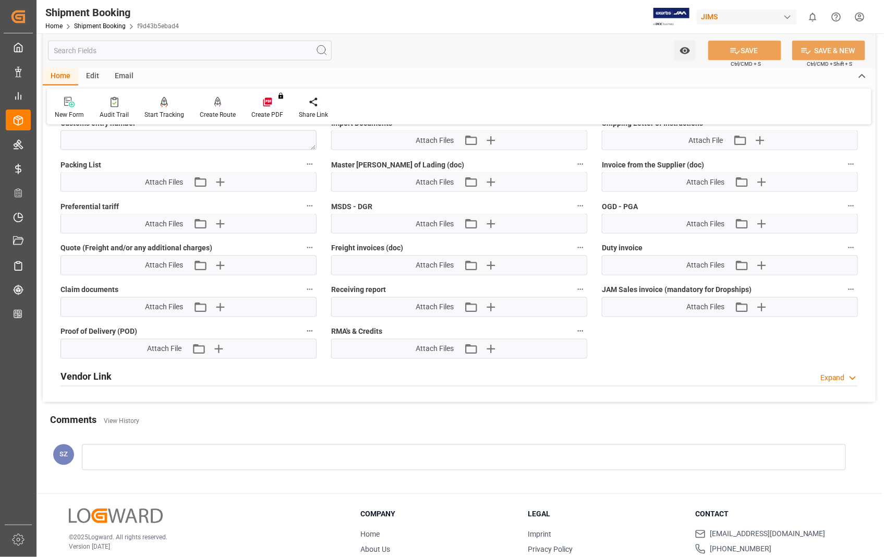
scroll to position [521, 0]
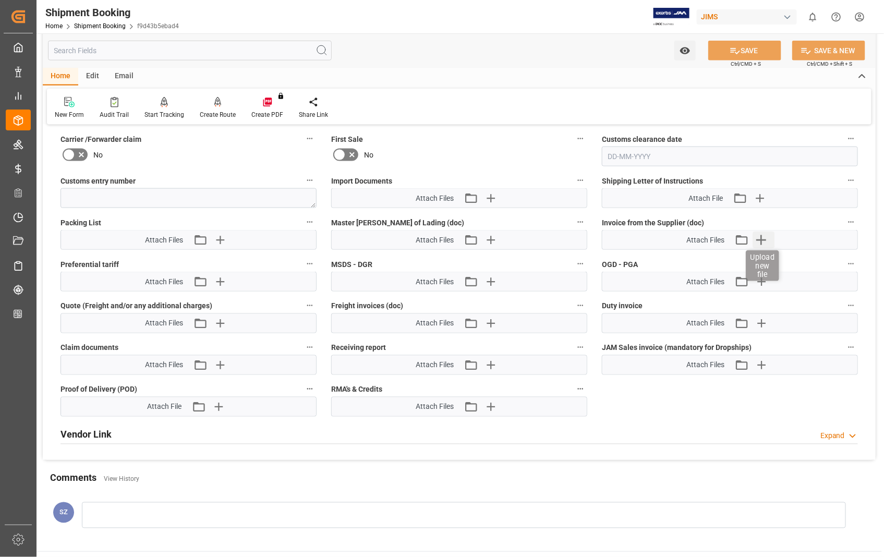
click at [762, 237] on icon "button" at bounding box center [761, 240] width 10 height 10
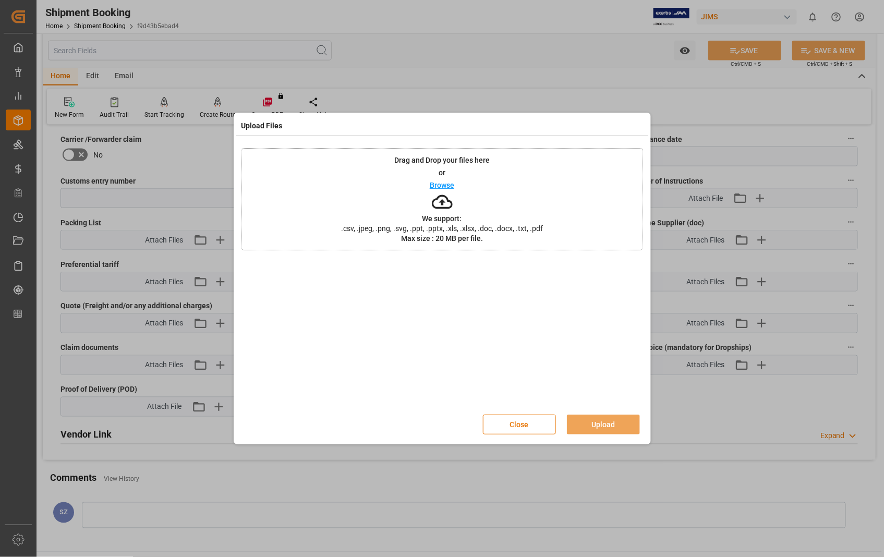
click at [446, 183] on p "Browse" at bounding box center [442, 184] width 24 height 7
click at [599, 421] on button "Upload" at bounding box center [603, 424] width 73 height 20
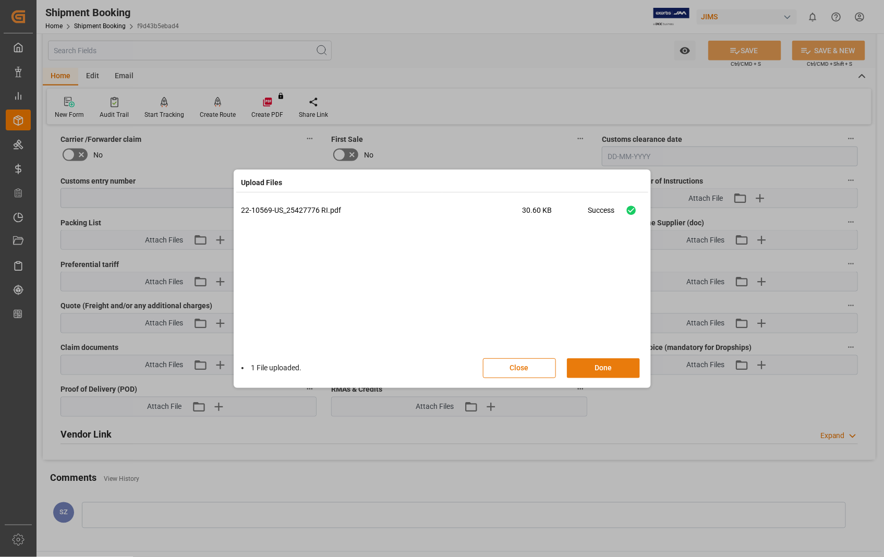
click at [606, 368] on button "Done" at bounding box center [603, 368] width 73 height 20
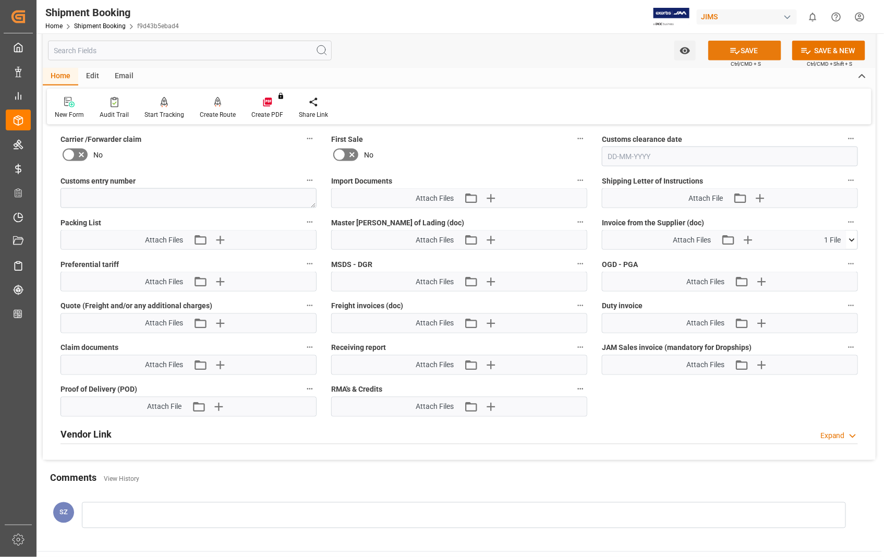
click at [755, 47] on button "SAVE" at bounding box center [744, 51] width 73 height 20
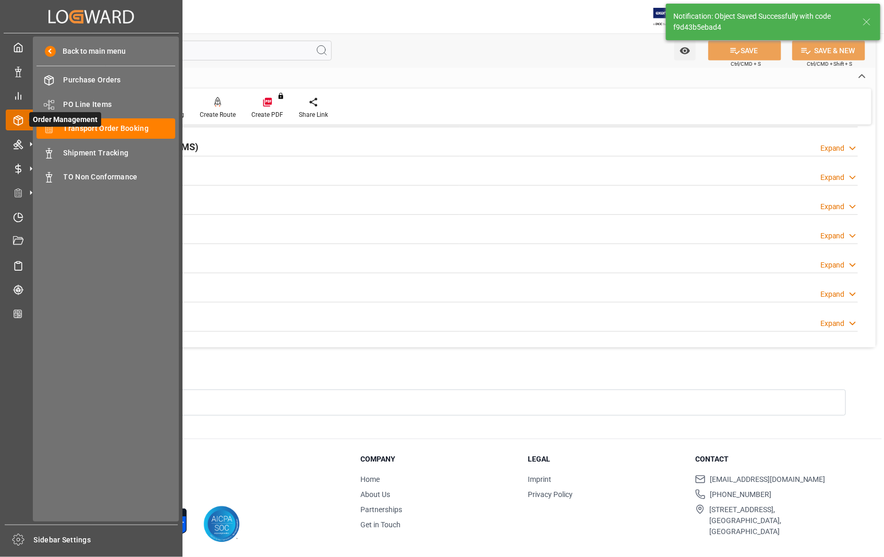
scroll to position [116, 0]
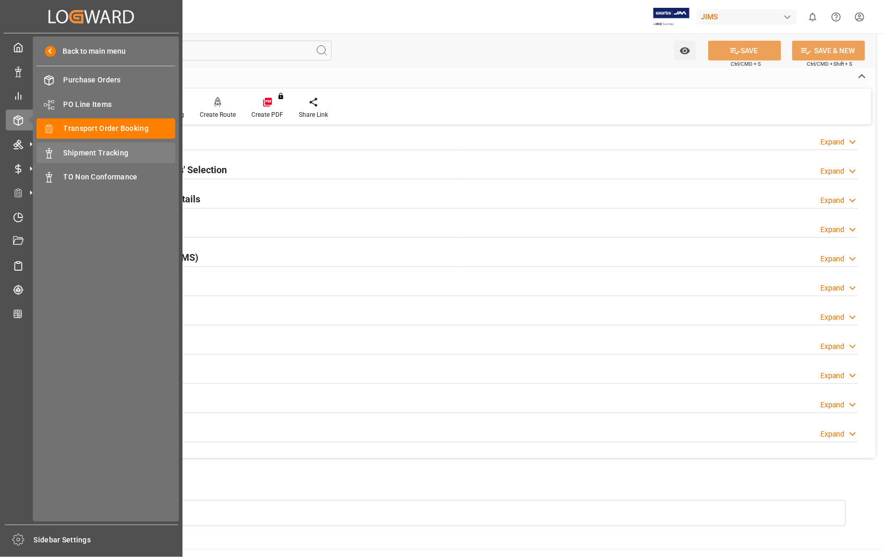
click at [115, 153] on span "Shipment Tracking" at bounding box center [120, 153] width 112 height 11
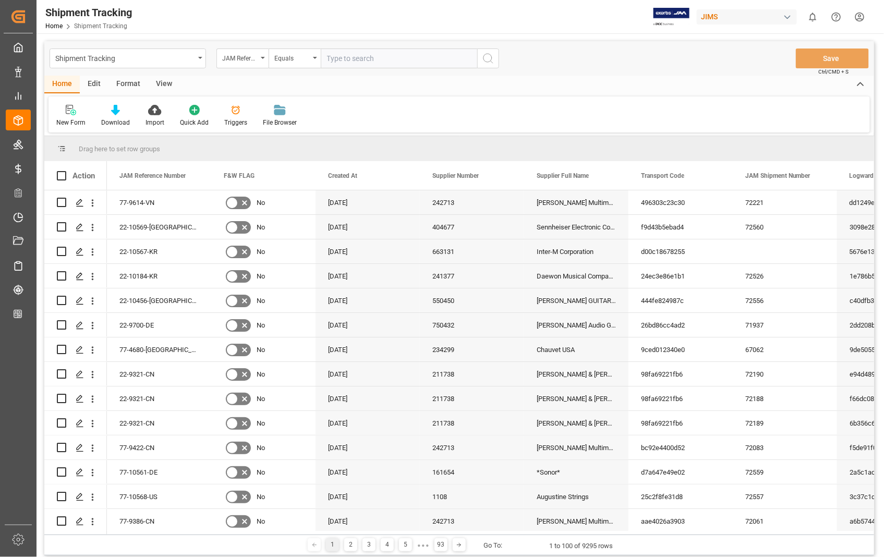
click at [346, 55] on input "text" at bounding box center [399, 58] width 156 height 20
type input "22-10569-[GEOGRAPHIC_DATA]"
click at [488, 57] on icon "search button" at bounding box center [488, 58] width 13 height 13
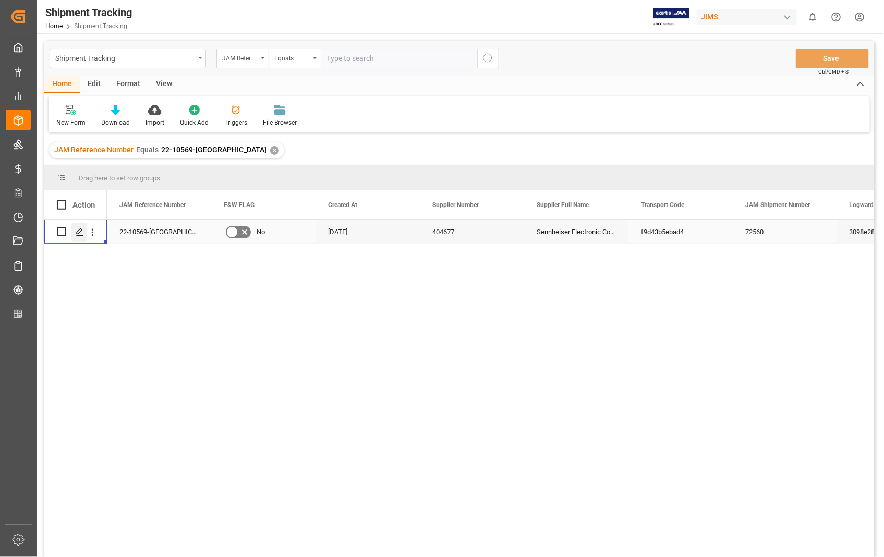
click at [81, 235] on icon "Press SPACE to select this row." at bounding box center [80, 232] width 8 height 8
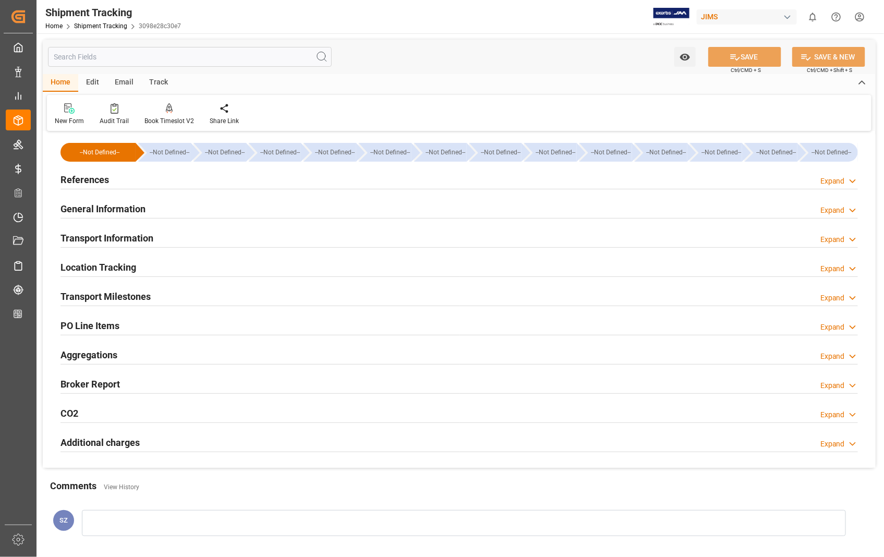
click at [105, 239] on h2 "Transport Information" at bounding box center [106, 238] width 93 height 14
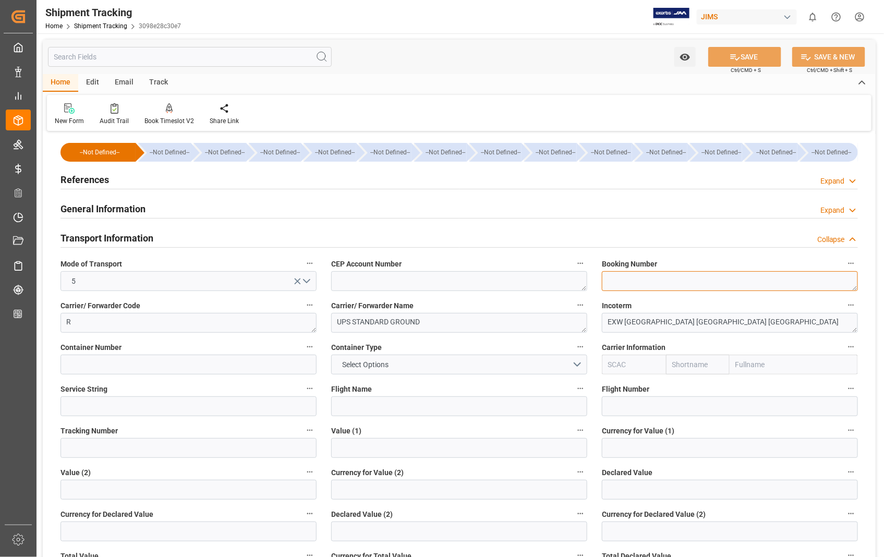
click at [623, 287] on textarea at bounding box center [730, 281] width 256 height 20
paste textarea "1ZA384A60364186214"
type textarea "1ZA384A60364186214"
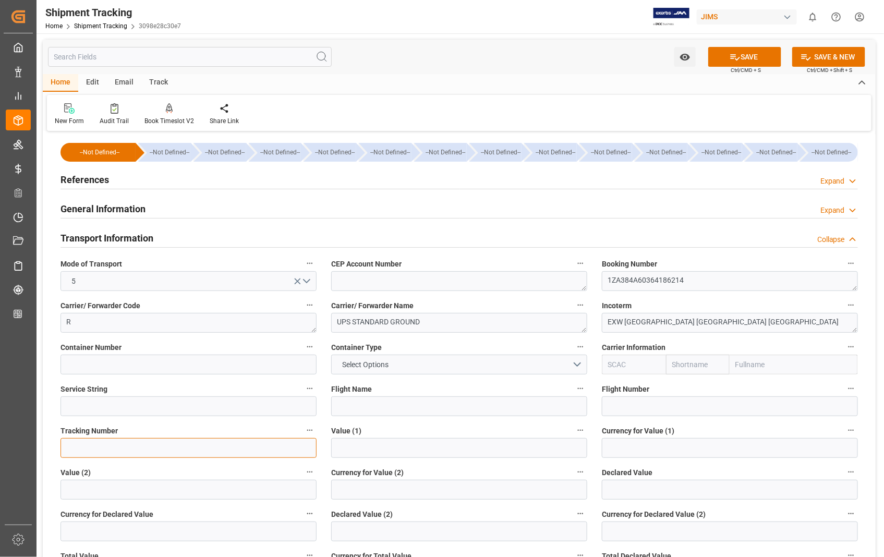
click at [129, 446] on input at bounding box center [188, 448] width 256 height 20
paste input "1ZA384A60364186214"
type input "1ZA384A60364186214"
click at [754, 53] on button "SAVE" at bounding box center [744, 57] width 73 height 20
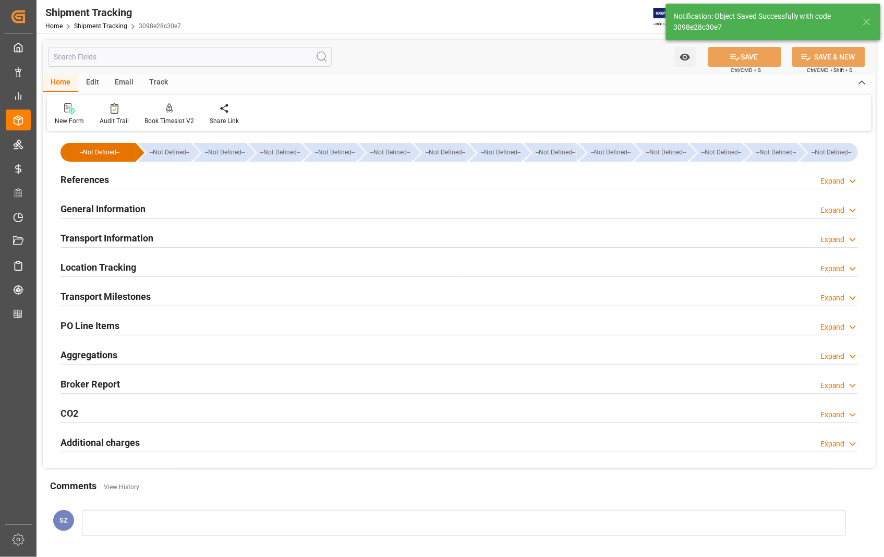
click at [116, 301] on h2 "Transport Milestones" at bounding box center [105, 296] width 90 height 14
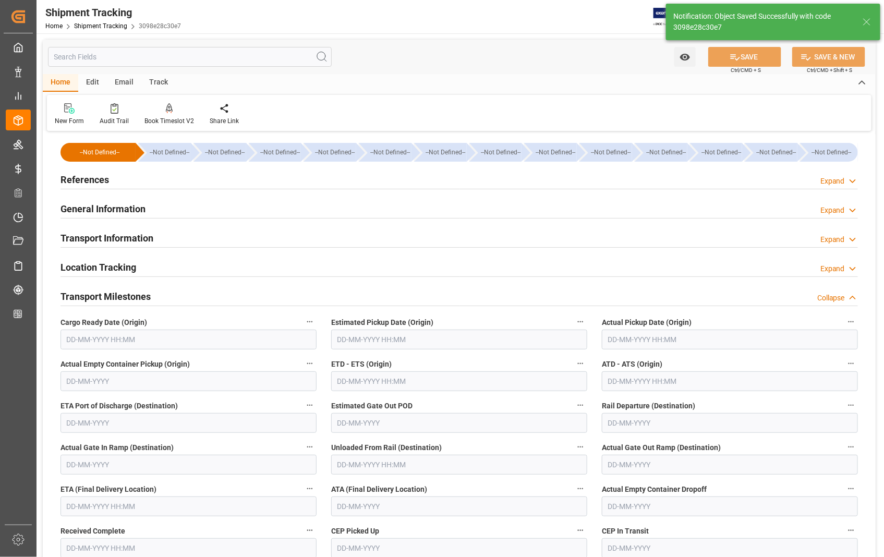
click at [445, 340] on input "text" at bounding box center [459, 339] width 256 height 20
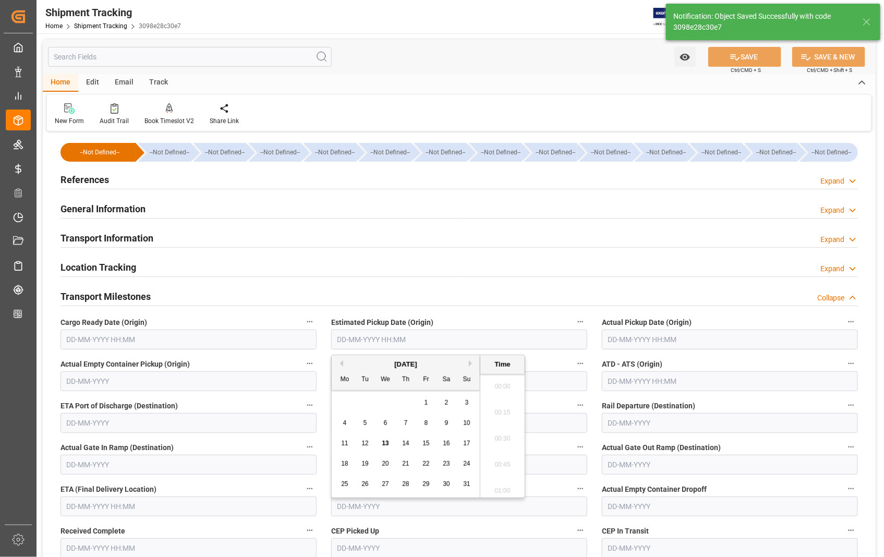
scroll to position [1098, 0]
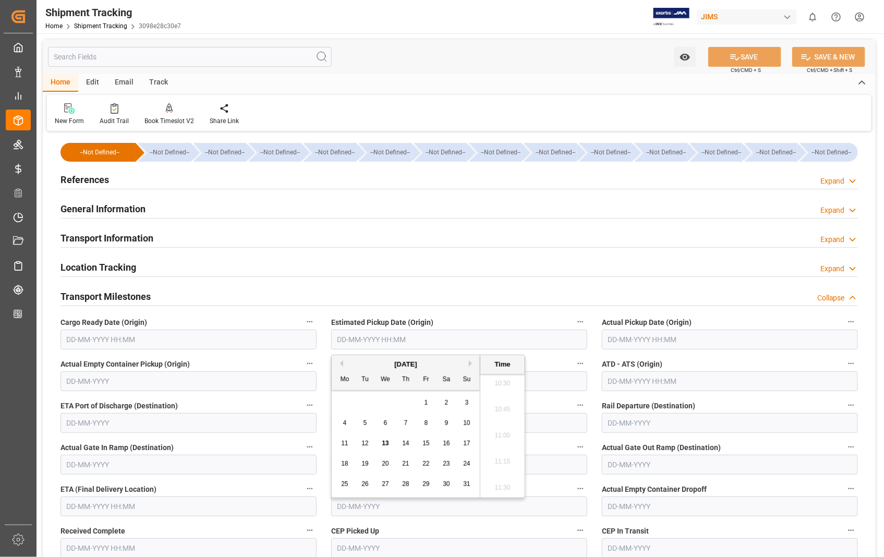
click at [362, 445] on span "12" at bounding box center [364, 442] width 7 height 7
type input "[DATE] 00:00"
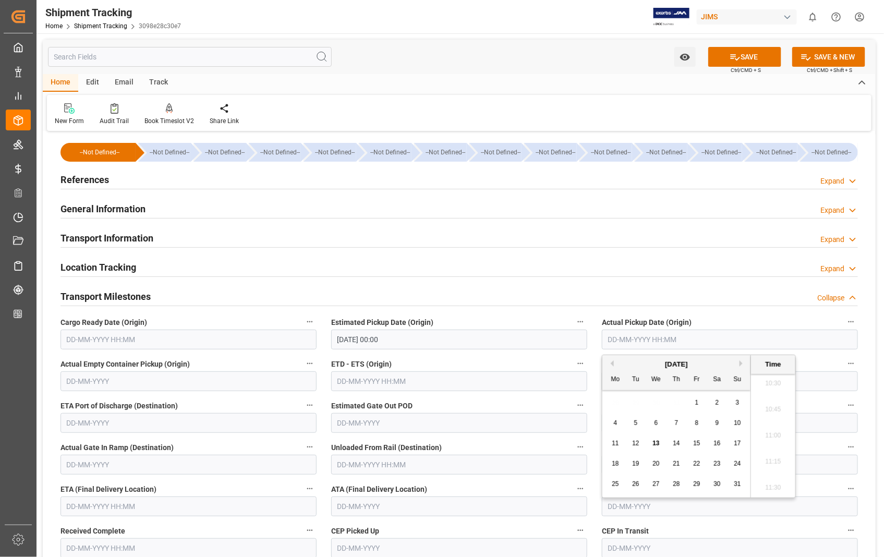
click at [666, 342] on input "text" at bounding box center [730, 339] width 256 height 20
click at [638, 441] on span "12" at bounding box center [635, 442] width 7 height 7
type input "[DATE] 00:00"
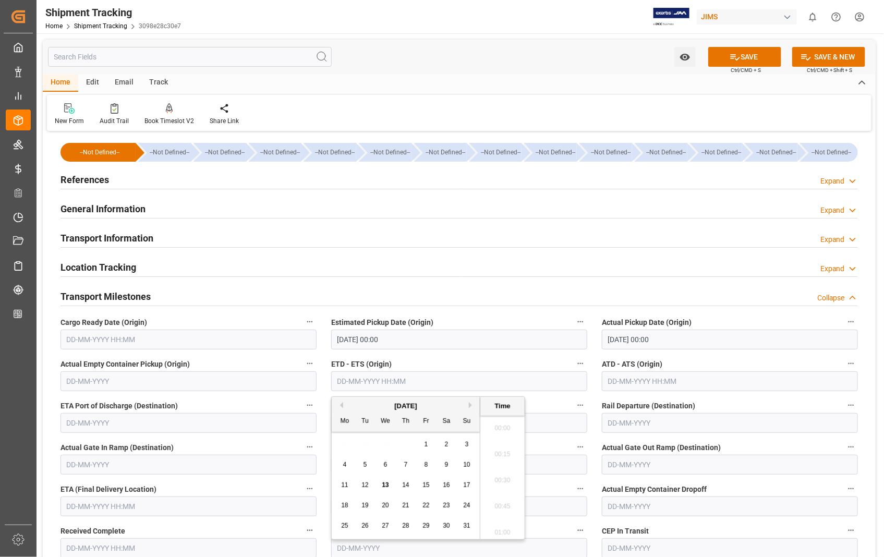
click at [373, 372] on input "text" at bounding box center [459, 381] width 256 height 20
click at [367, 486] on span "12" at bounding box center [364, 484] width 7 height 7
type input "[DATE] 00:00"
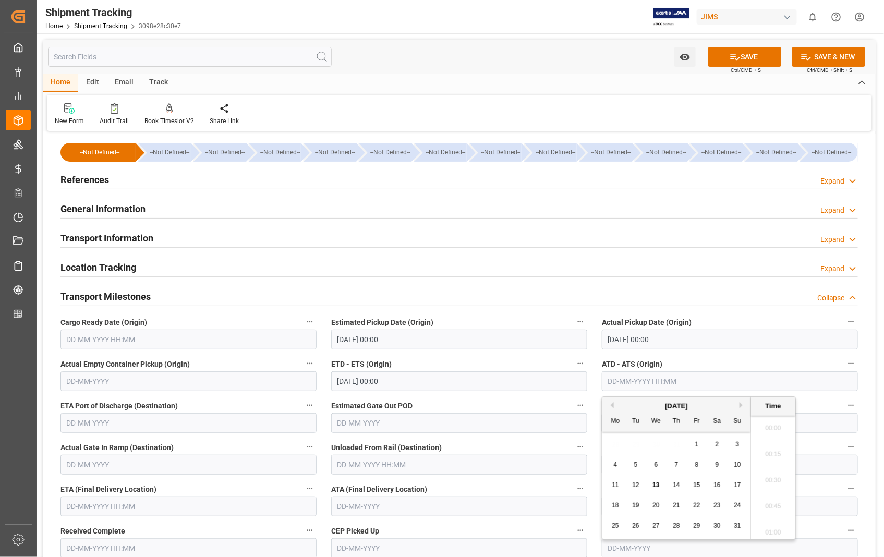
click at [716, 383] on input "text" at bounding box center [730, 381] width 256 height 20
click at [639, 486] on span "12" at bounding box center [635, 484] width 7 height 7
type input "[DATE] 00:00"
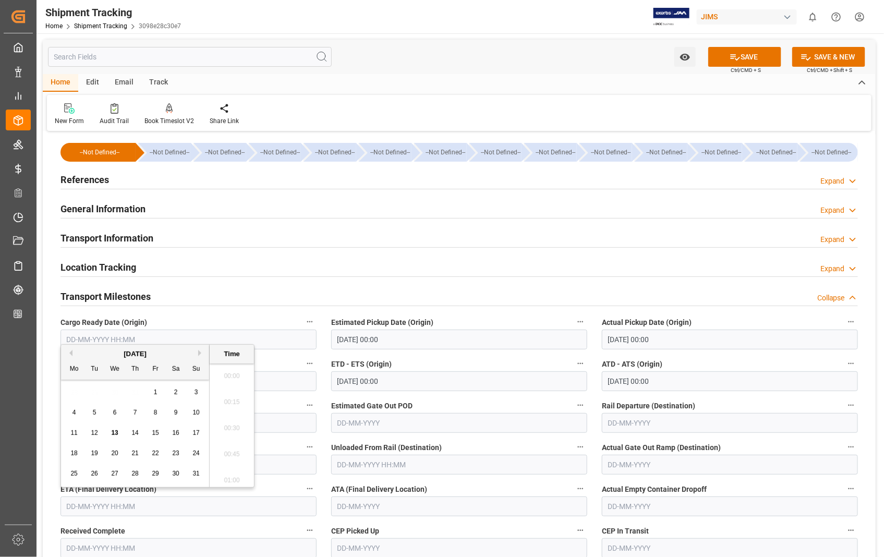
click at [87, 503] on input "text" at bounding box center [188, 506] width 256 height 20
click at [138, 433] on span "14" at bounding box center [134, 432] width 7 height 7
type input "[DATE] 00:00"
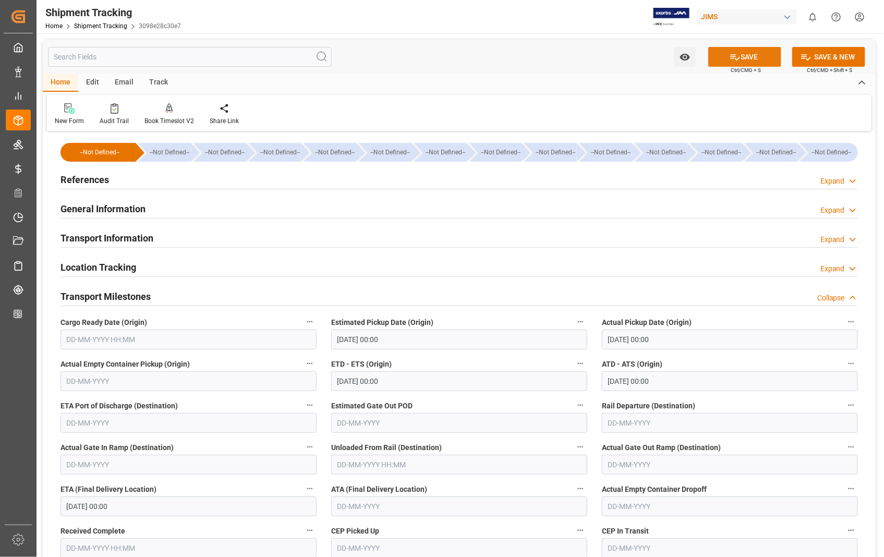
click at [767, 59] on button "SAVE" at bounding box center [744, 57] width 73 height 20
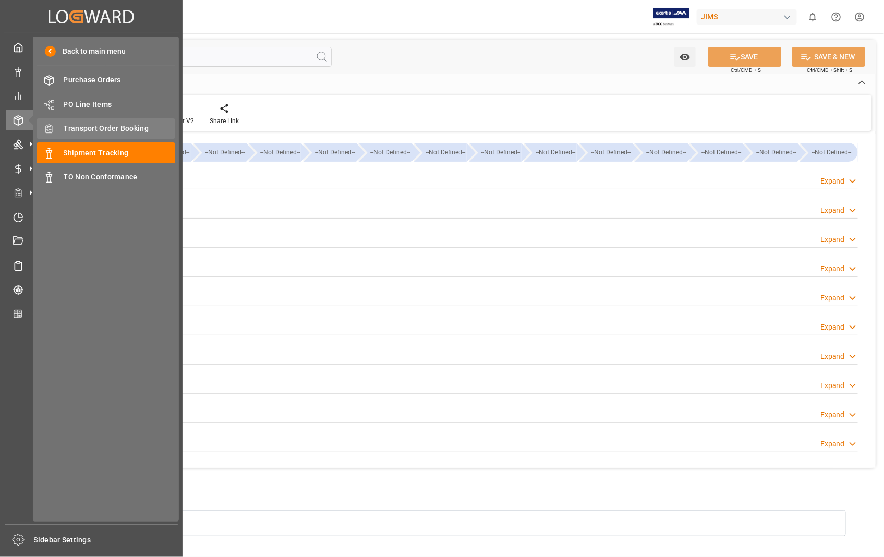
click at [115, 124] on span "Transport Order Booking" at bounding box center [120, 128] width 112 height 11
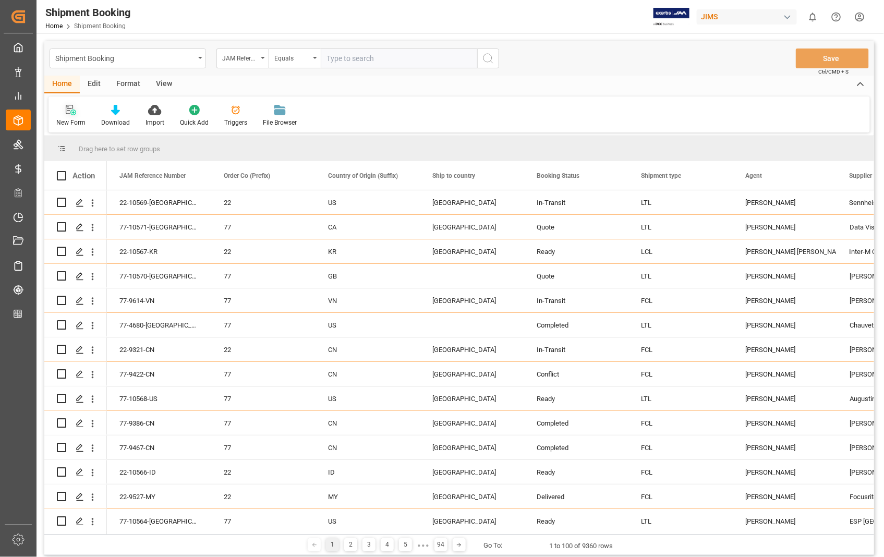
click at [68, 111] on icon at bounding box center [71, 110] width 10 height 10
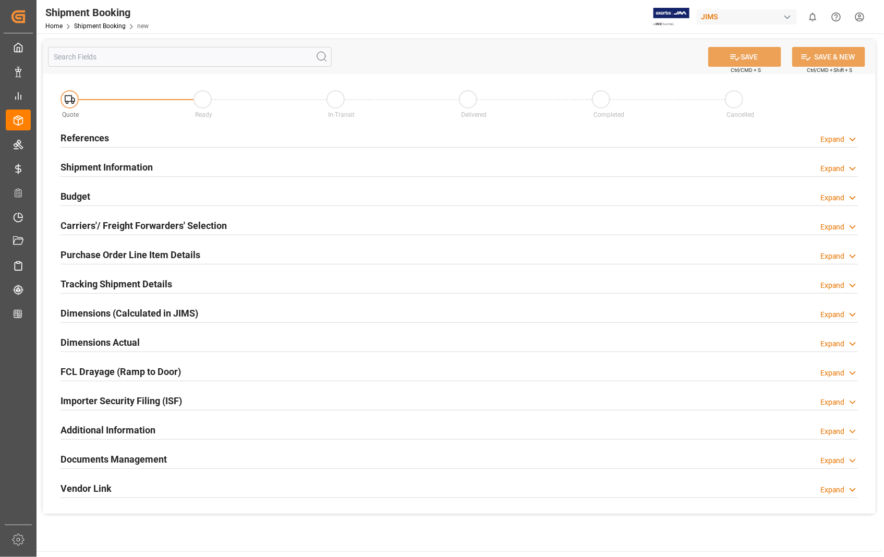
click at [79, 134] on h2 "References" at bounding box center [84, 138] width 48 height 14
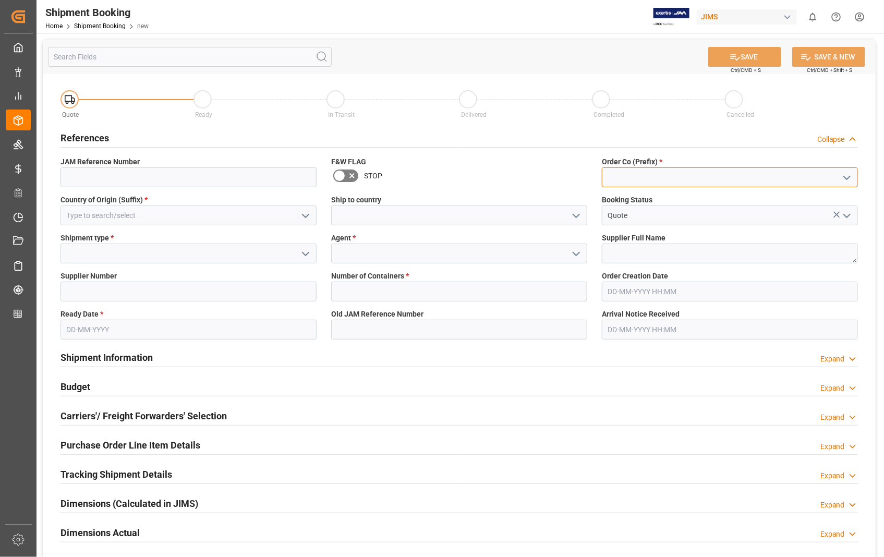
click at [631, 170] on input at bounding box center [730, 177] width 256 height 20
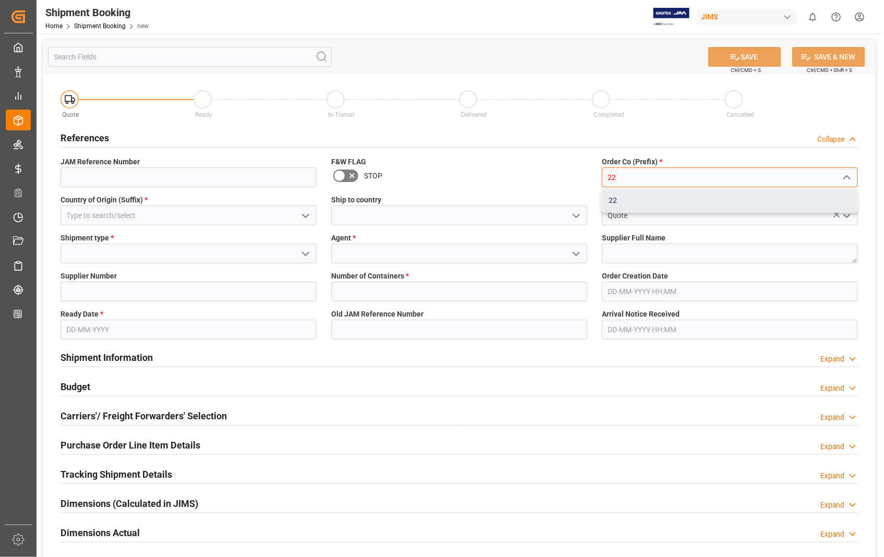
click at [631, 200] on div "22" at bounding box center [729, 200] width 255 height 23
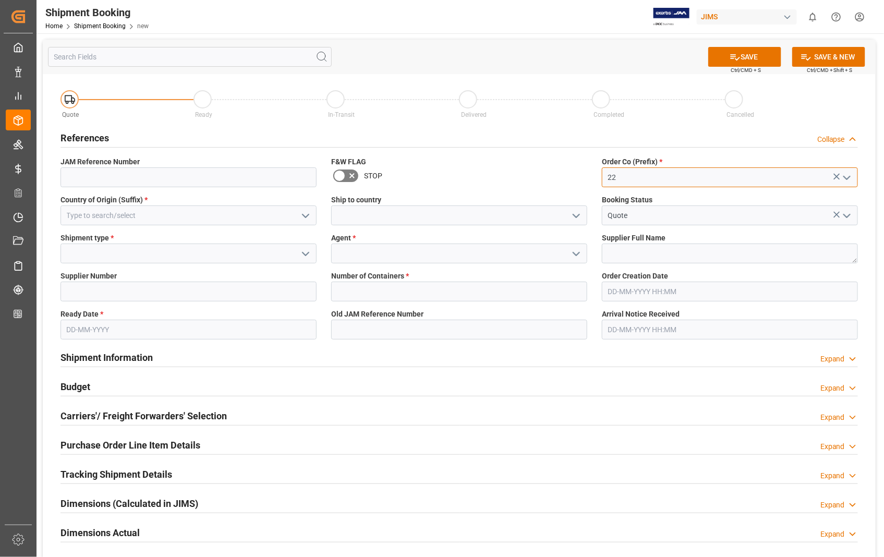
type input "22"
click at [188, 222] on input at bounding box center [188, 215] width 256 height 20
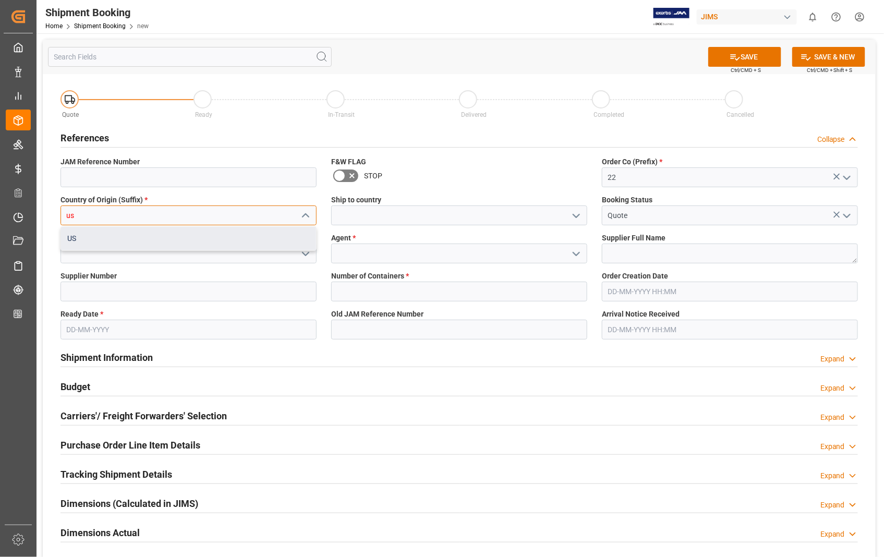
click at [130, 240] on div "US" at bounding box center [188, 238] width 255 height 23
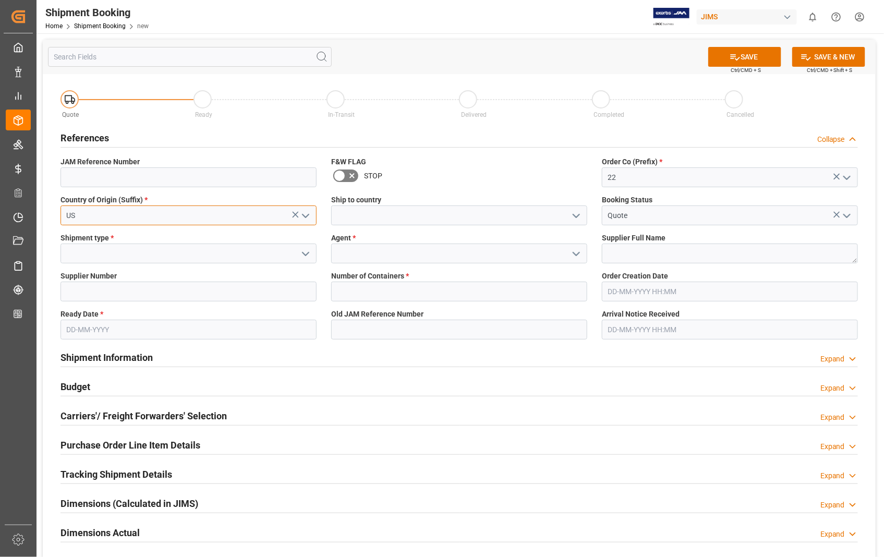
type input "US"
click at [351, 220] on input at bounding box center [459, 215] width 256 height 20
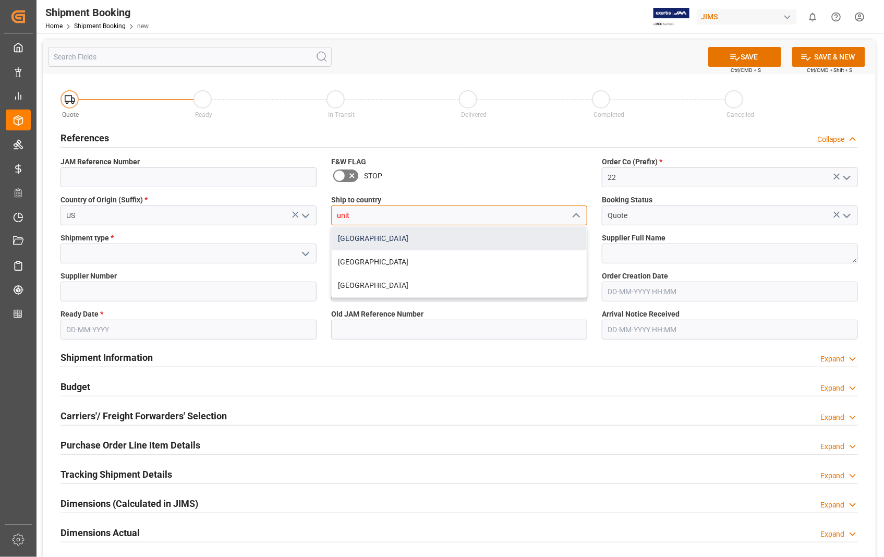
click at [344, 242] on div "[GEOGRAPHIC_DATA]" at bounding box center [459, 238] width 255 height 23
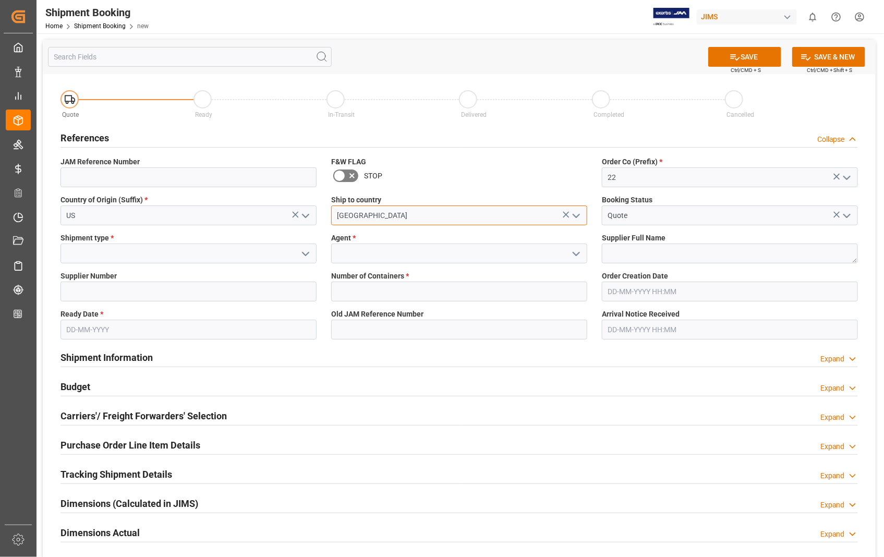
type input "[GEOGRAPHIC_DATA]"
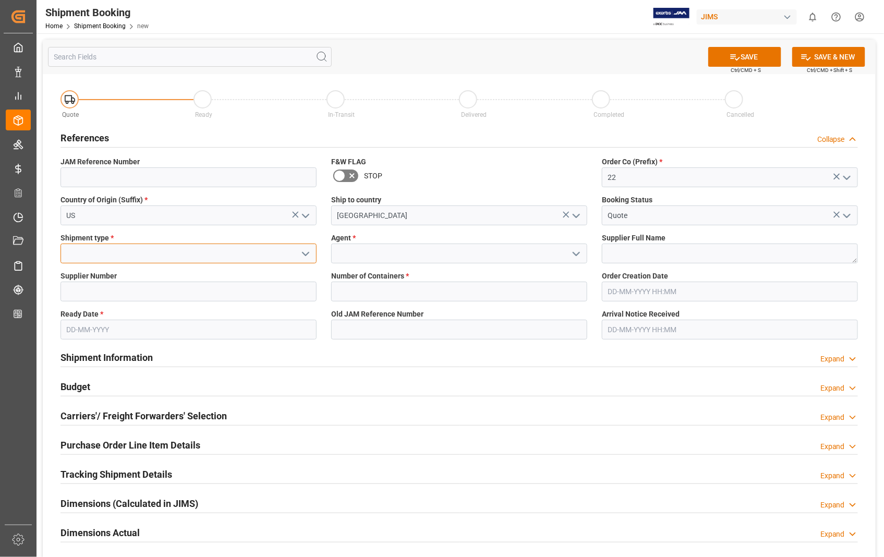
click at [155, 257] on input at bounding box center [188, 253] width 256 height 20
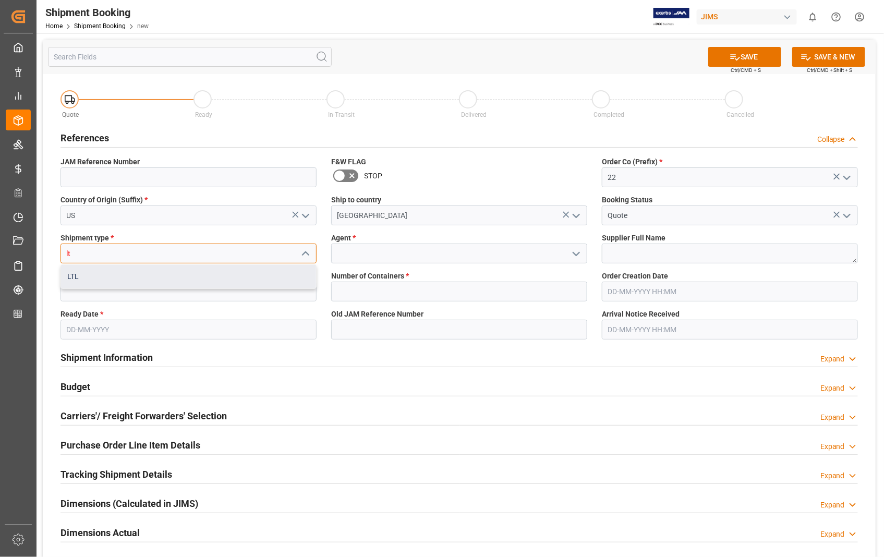
click at [79, 278] on div "LTL" at bounding box center [188, 276] width 255 height 23
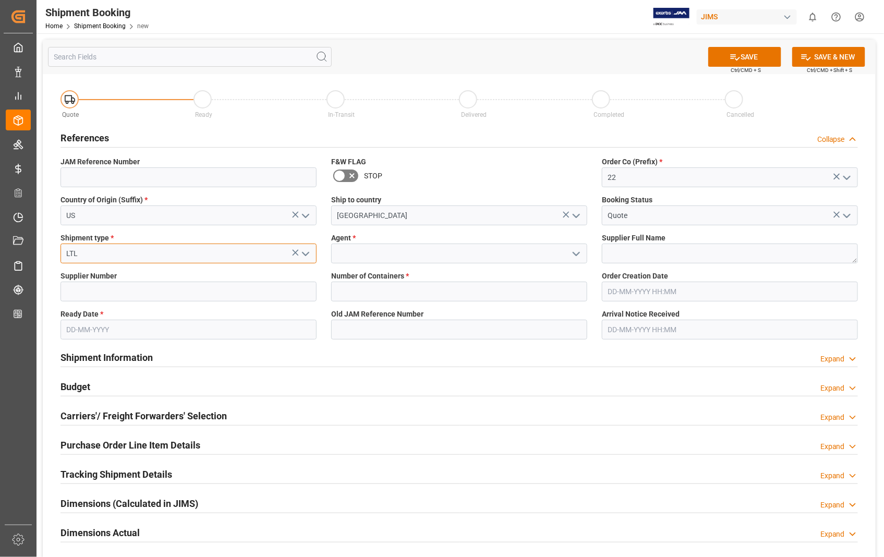
type input "LTL"
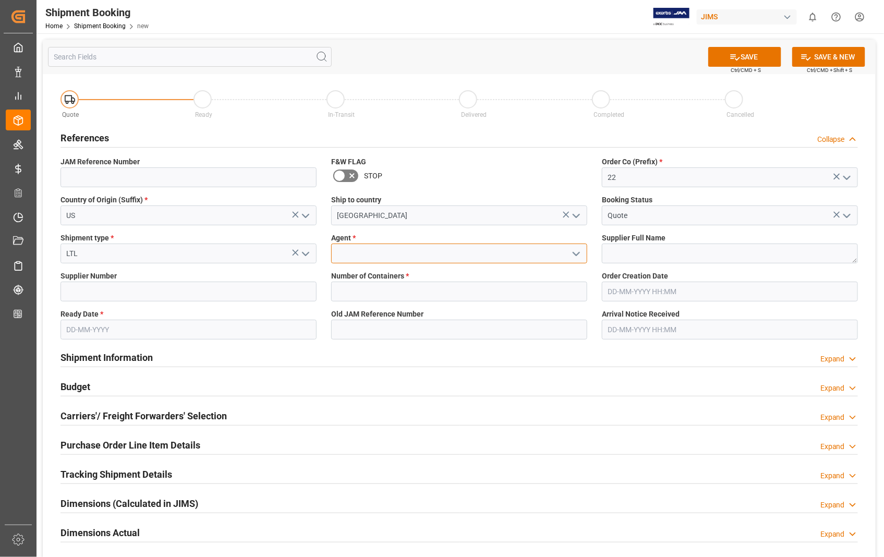
click at [366, 251] on input at bounding box center [459, 253] width 256 height 20
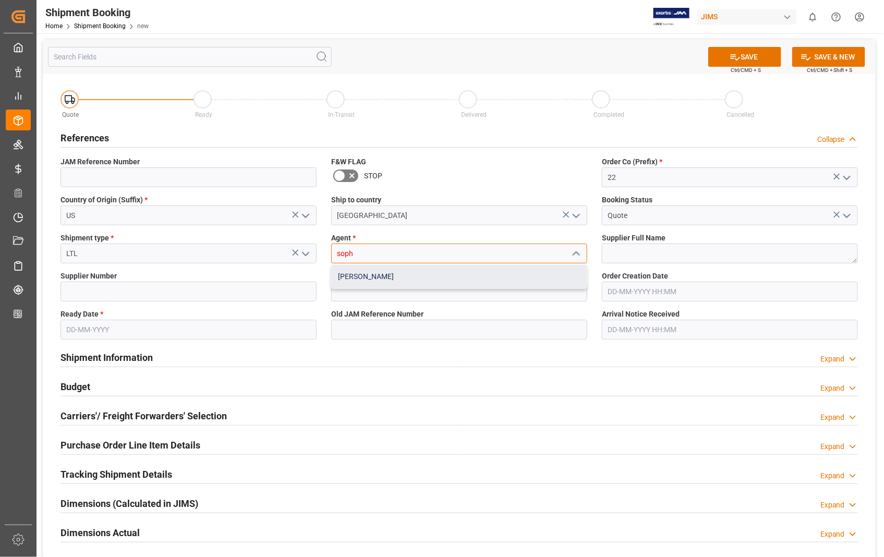
click at [383, 271] on div "[PERSON_NAME]" at bounding box center [459, 276] width 255 height 23
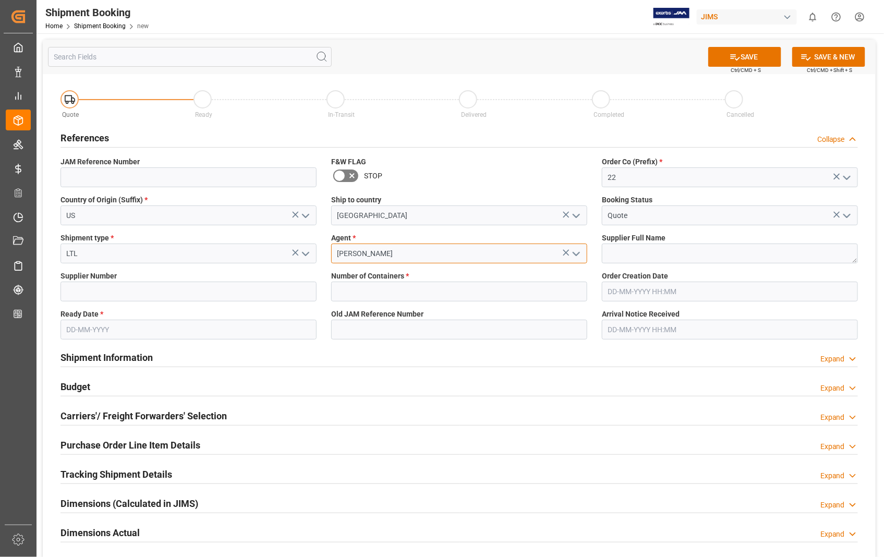
type input "[PERSON_NAME]"
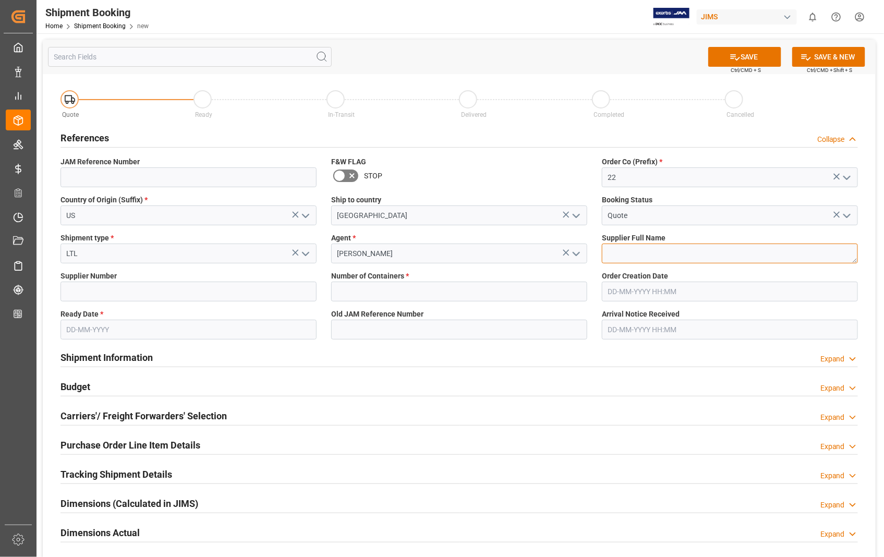
drag, startPoint x: 645, startPoint y: 251, endPoint x: 631, endPoint y: 249, distance: 14.3
click at [645, 251] on textarea at bounding box center [730, 253] width 256 height 20
paste textarea "Sennheiser Electronic Corporat"
type textarea "Sennheiser Electronic Corporat"
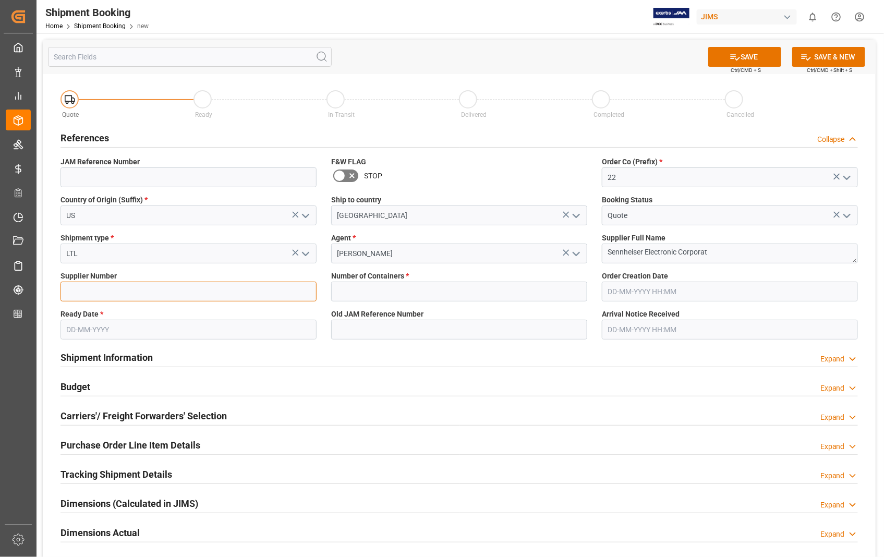
click at [100, 293] on input at bounding box center [188, 291] width 256 height 20
type input "404677"
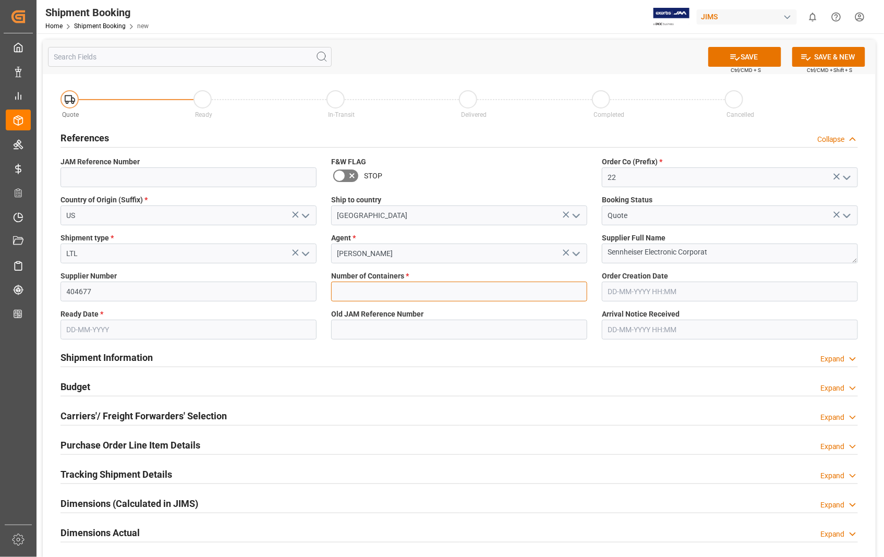
click at [388, 292] on input "text" at bounding box center [459, 291] width 256 height 20
type input "0"
type input "850934"
type input "[DATE]"
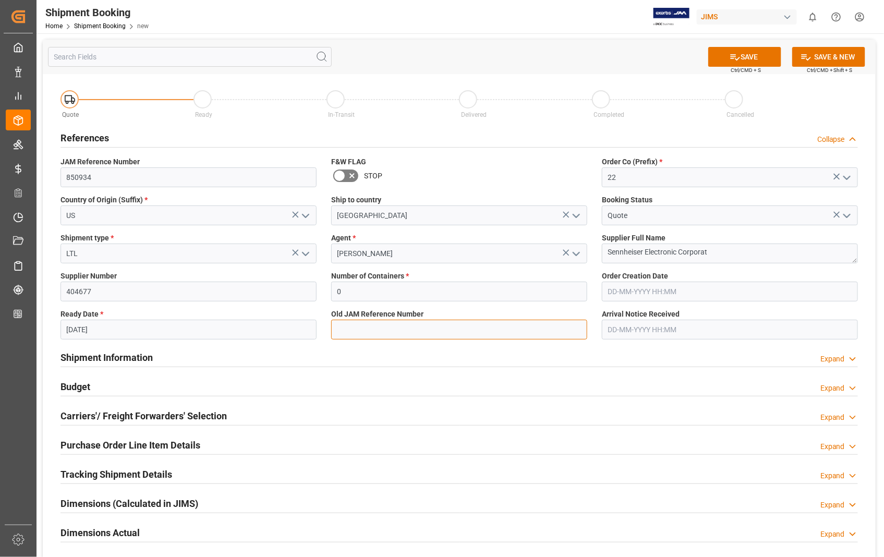
type input "850934"
click at [663, 290] on input "text" at bounding box center [730, 291] width 256 height 20
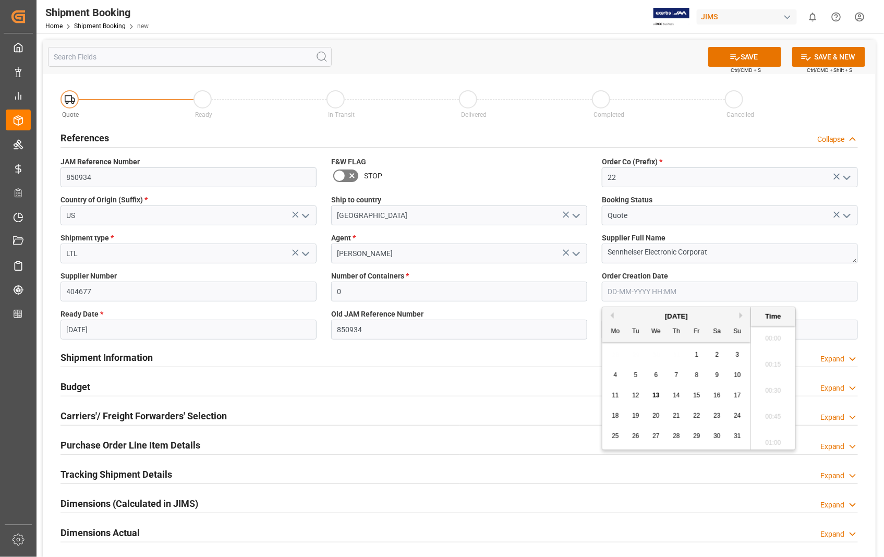
scroll to position [1124, 0]
click at [656, 378] on div "6" at bounding box center [655, 375] width 13 height 13
type input "06-08-2025 00:00"
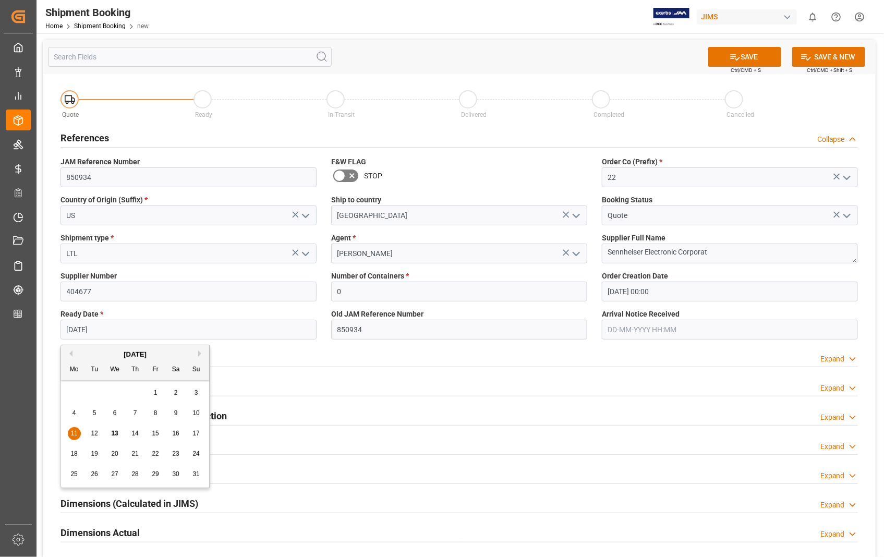
click at [140, 329] on input "[DATE]" at bounding box center [188, 330] width 256 height 20
click at [97, 439] on div "12" at bounding box center [94, 433] width 13 height 13
type input "[DATE]"
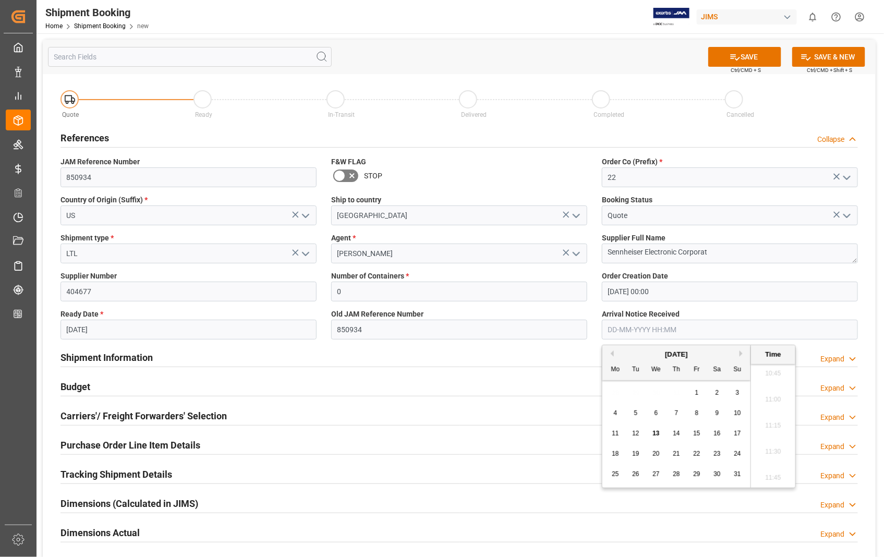
click at [716, 325] on input "text" at bounding box center [730, 330] width 256 height 20
click at [679, 435] on span "14" at bounding box center [675, 433] width 7 height 7
type input "[DATE] 00:00"
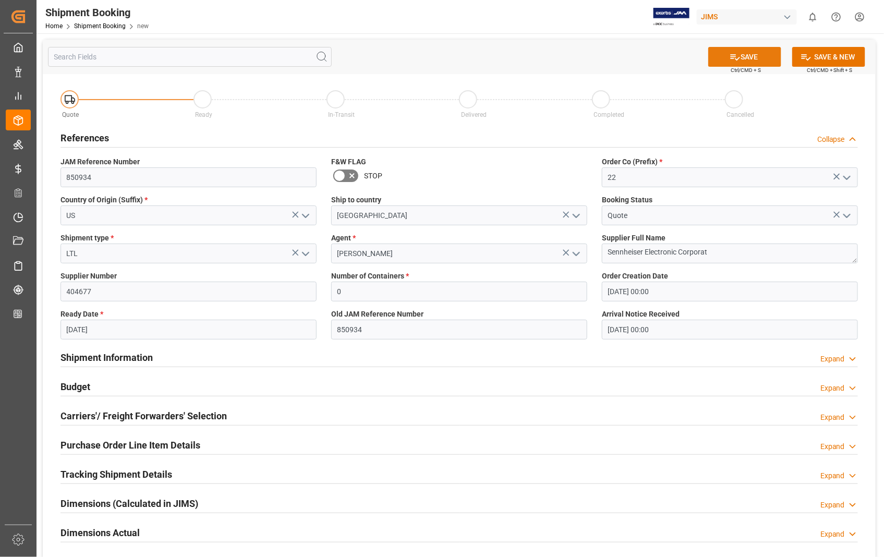
click at [762, 62] on button "SAVE" at bounding box center [744, 57] width 73 height 20
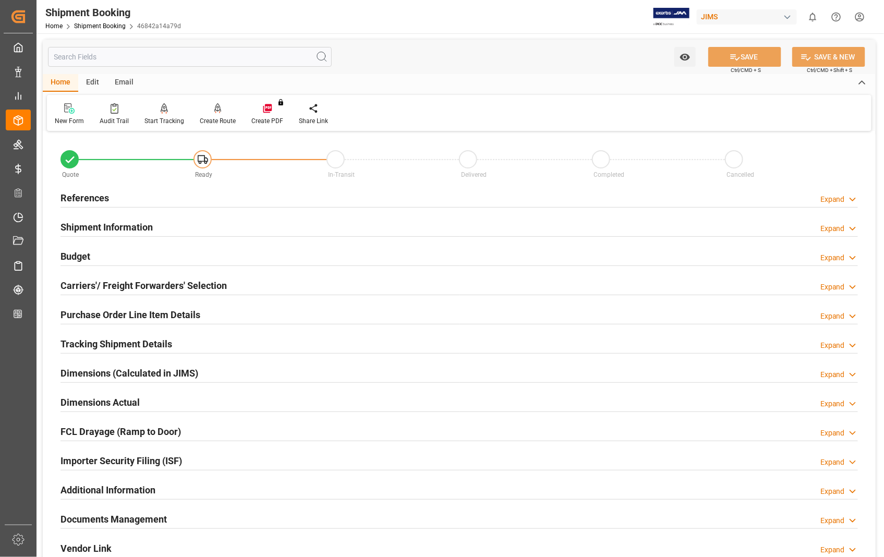
click at [120, 286] on h2 "Carriers'/ Freight Forwarders' Selection" at bounding box center [143, 285] width 166 height 14
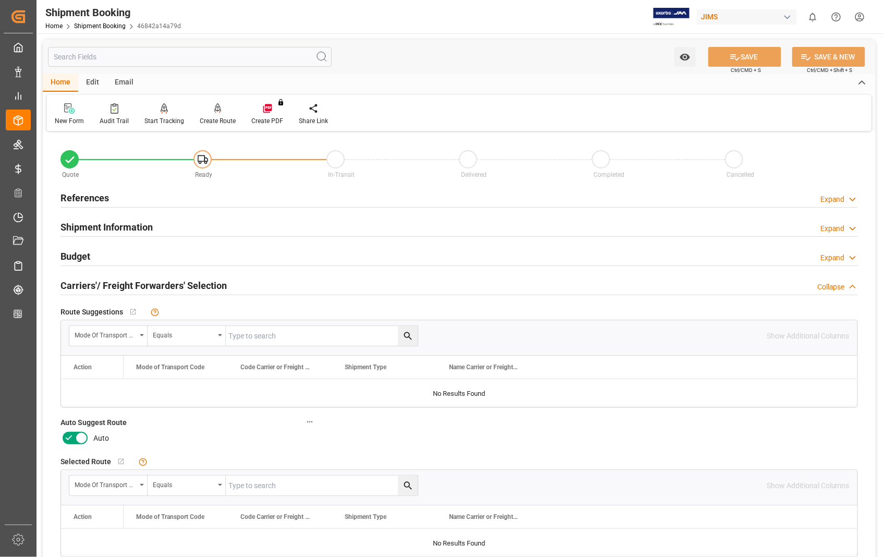
click at [83, 434] on icon at bounding box center [81, 438] width 13 height 13
click at [0, 0] on input "checkbox" at bounding box center [0, 0] width 0 height 0
click at [744, 60] on button "SAVE" at bounding box center [744, 57] width 73 height 20
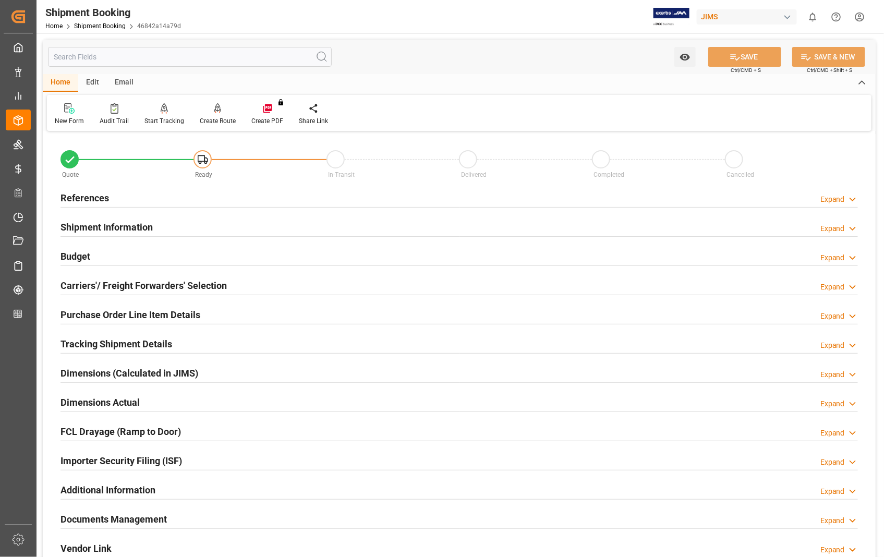
click at [71, 196] on h2 "References" at bounding box center [84, 198] width 48 height 14
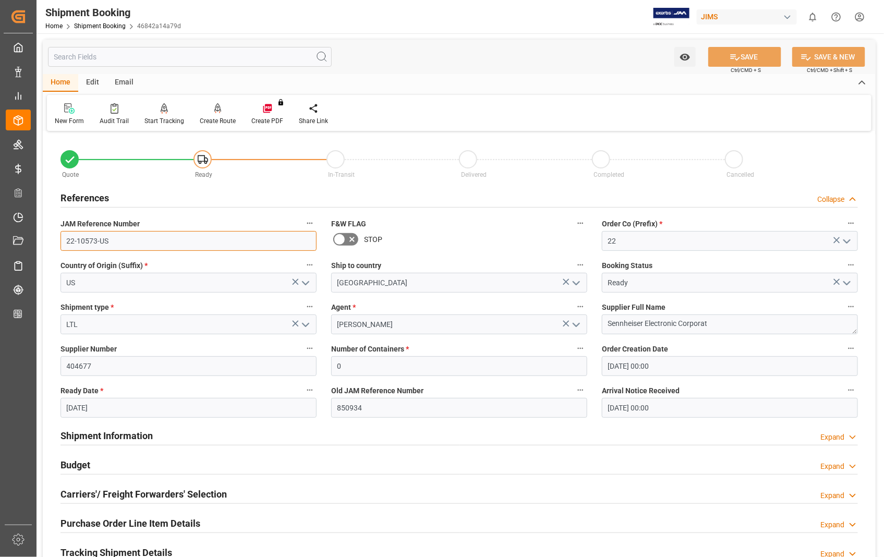
drag, startPoint x: 112, startPoint y: 245, endPoint x: 59, endPoint y: 237, distance: 52.8
click at [59, 237] on div "JAM Reference Number 22-10573-US" at bounding box center [188, 234] width 271 height 42
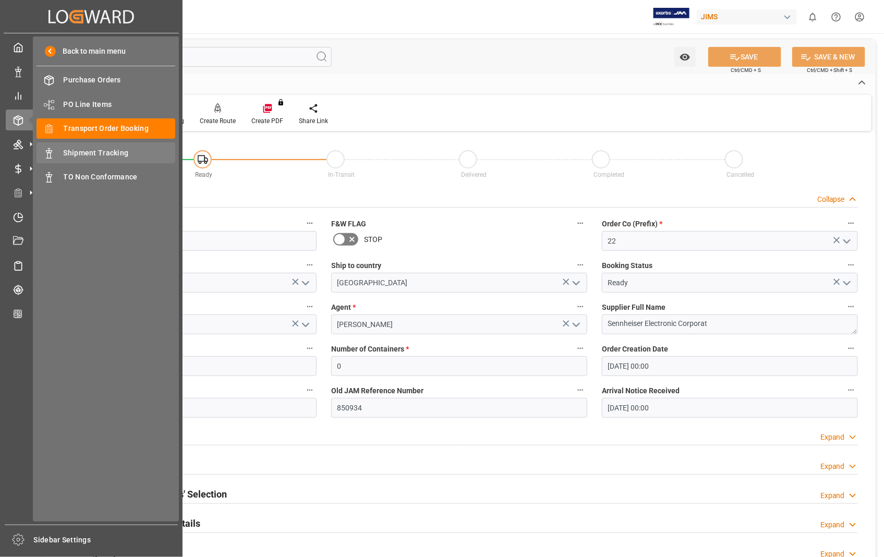
click at [97, 152] on span "Shipment Tracking" at bounding box center [120, 153] width 112 height 11
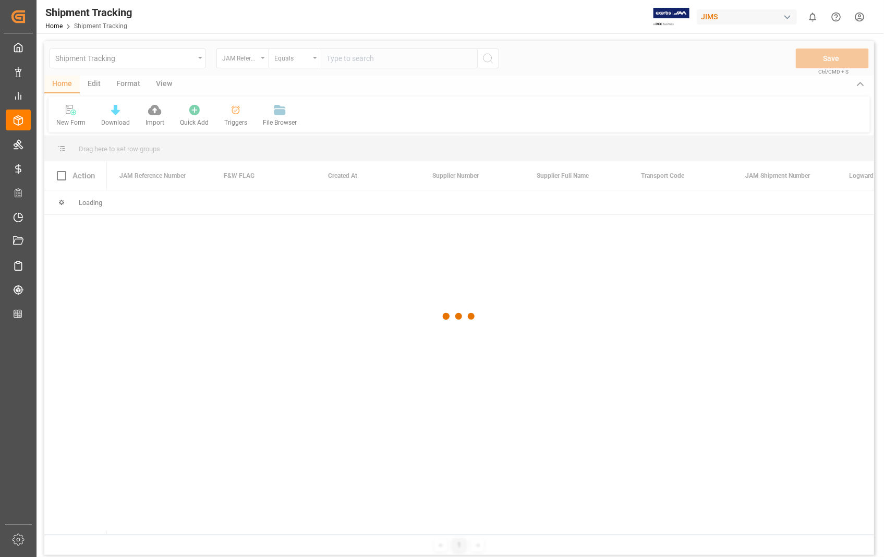
click at [413, 58] on div at bounding box center [458, 316] width 829 height 550
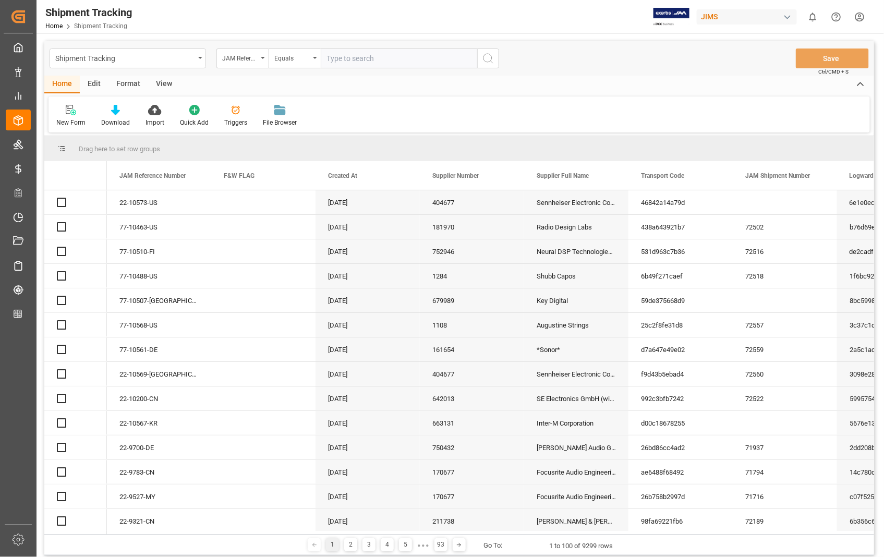
click at [413, 58] on input "text" at bounding box center [399, 58] width 156 height 20
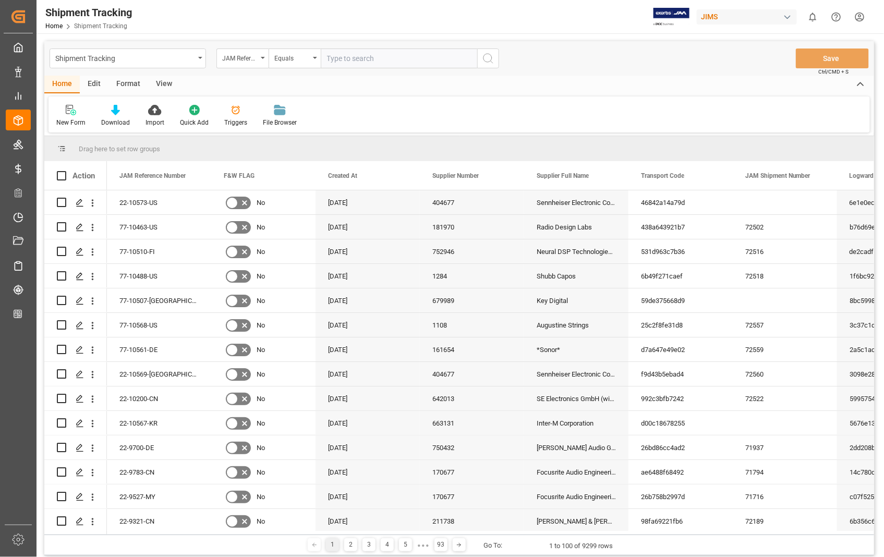
paste input "22-10573-US"
type input "22-10573-US"
click at [488, 54] on circle "search button" at bounding box center [487, 58] width 8 height 8
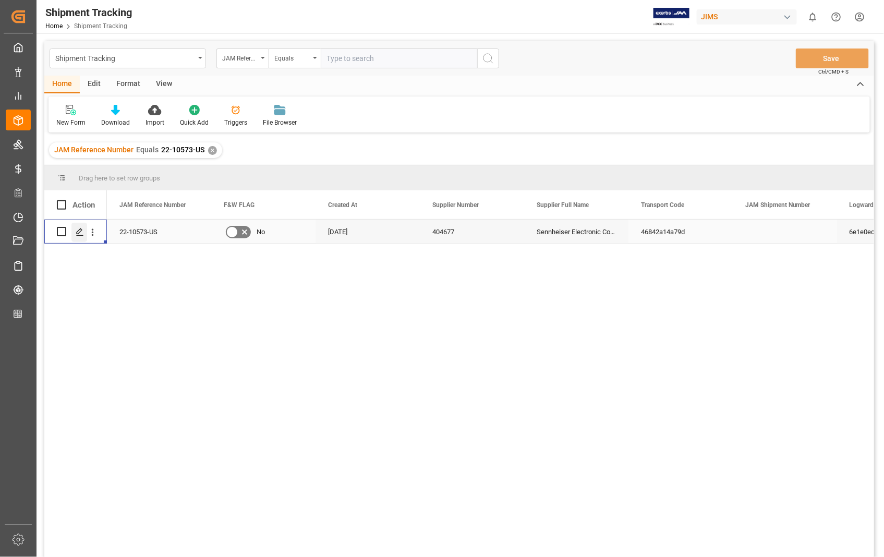
click at [82, 235] on icon "Press SPACE to select this row." at bounding box center [80, 232] width 8 height 8
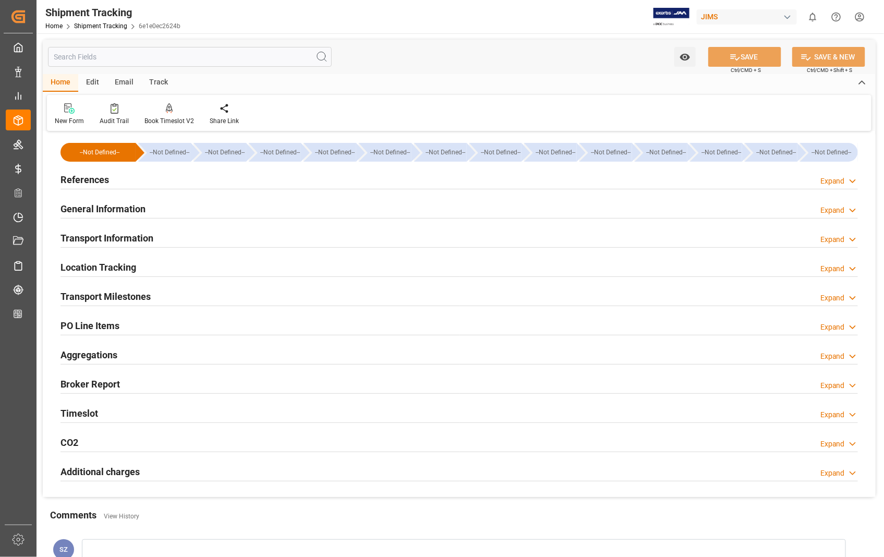
type input "[DATE]"
click at [80, 176] on h2 "References" at bounding box center [84, 180] width 48 height 14
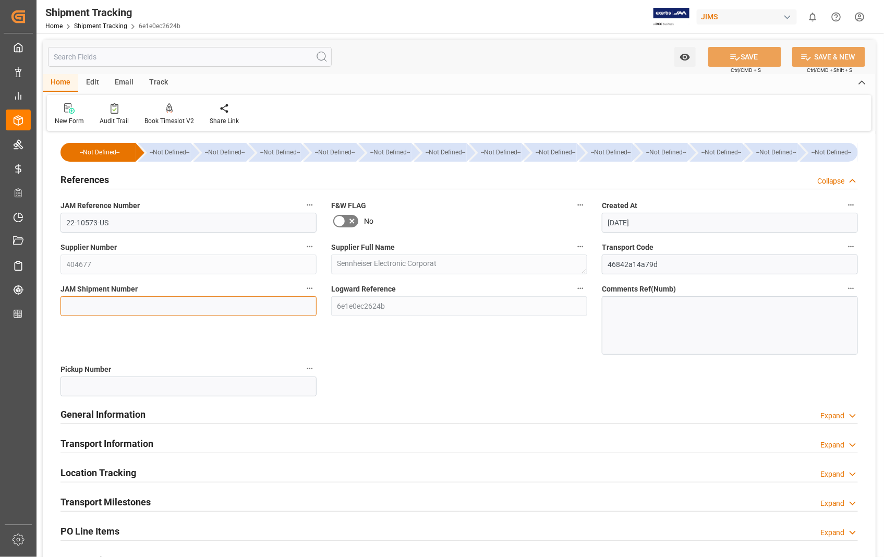
click at [144, 306] on input at bounding box center [188, 306] width 256 height 20
paste input "72561"
type input "72561"
click at [764, 50] on button "SAVE" at bounding box center [744, 57] width 73 height 20
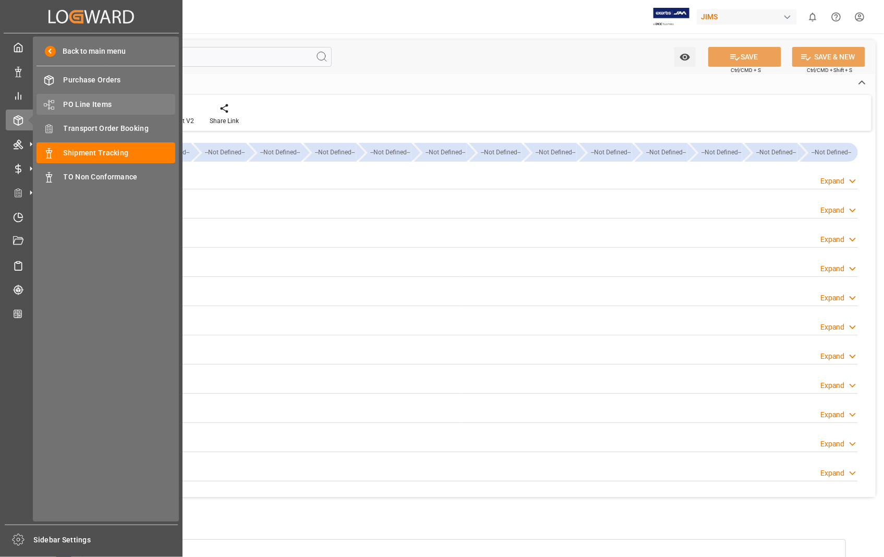
click at [90, 97] on div "PO Line Items PO Line Items" at bounding box center [105, 104] width 139 height 20
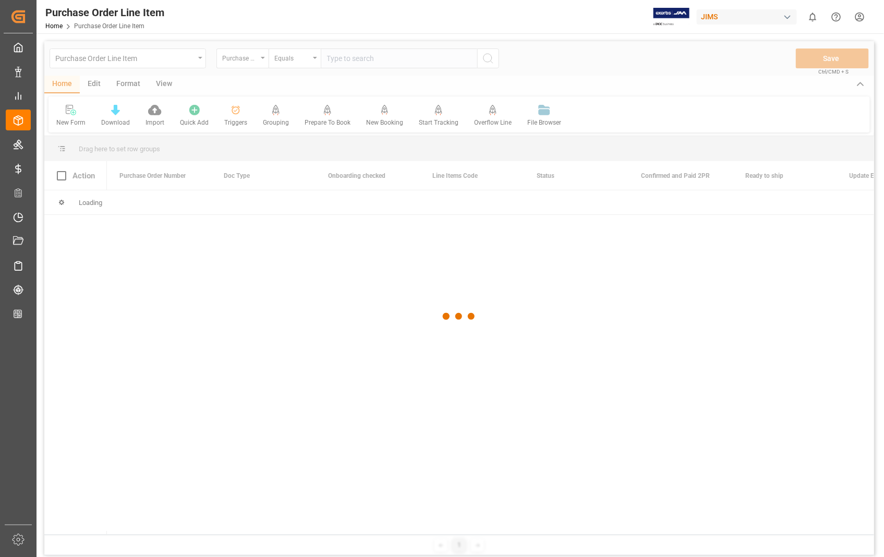
click at [373, 59] on div at bounding box center [458, 316] width 829 height 550
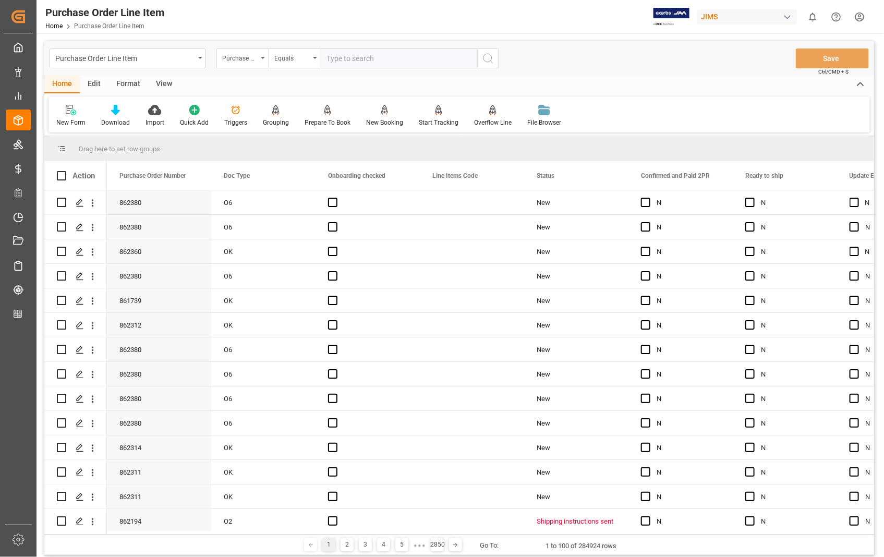
click at [373, 59] on input "text" at bounding box center [399, 58] width 156 height 20
type input "861426"
click at [483, 58] on icon "search button" at bounding box center [488, 58] width 13 height 13
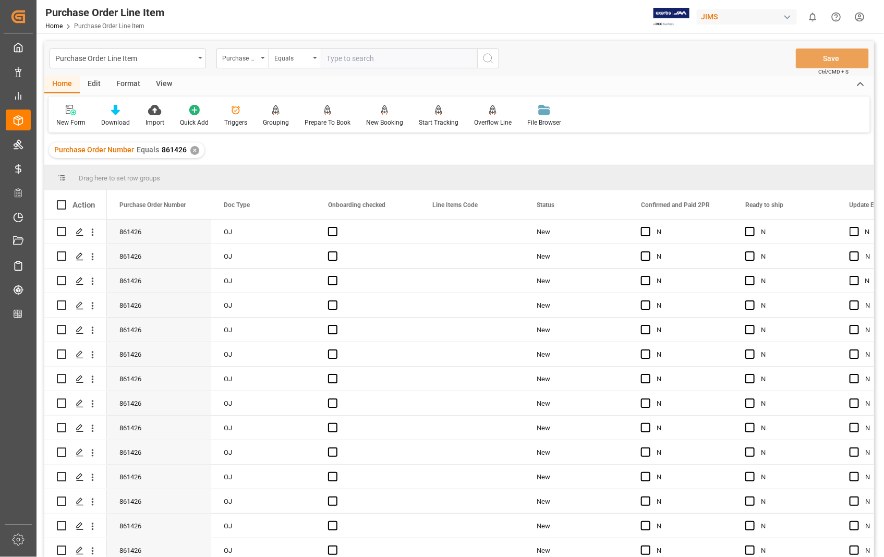
click at [162, 81] on div "View" at bounding box center [164, 85] width 32 height 18
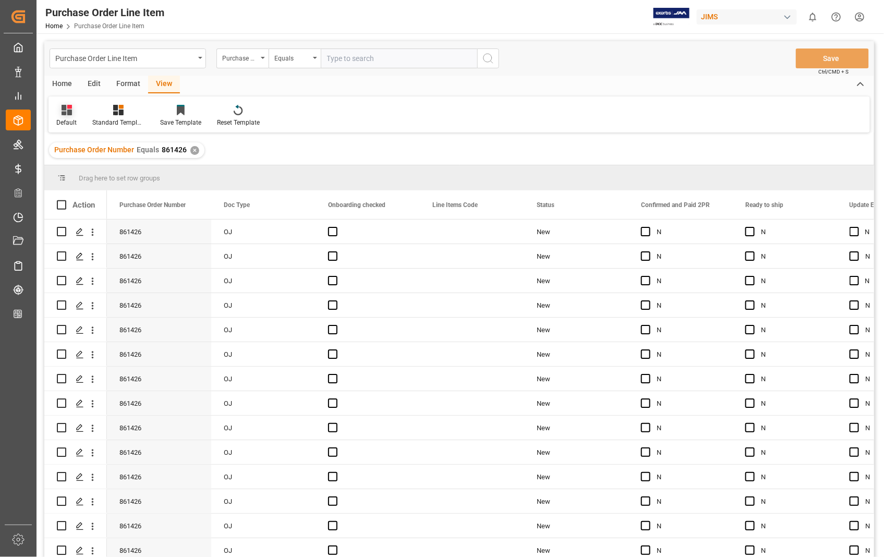
click at [73, 124] on div "Default" at bounding box center [66, 122] width 20 height 9
click at [86, 169] on div "Sophia setting." at bounding box center [107, 168] width 91 height 11
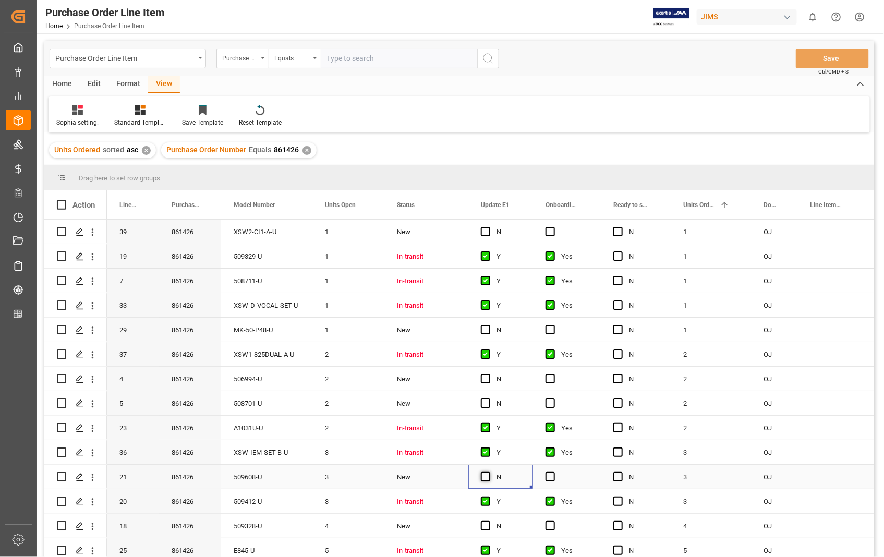
click at [483, 476] on span "Press SPACE to select this row." at bounding box center [485, 476] width 9 height 9
click at [488, 472] on input "Press SPACE to select this row." at bounding box center [488, 472] width 0 height 0
click at [551, 476] on span "Press SPACE to select this row." at bounding box center [549, 476] width 9 height 9
click at [553, 472] on input "Press SPACE to select this row." at bounding box center [553, 472] width 0 height 0
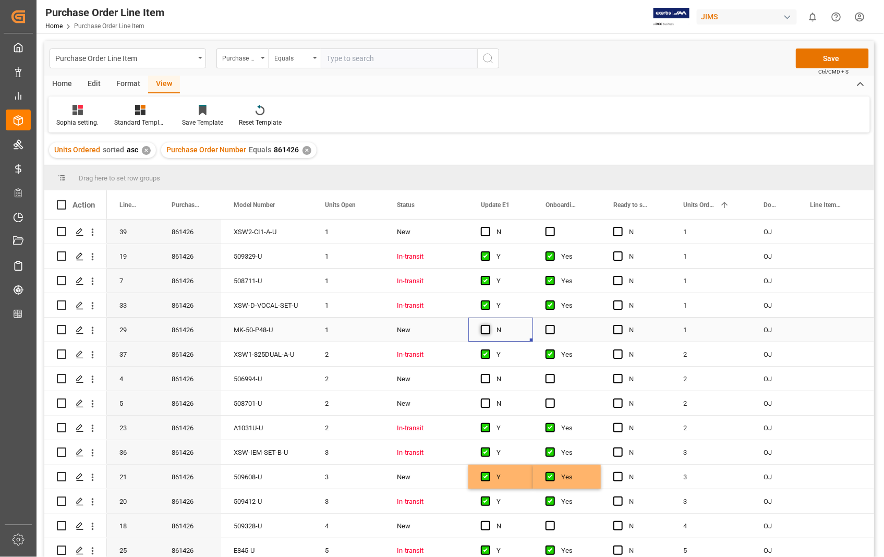
click at [482, 329] on span "Press SPACE to select this row." at bounding box center [485, 329] width 9 height 9
click at [488, 325] on input "Press SPACE to select this row." at bounding box center [488, 325] width 0 height 0
click at [554, 326] on span "Press SPACE to select this row." at bounding box center [549, 329] width 9 height 9
click at [553, 325] on input "Press SPACE to select this row." at bounding box center [553, 325] width 0 height 0
click at [813, 60] on button "Save" at bounding box center [831, 58] width 73 height 20
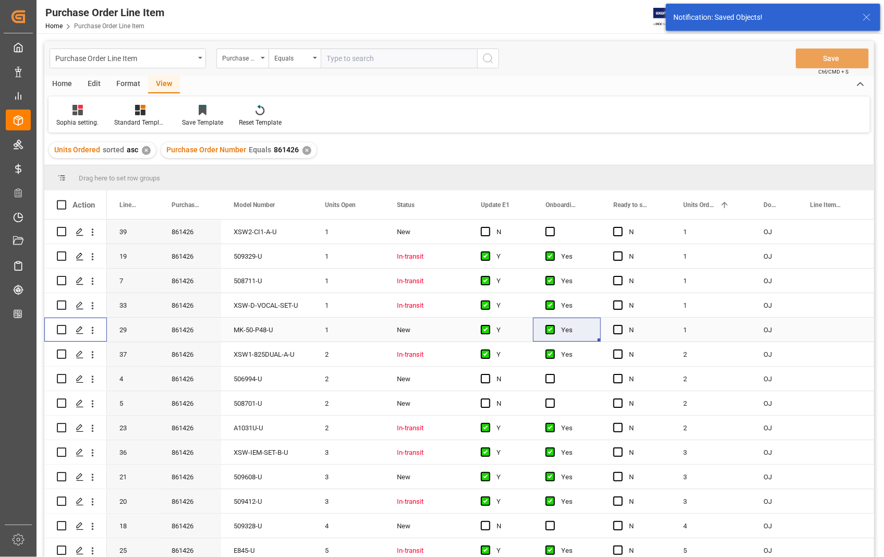
click at [63, 330] on input "Press Space to toggle row selection (unchecked)" at bounding box center [61, 329] width 9 height 9
checkbox input "true"
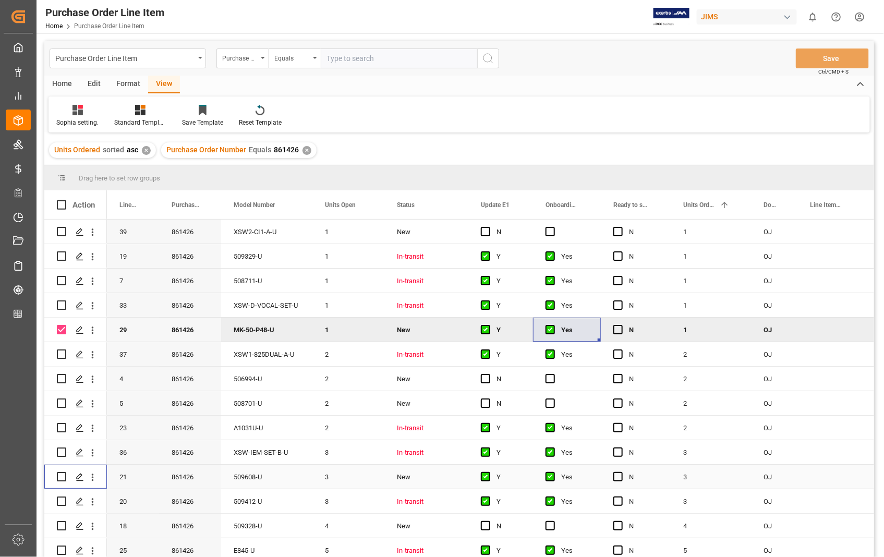
click at [60, 476] on input "Press Space to toggle row selection (unchecked)" at bounding box center [61, 476] width 9 height 9
checkbox input "true"
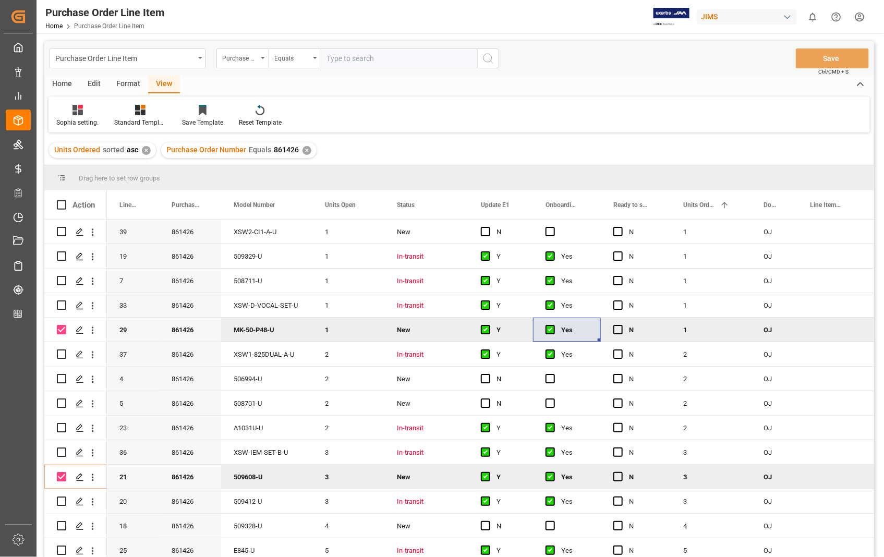
click at [57, 79] on div "Home" at bounding box center [61, 85] width 35 height 18
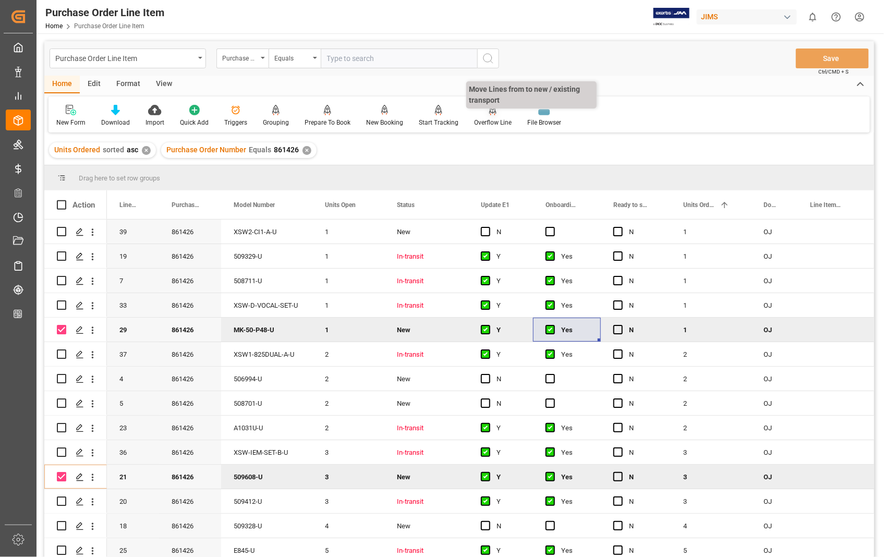
click at [493, 118] on div "Overflow Line" at bounding box center [493, 122] width 38 height 9
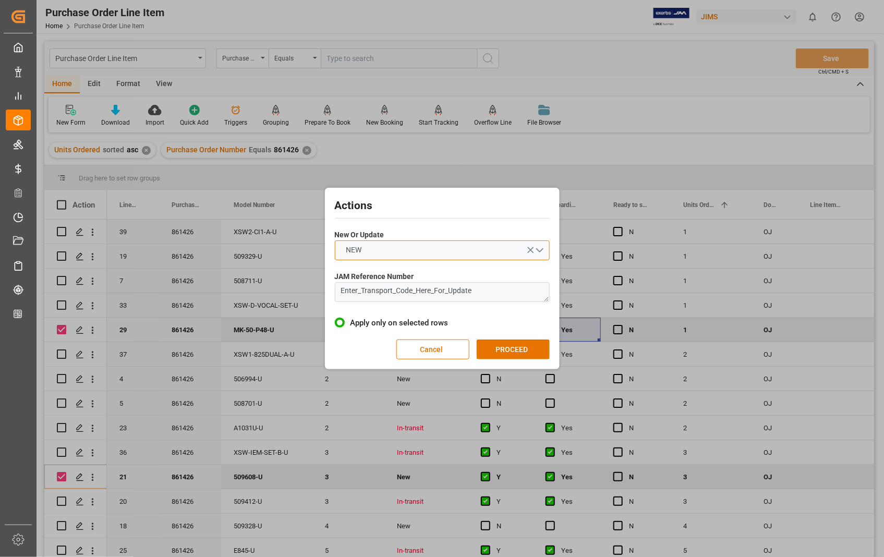
click at [539, 251] on button "NEW" at bounding box center [442, 250] width 215 height 20
click at [393, 275] on div "UPDATE" at bounding box center [442, 275] width 214 height 22
drag, startPoint x: 470, startPoint y: 294, endPoint x: 323, endPoint y: 320, distance: 149.3
click at [323, 320] on div "Actions New Or Update UPDATE JAM Reference Number Enter_Transport_Code_Here_For…" at bounding box center [442, 278] width 884 height 557
paste textarea "22-10573-US"
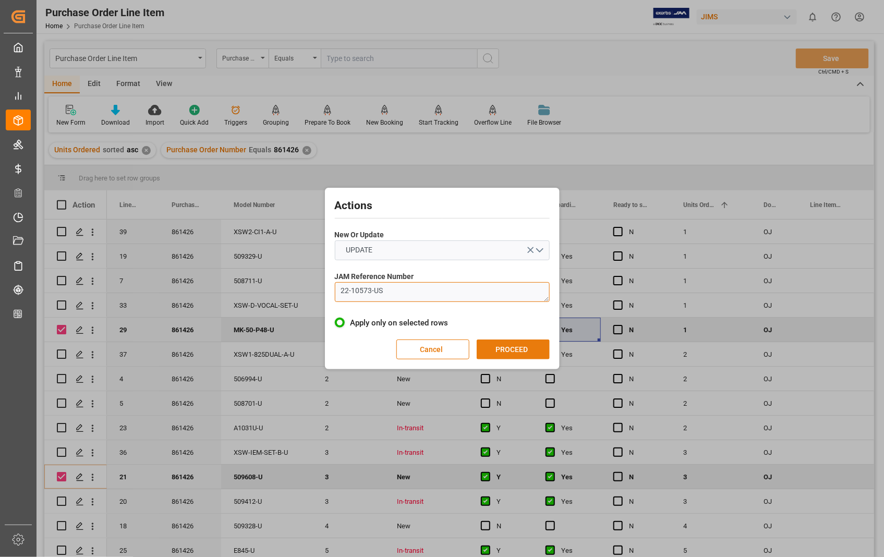
type textarea "22-10573-US"
click at [525, 352] on button "PROCEED" at bounding box center [512, 349] width 73 height 20
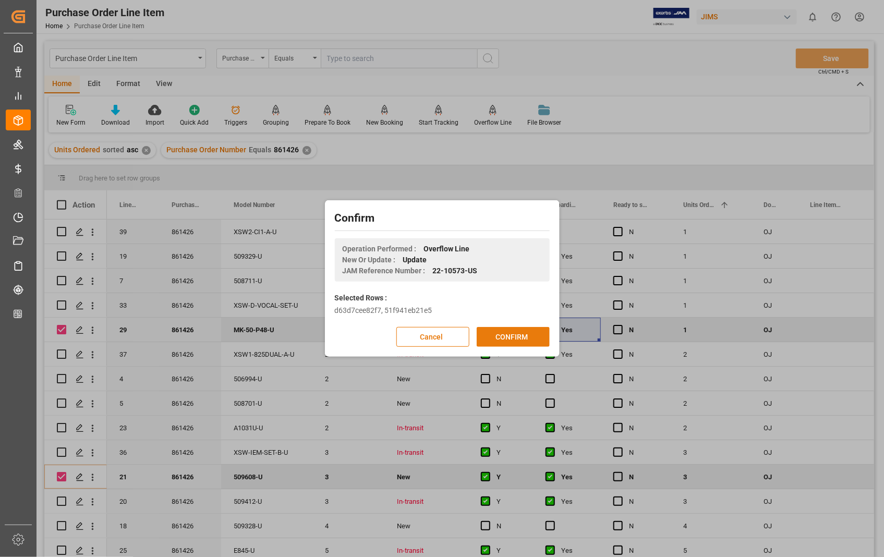
click at [508, 336] on button "CONFIRM" at bounding box center [512, 337] width 73 height 20
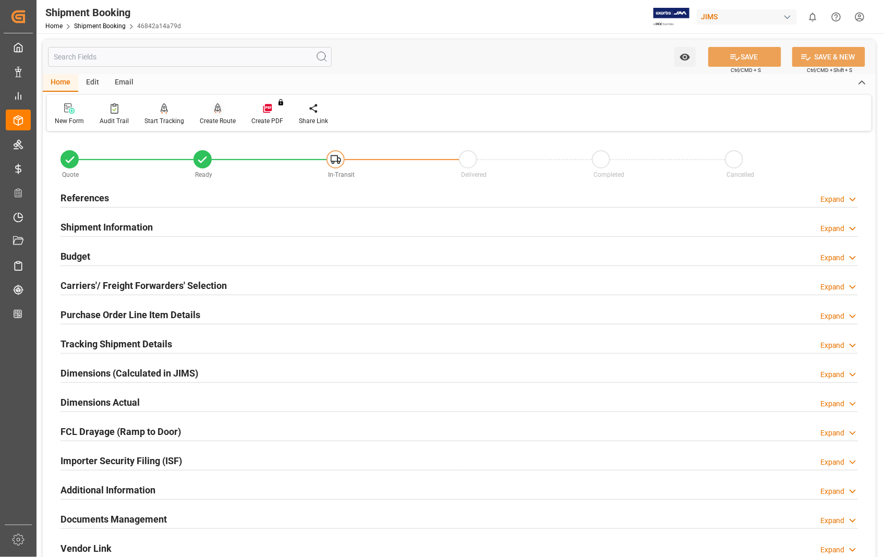
click at [214, 103] on icon at bounding box center [217, 108] width 7 height 10
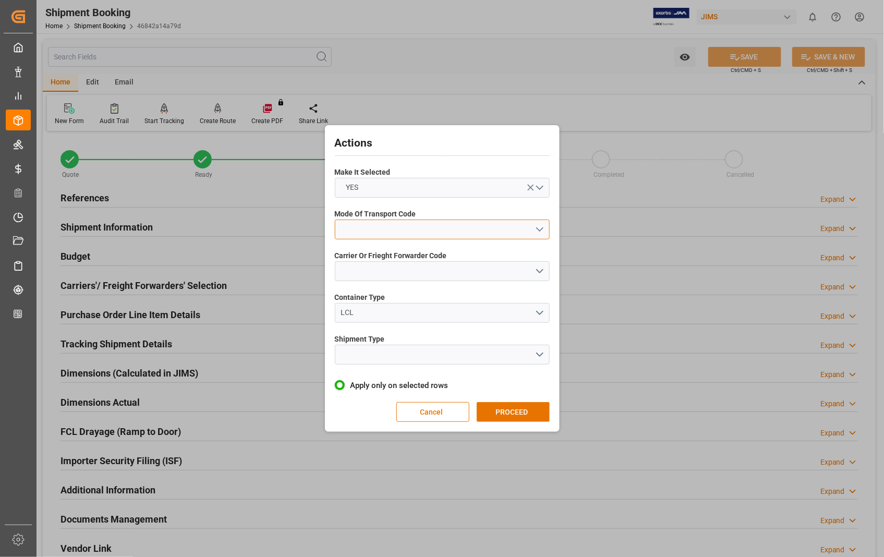
click at [541, 232] on button "open menu" at bounding box center [442, 229] width 215 height 20
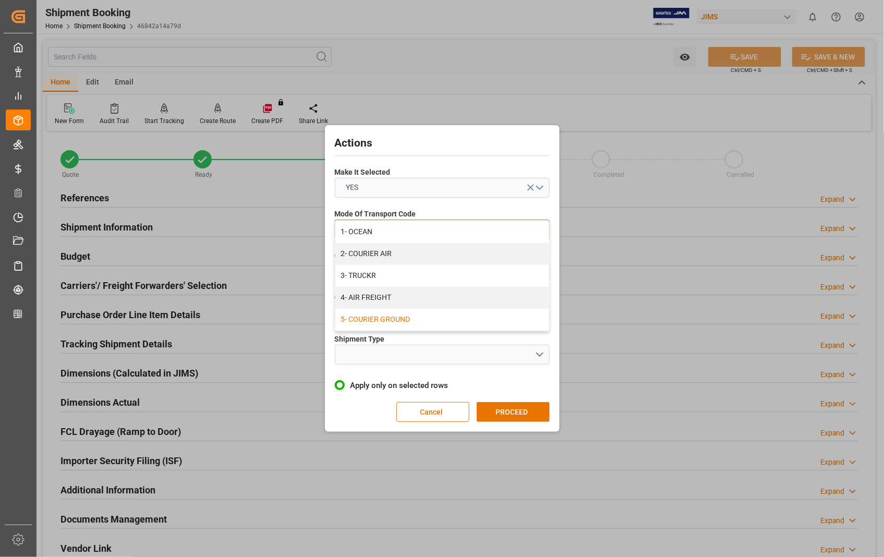
click at [407, 316] on div "5- COURIER GROUND" at bounding box center [442, 320] width 214 height 22
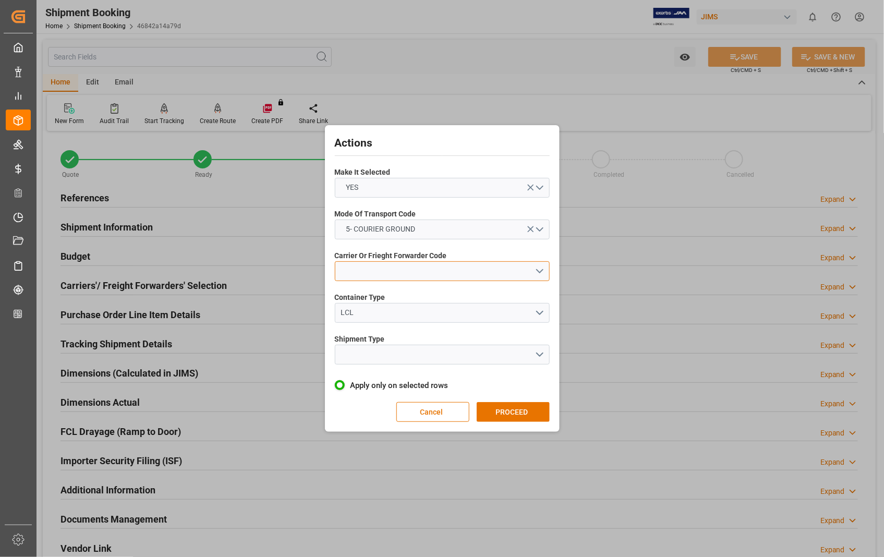
click at [466, 266] on button "open menu" at bounding box center [442, 271] width 215 height 20
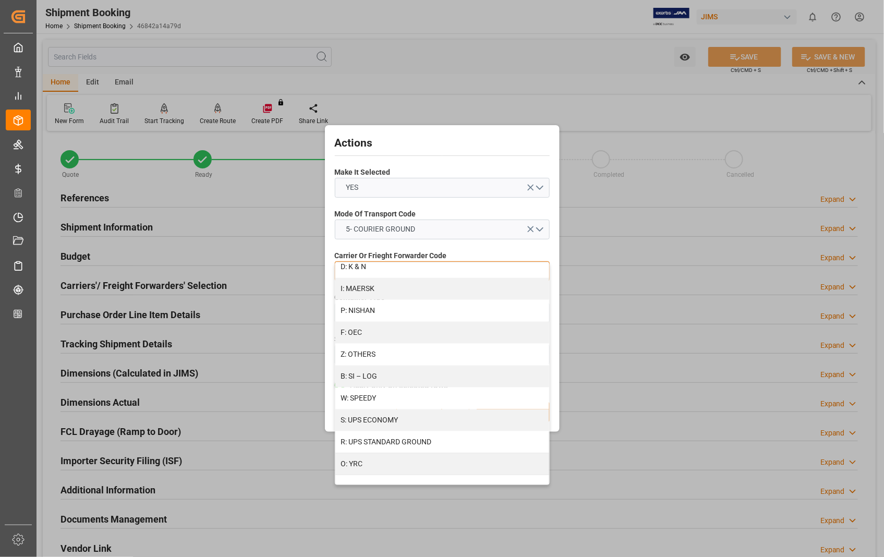
scroll to position [533, 0]
click at [389, 440] on div "R: UPS STANDARD GROUND" at bounding box center [442, 442] width 214 height 22
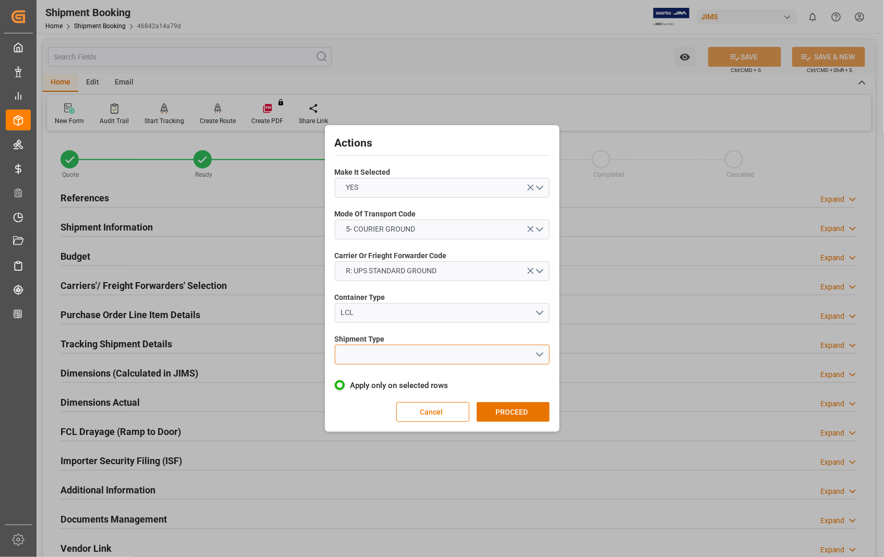
click at [497, 354] on button "open menu" at bounding box center [442, 355] width 215 height 20
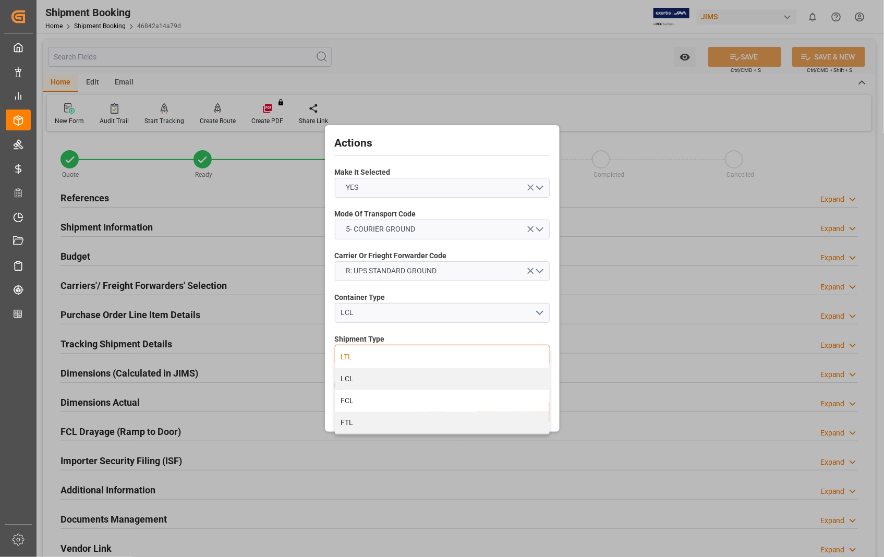
click at [349, 355] on div "LTL" at bounding box center [442, 357] width 214 height 22
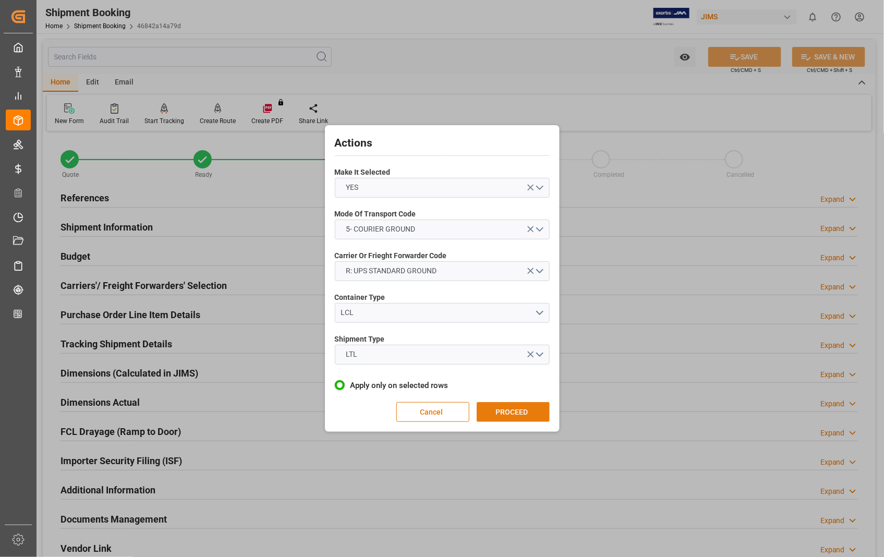
click at [508, 408] on button "PROCEED" at bounding box center [512, 412] width 73 height 20
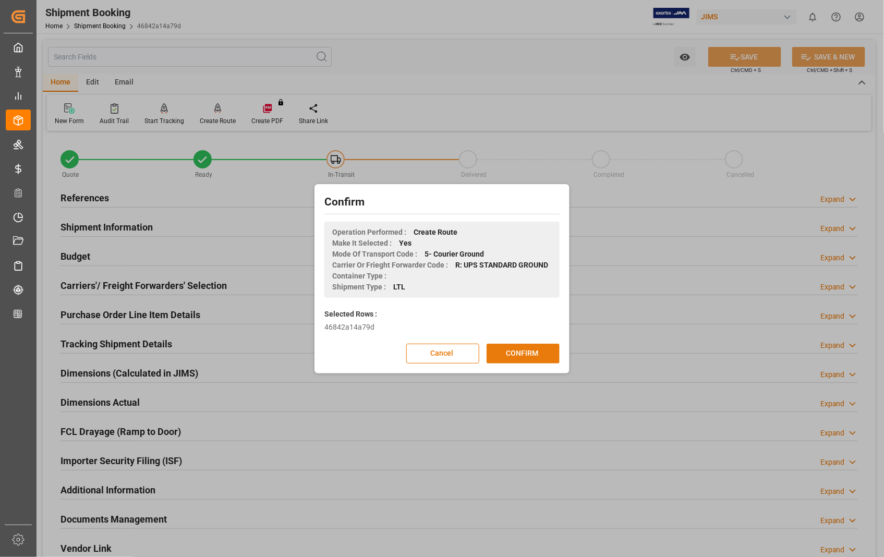
click at [519, 362] on button "CONFIRM" at bounding box center [522, 354] width 73 height 20
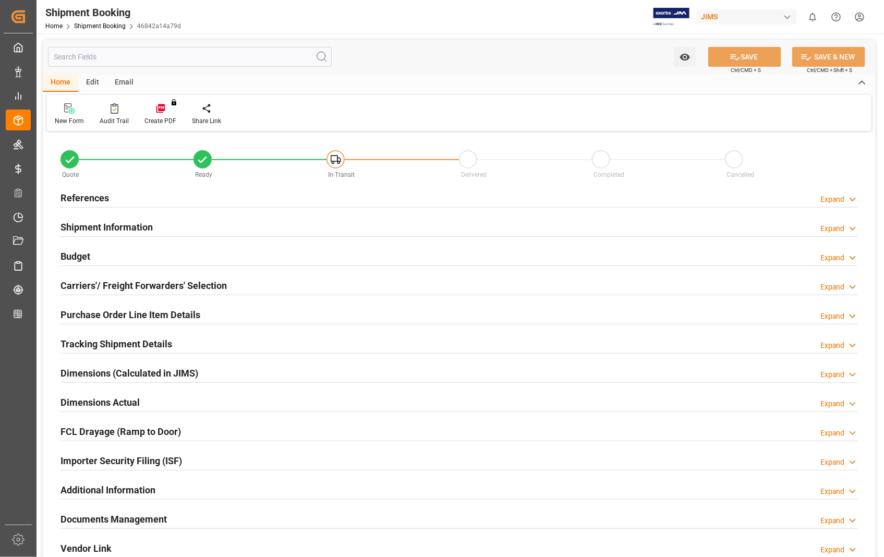
type input "0"
click at [114, 404] on h2 "Dimensions Actual" at bounding box center [99, 402] width 79 height 14
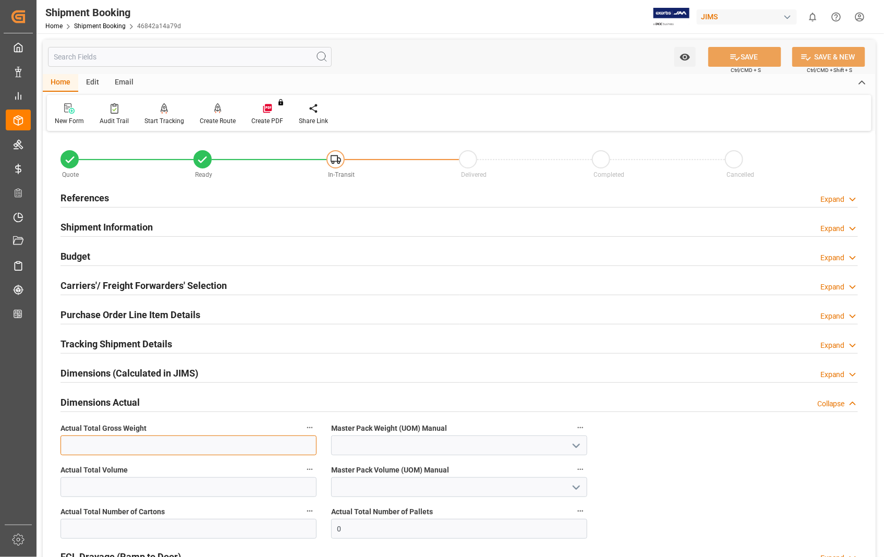
click at [79, 449] on input "text" at bounding box center [188, 445] width 256 height 20
type input "21.5"
click at [578, 442] on icon "open menu" at bounding box center [576, 445] width 13 height 13
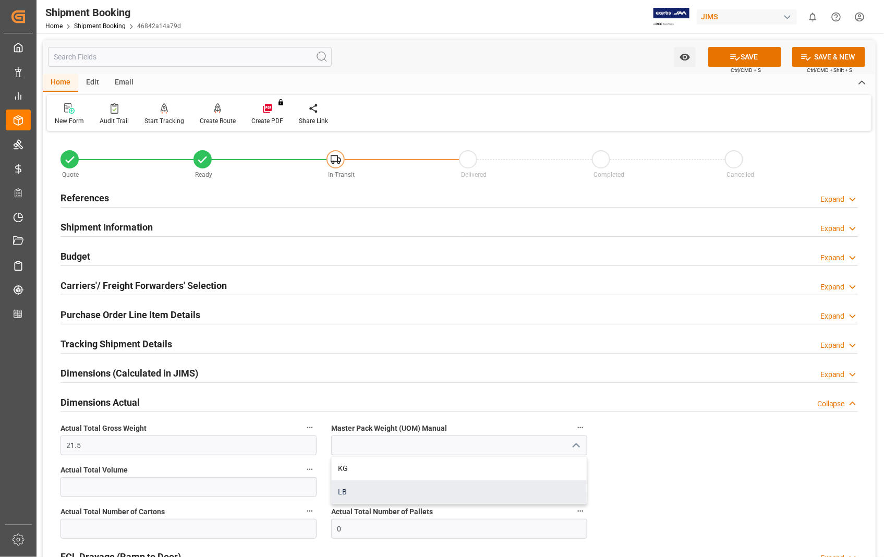
click at [362, 488] on div "LB" at bounding box center [459, 491] width 255 height 23
type input "LB"
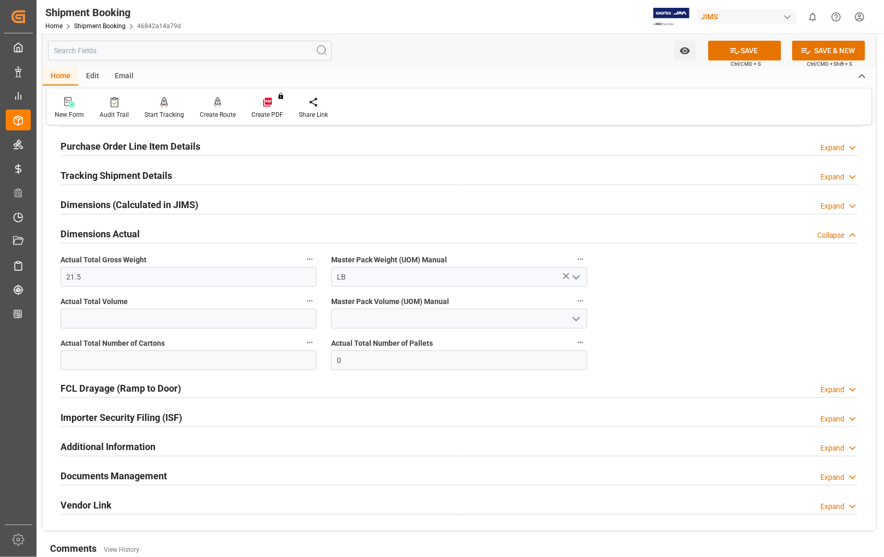
scroll to position [174, 0]
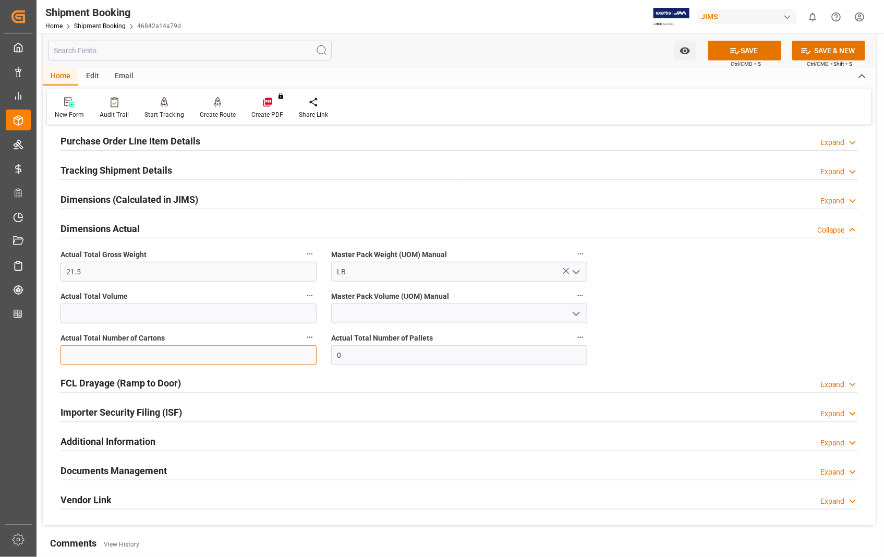
click at [79, 357] on input "text" at bounding box center [188, 355] width 256 height 20
type input "2"
click at [766, 53] on button "SAVE" at bounding box center [744, 51] width 73 height 20
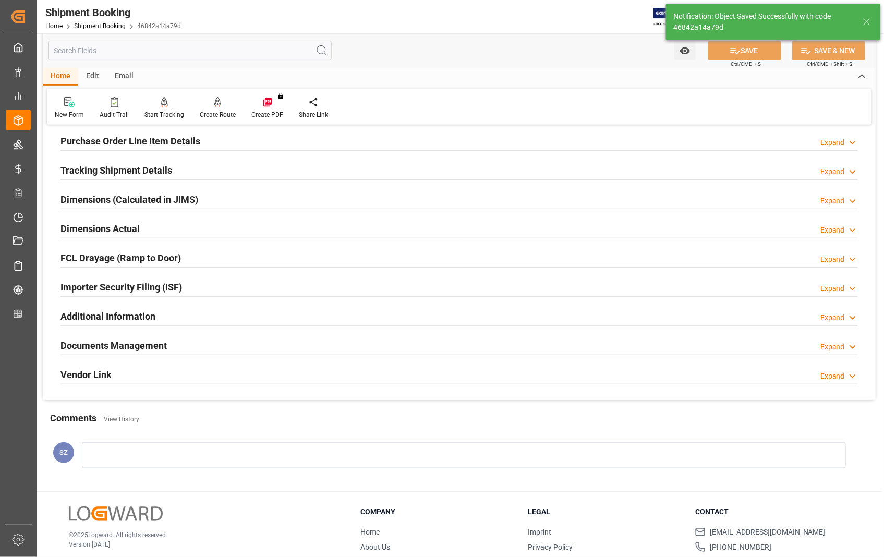
click at [112, 345] on h2 "Documents Management" at bounding box center [113, 345] width 106 height 14
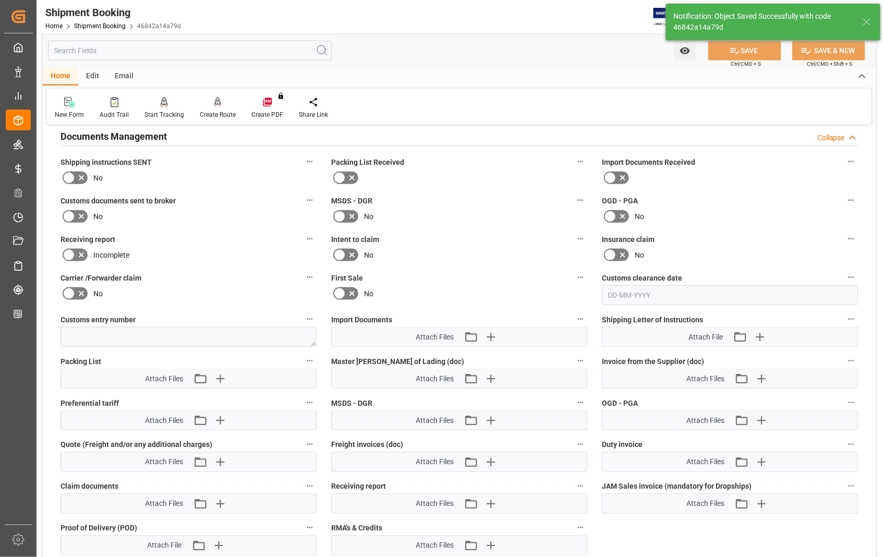
scroll to position [405, 0]
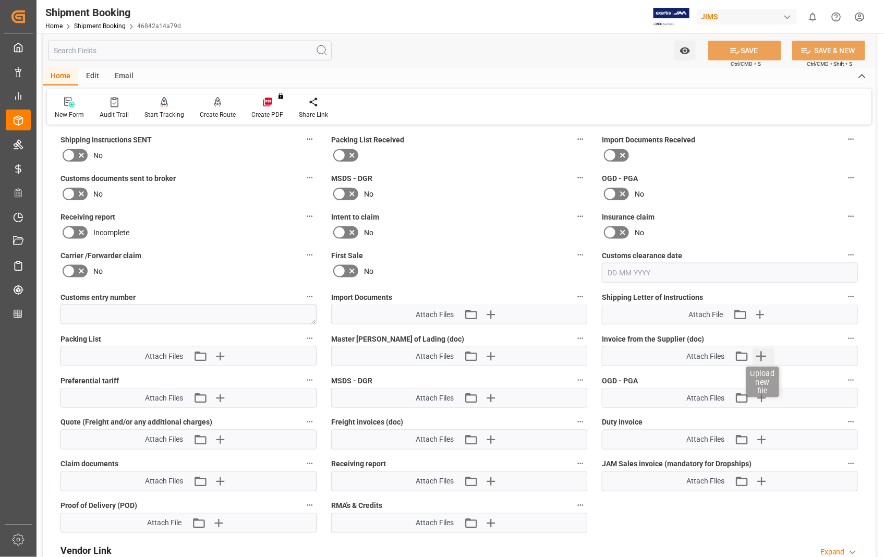
click at [759, 353] on icon "button" at bounding box center [761, 356] width 10 height 10
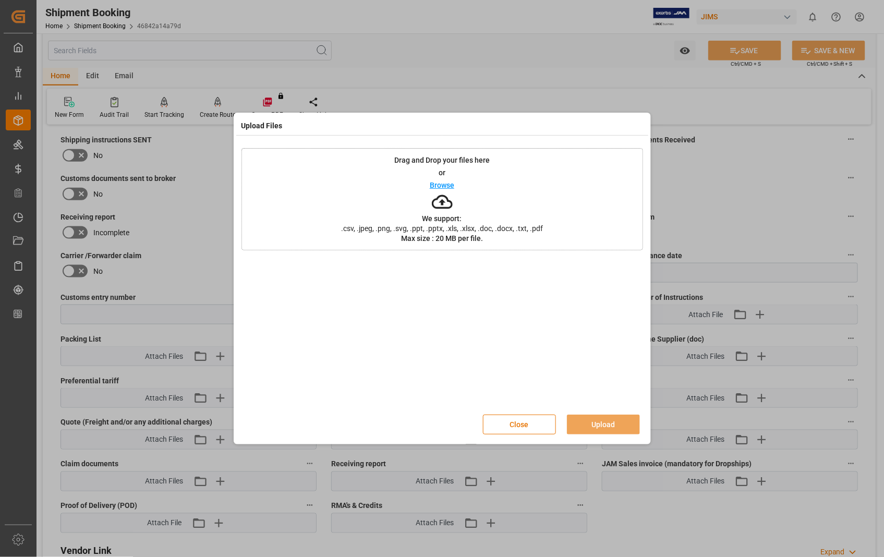
click at [435, 185] on p "Browse" at bounding box center [442, 184] width 24 height 7
click at [607, 421] on button "Upload" at bounding box center [603, 424] width 73 height 20
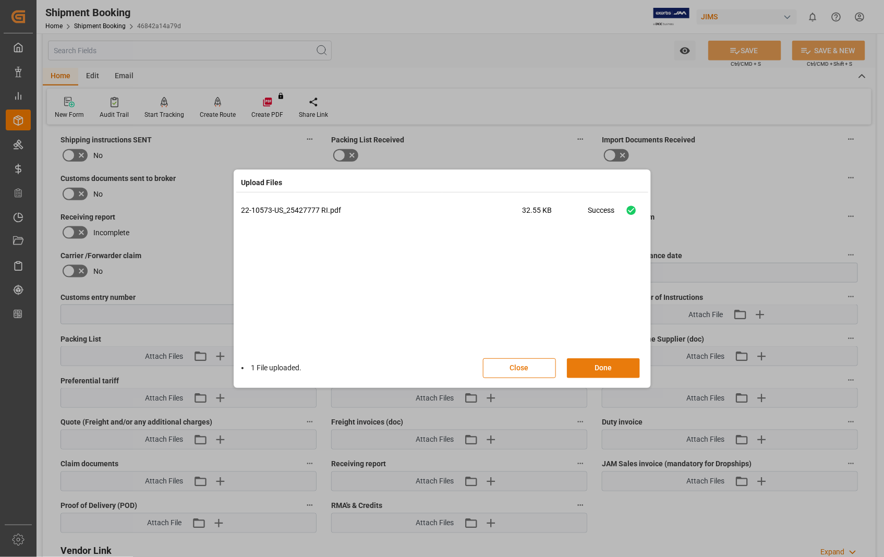
click at [591, 369] on button "Done" at bounding box center [603, 368] width 73 height 20
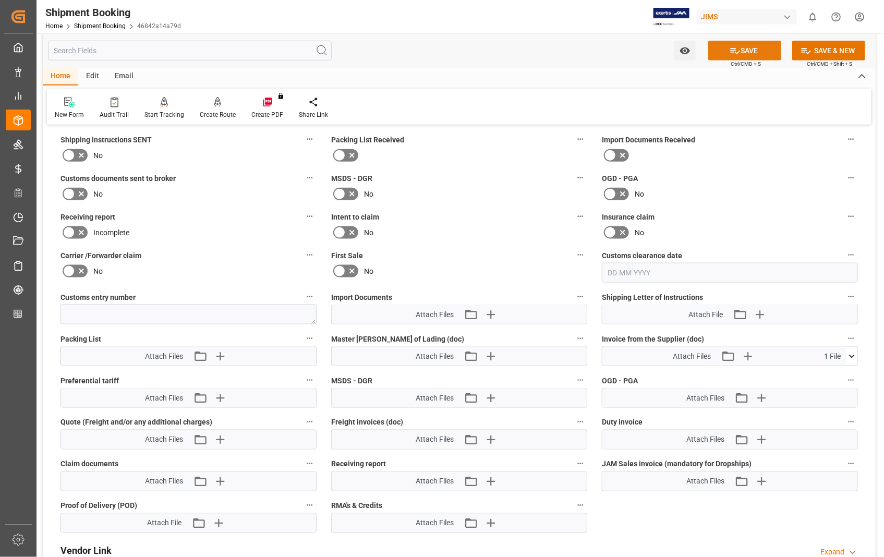
click at [754, 53] on button "SAVE" at bounding box center [744, 51] width 73 height 20
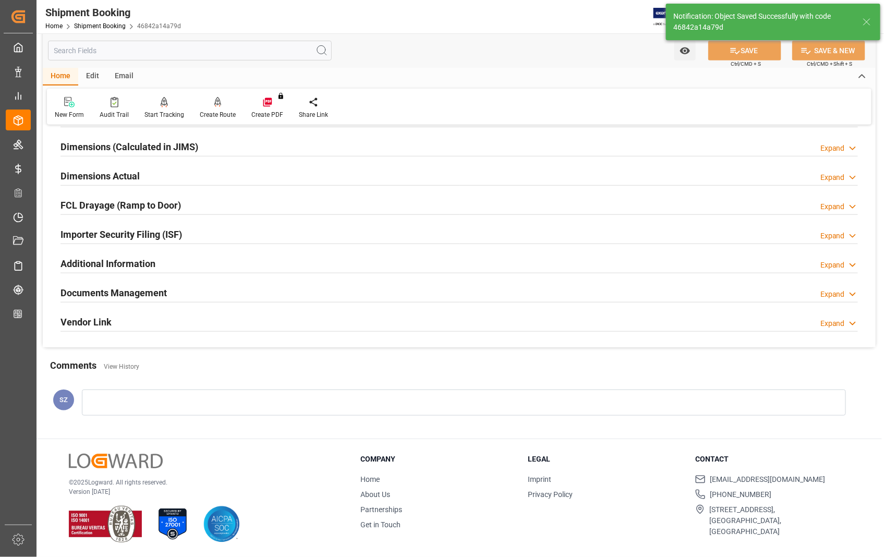
scroll to position [226, 0]
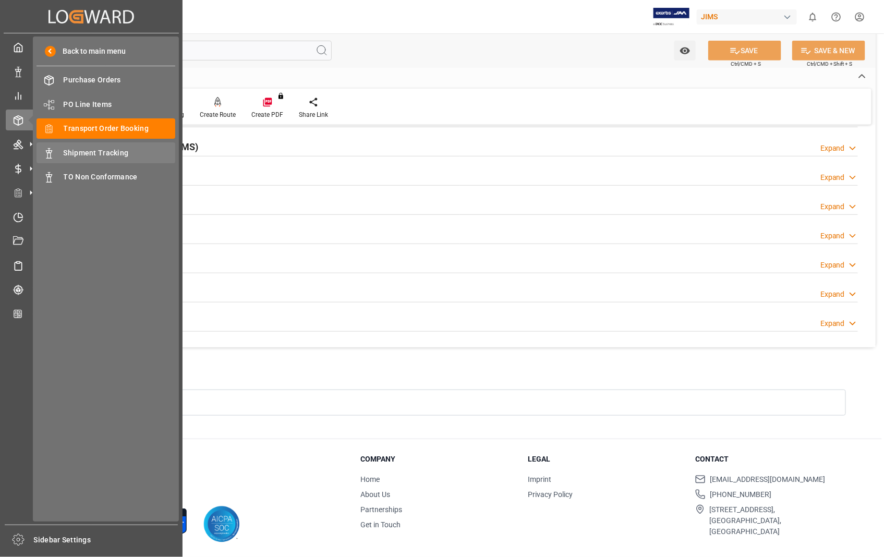
click at [89, 148] on span "Shipment Tracking" at bounding box center [120, 153] width 112 height 11
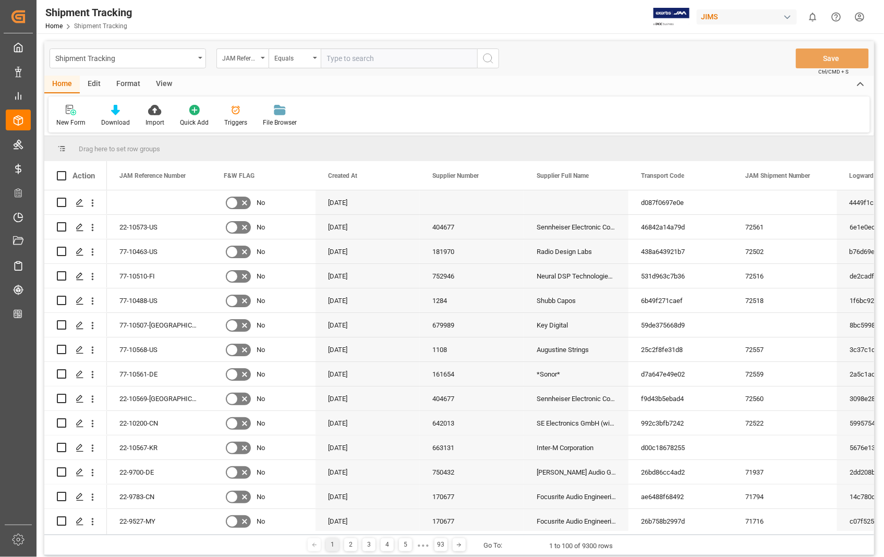
click at [404, 53] on input "text" at bounding box center [399, 58] width 156 height 20
click at [77, 231] on icon "Press SPACE to select this row." at bounding box center [80, 227] width 8 height 8
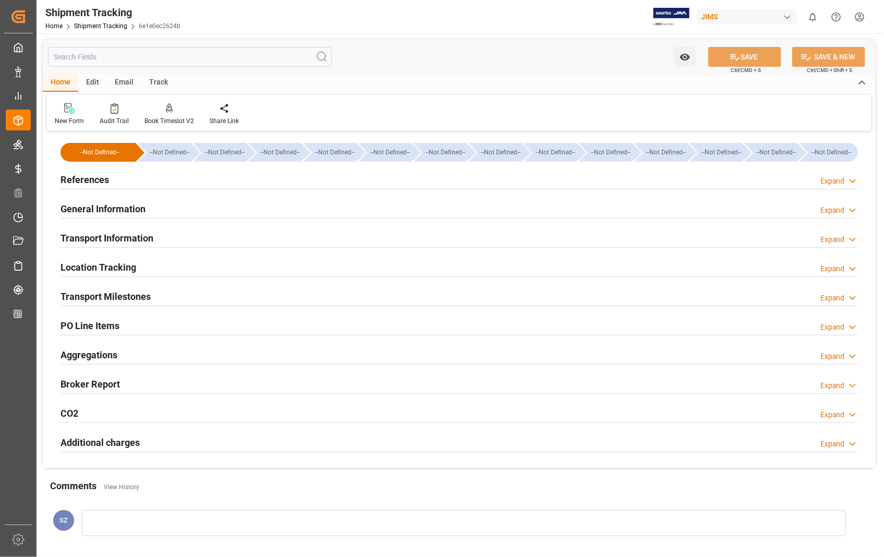
click at [106, 238] on h2 "Transport Information" at bounding box center [106, 238] width 93 height 14
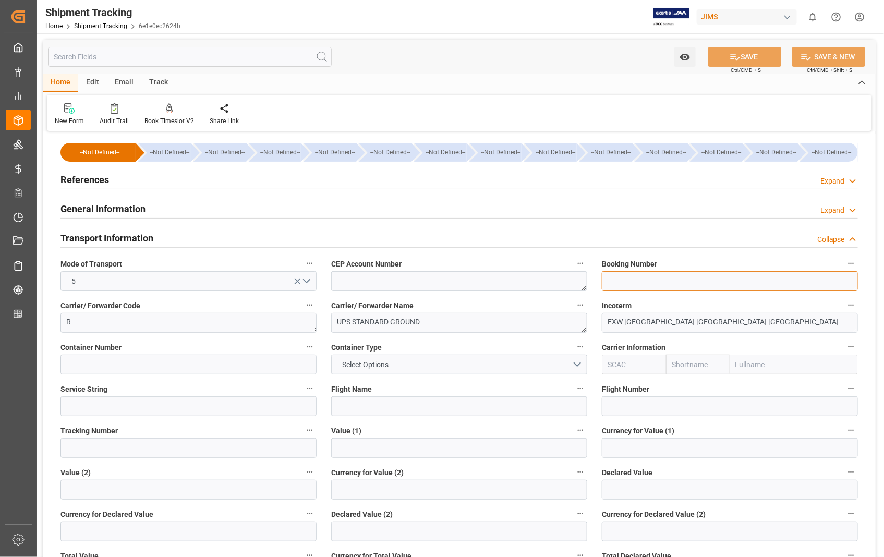
click at [672, 284] on textarea at bounding box center [730, 281] width 256 height 20
paste textarea "1ZA384A60364186232"
type textarea "1ZA384A60364186232"
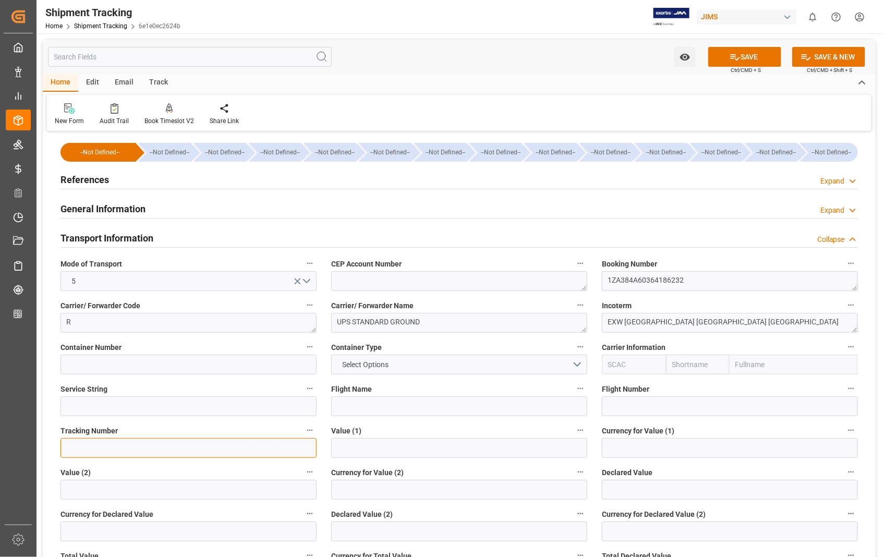
click at [89, 451] on input at bounding box center [188, 448] width 256 height 20
paste input "1ZA384A60364186232"
type input "1ZA384A60364186232"
click at [749, 60] on button "SAVE" at bounding box center [744, 57] width 73 height 20
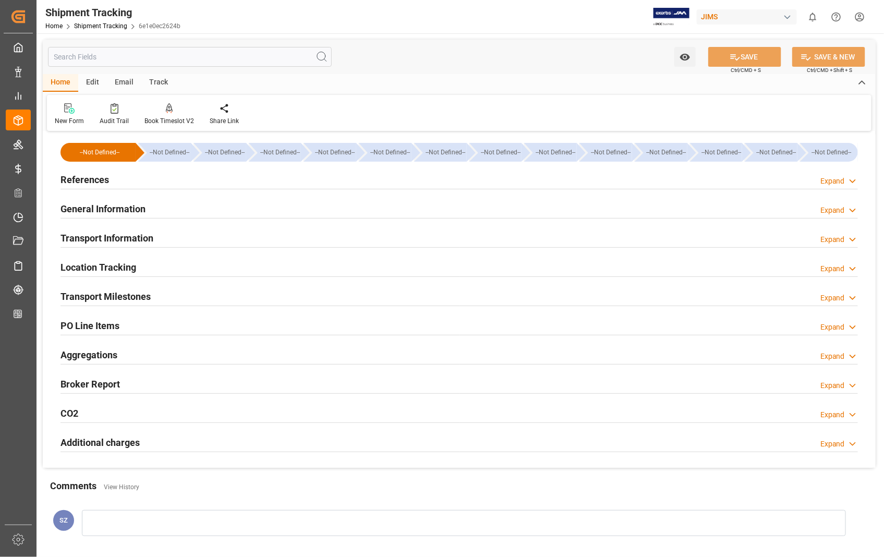
click at [91, 296] on h2 "Transport Milestones" at bounding box center [105, 296] width 90 height 14
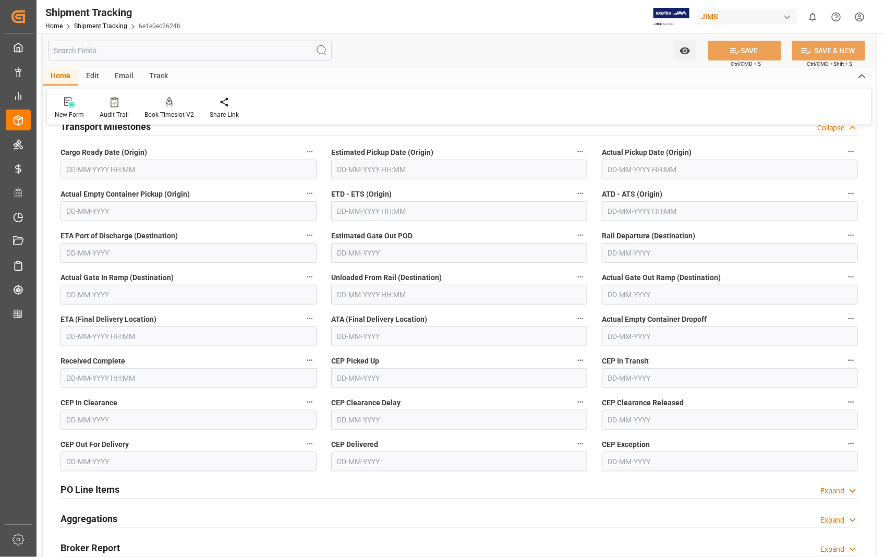
scroll to position [174, 0]
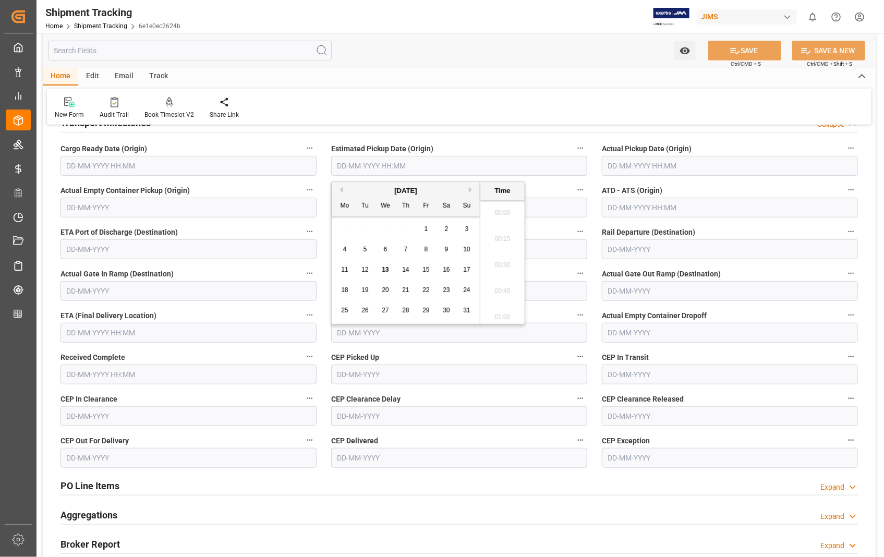
click at [438, 169] on input "text" at bounding box center [459, 166] width 256 height 20
click at [365, 271] on span "12" at bounding box center [364, 269] width 7 height 7
type input "[DATE] 00:00"
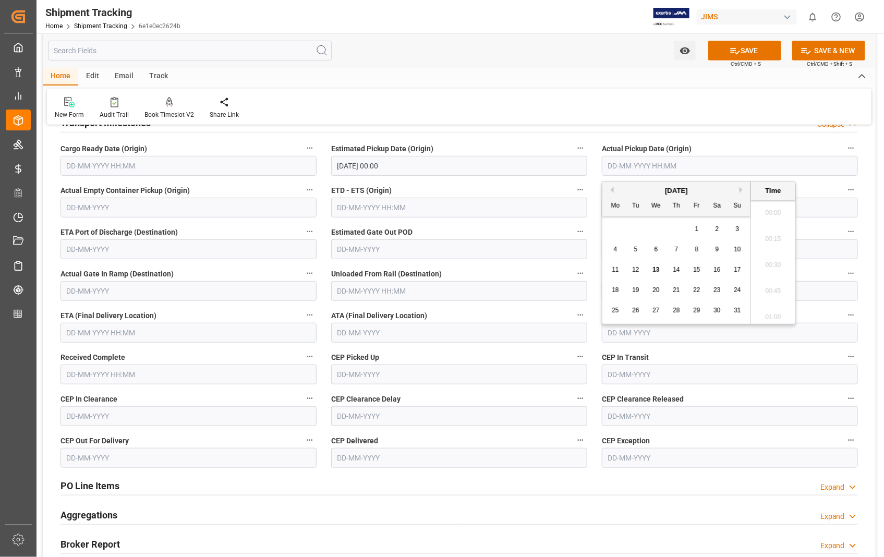
click at [673, 168] on input "text" at bounding box center [730, 166] width 256 height 20
click at [639, 269] on span "12" at bounding box center [635, 269] width 7 height 7
type input "[DATE] 00:00"
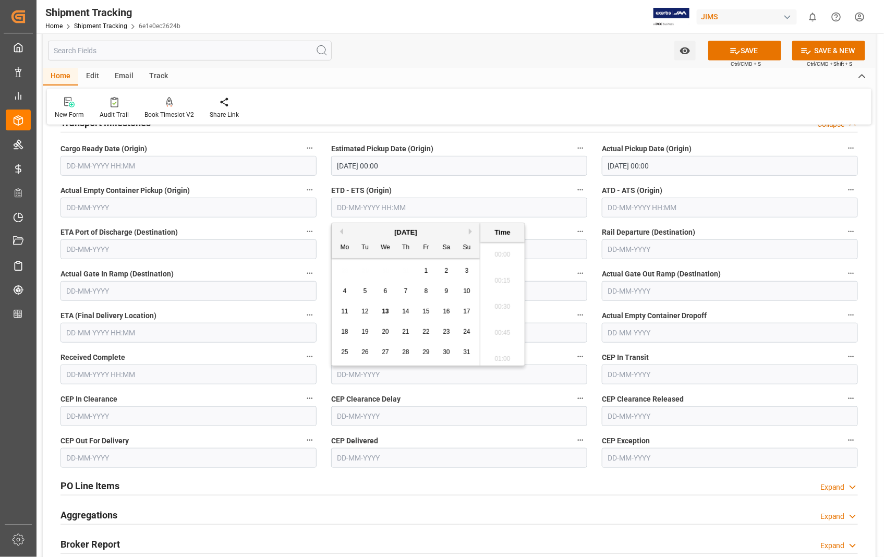
click at [460, 211] on input "text" at bounding box center [459, 208] width 256 height 20
click at [365, 311] on span "12" at bounding box center [364, 311] width 7 height 7
type input "[DATE] 00:00"
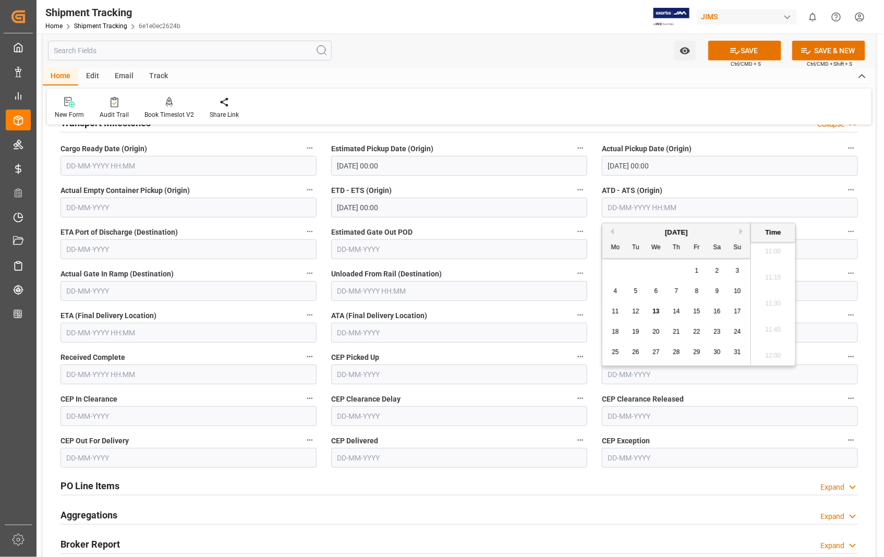
click at [709, 212] on input "text" at bounding box center [730, 208] width 256 height 20
click at [640, 311] on div "12" at bounding box center [635, 311] width 13 height 13
type input "[DATE] 00:00"
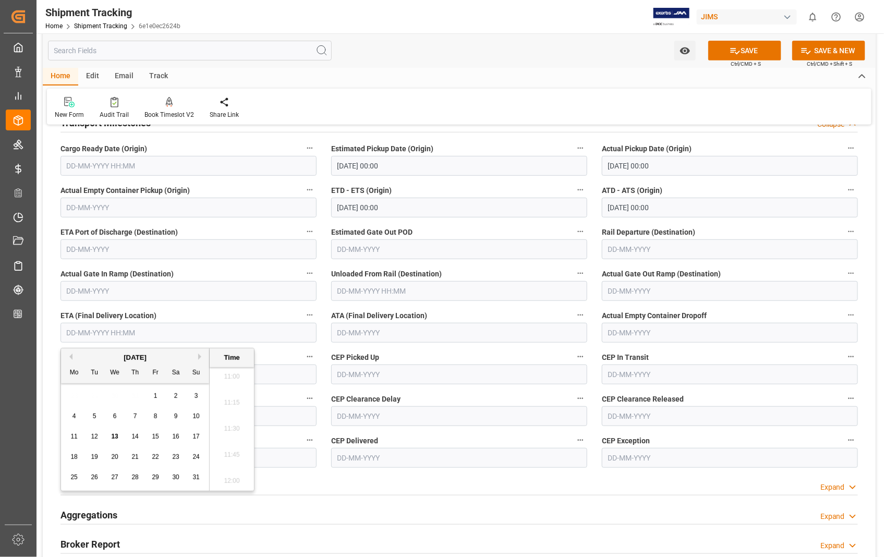
click at [148, 335] on input "text" at bounding box center [188, 333] width 256 height 20
click at [134, 435] on span "14" at bounding box center [134, 436] width 7 height 7
type input "[DATE] 00:00"
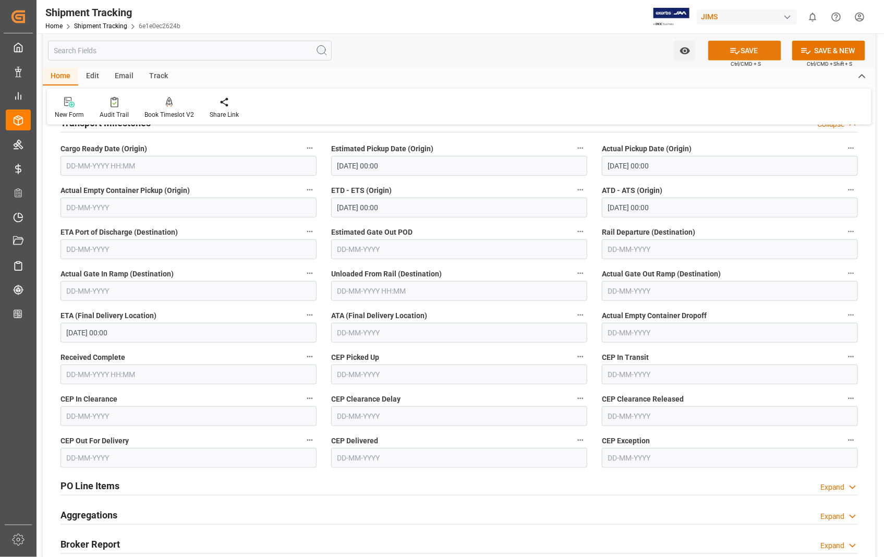
click at [741, 46] on button "SAVE" at bounding box center [744, 51] width 73 height 20
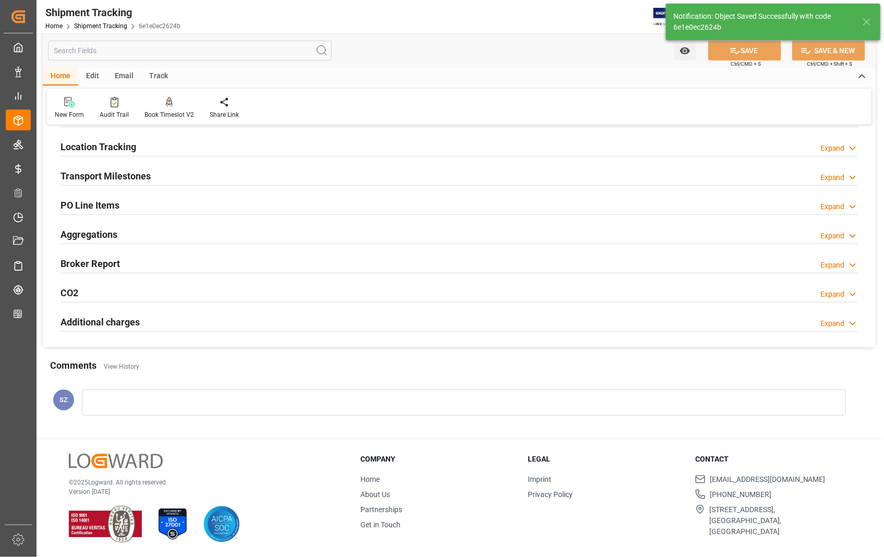
scroll to position [120, 0]
